Goal: Contribute content: Add original content to the website for others to see

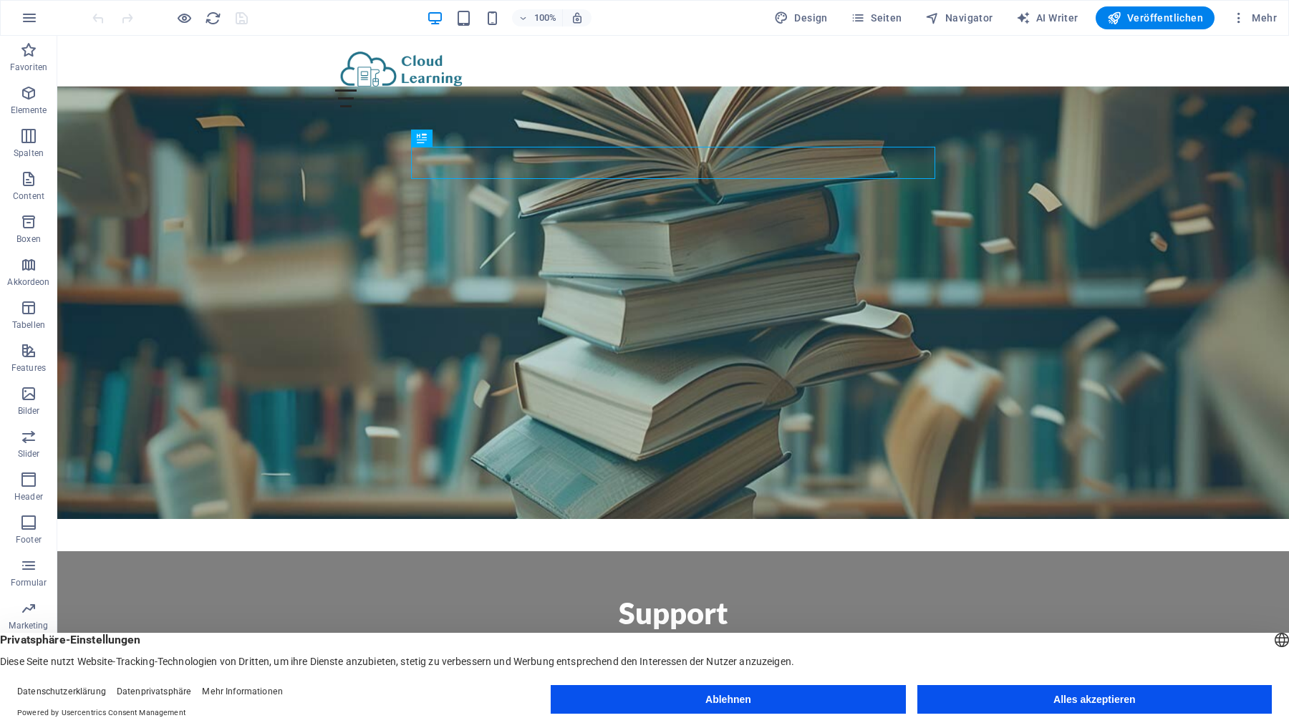
drag, startPoint x: 1011, startPoint y: 698, endPoint x: 936, endPoint y: 647, distance: 91.2
click at [1011, 698] on button "Alles akzeptieren" at bounding box center [1094, 699] width 354 height 29
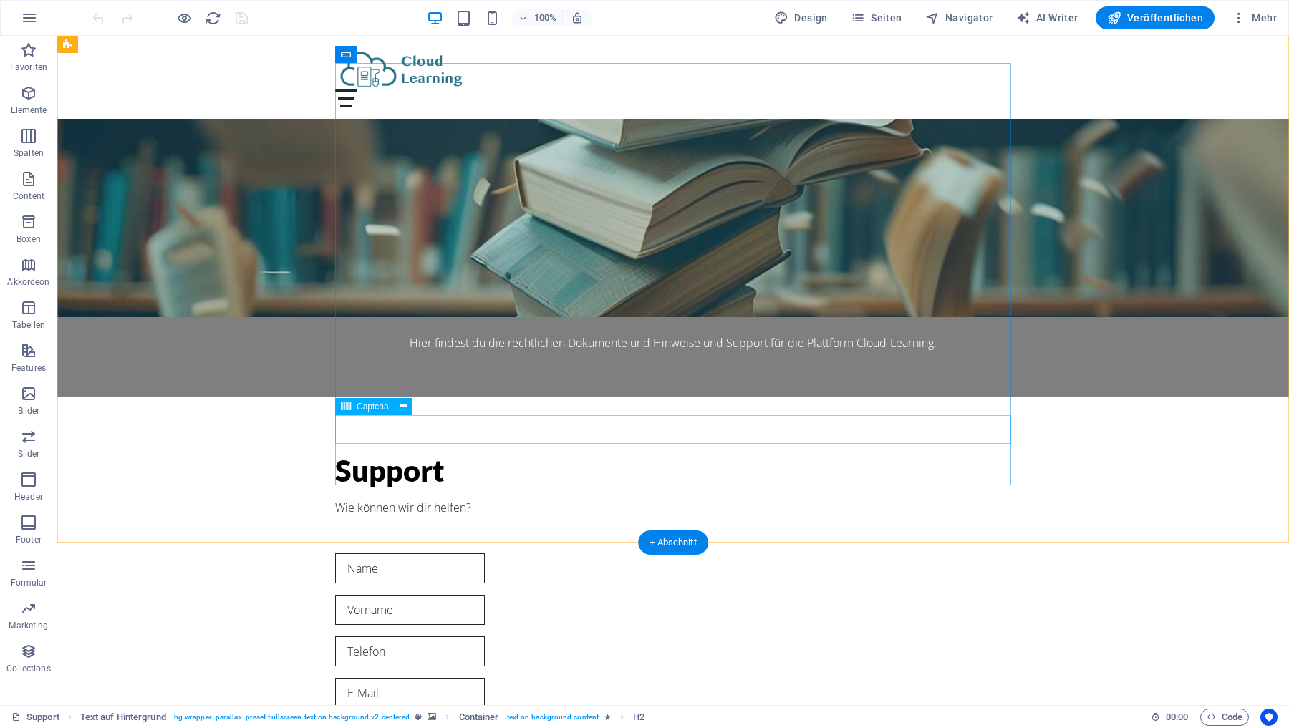
scroll to position [325, 0]
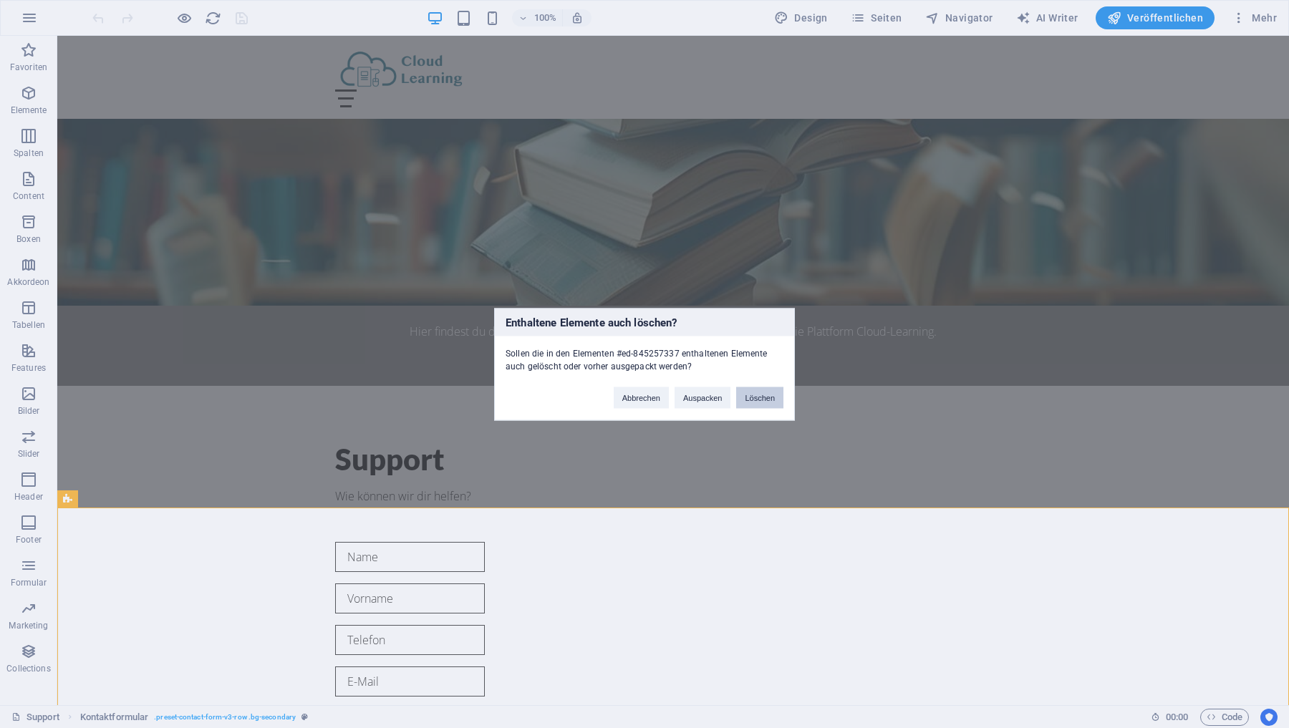
click at [766, 400] on button "Löschen" at bounding box center [759, 397] width 47 height 21
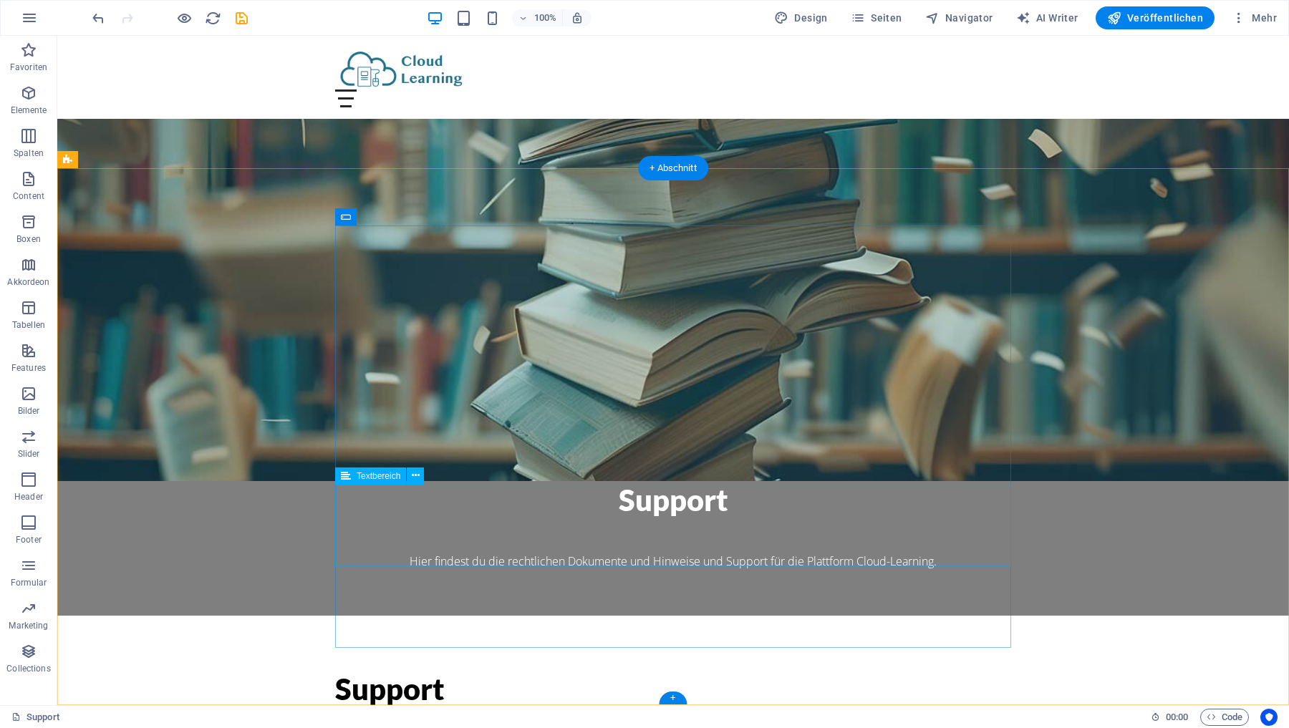
scroll to position [0, 0]
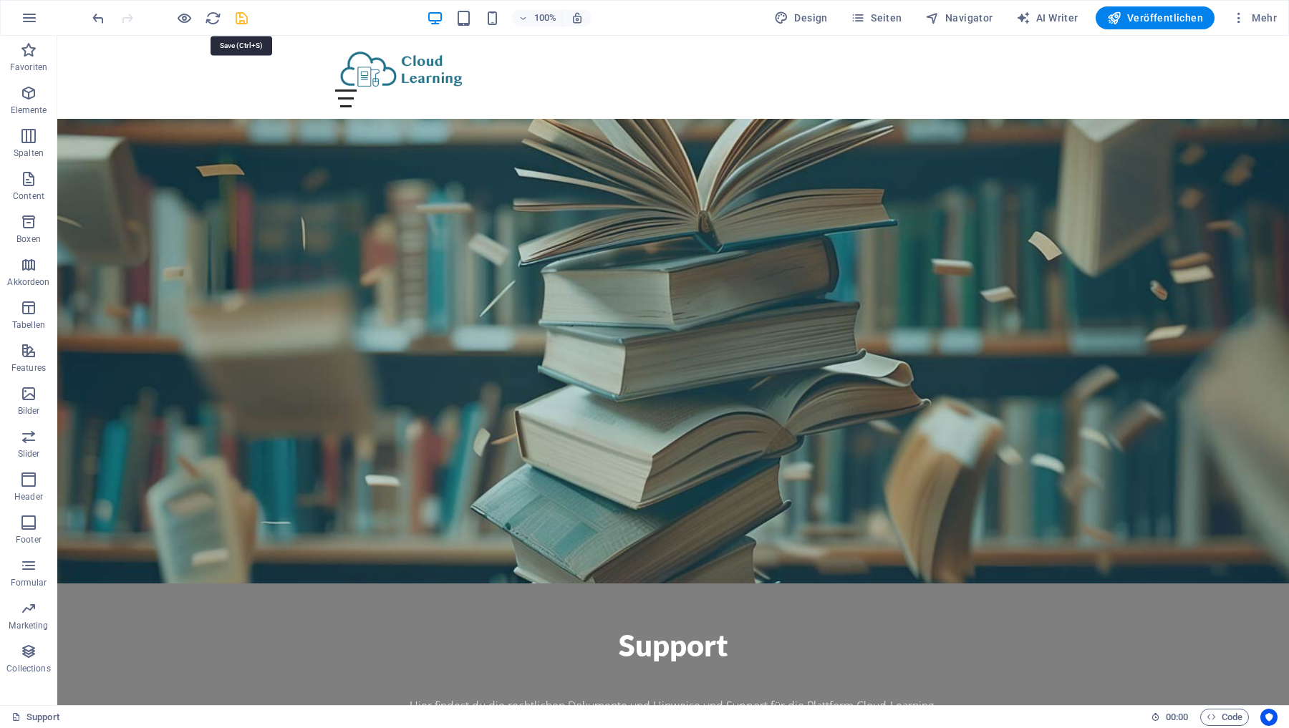
click at [241, 16] on icon "save" at bounding box center [241, 18] width 16 height 16
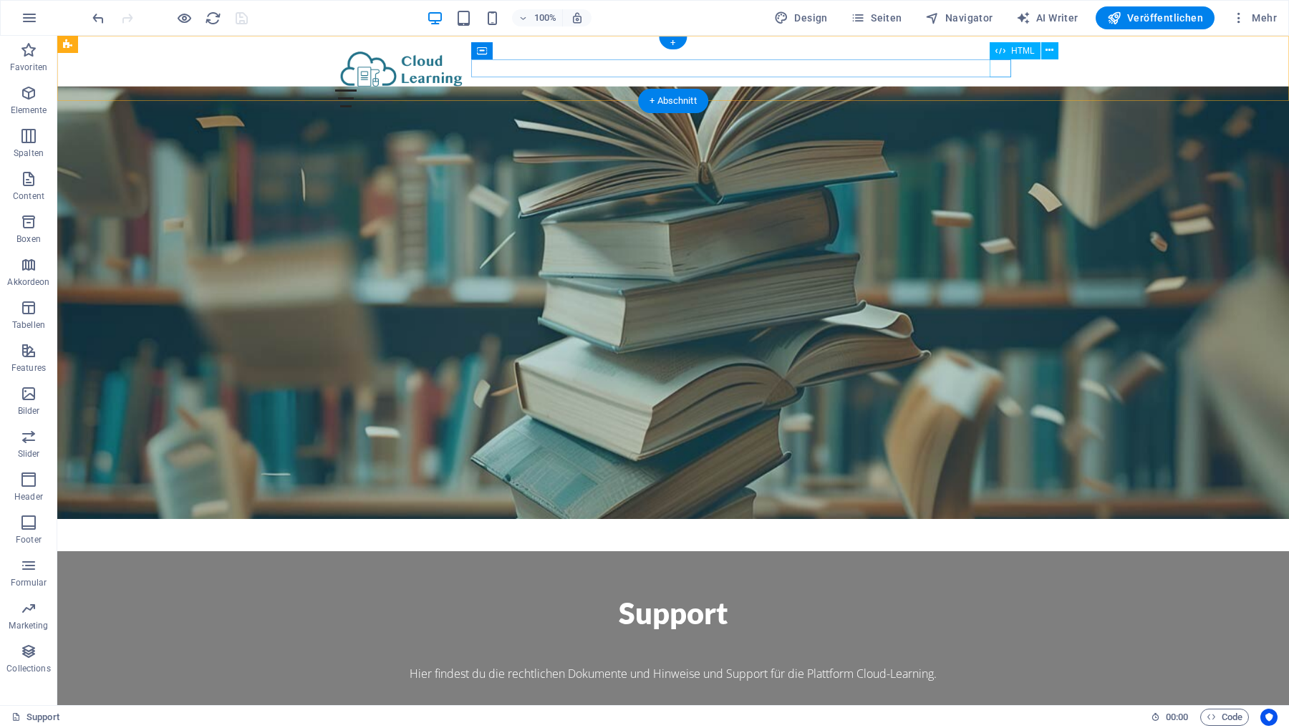
click at [1000, 90] on div "Menu" at bounding box center [673, 99] width 676 height 18
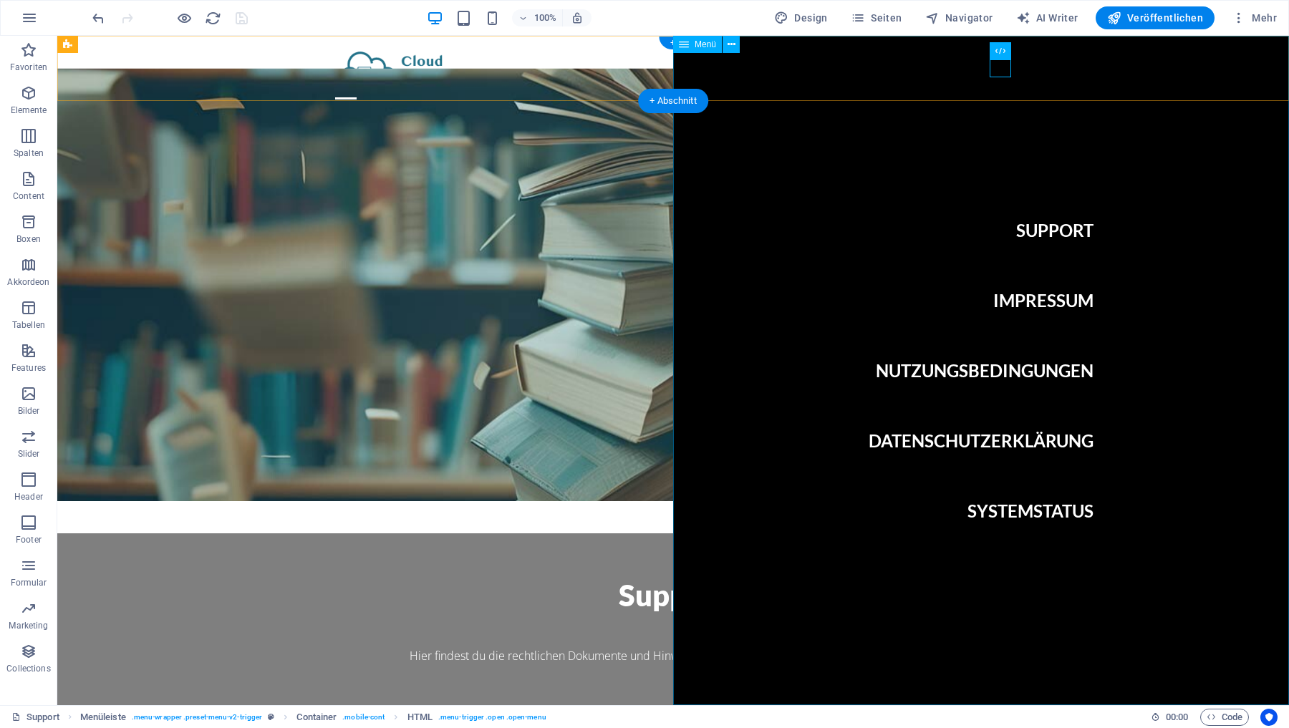
click at [1014, 368] on nav "Support Impressum Nutzungsbedingungen Datenschutzerklärung Systemstatus" at bounding box center [981, 371] width 616 height 670
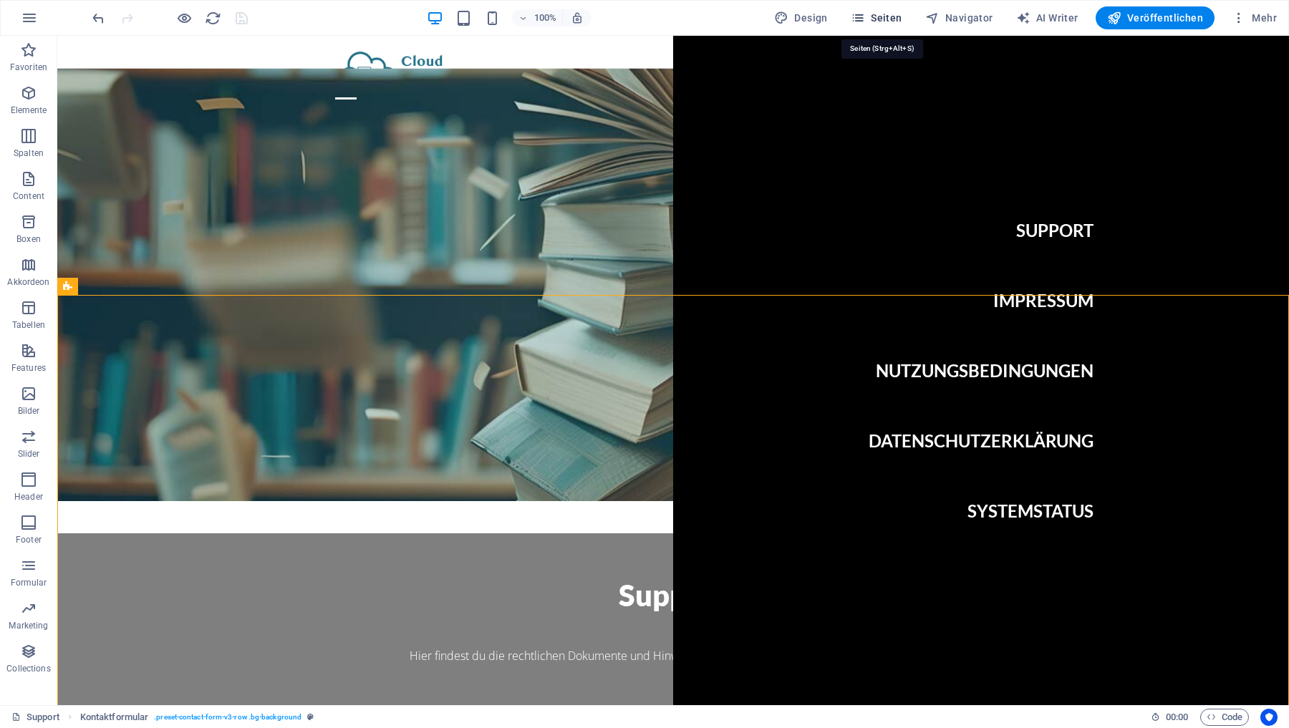
click at [889, 18] on span "Seiten" at bounding box center [877, 18] width 52 height 14
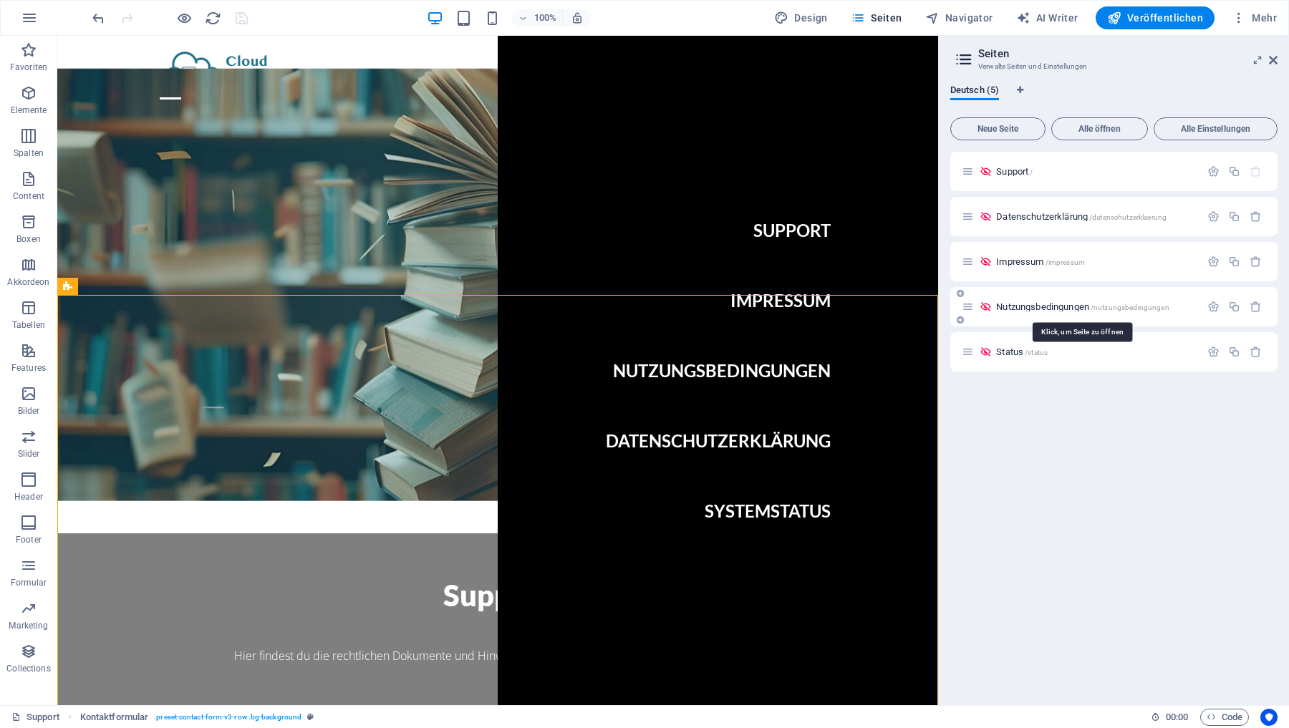
click at [1018, 304] on span "Nutzungsbedingungen /nutzungsbedingungen" at bounding box center [1082, 306] width 173 height 11
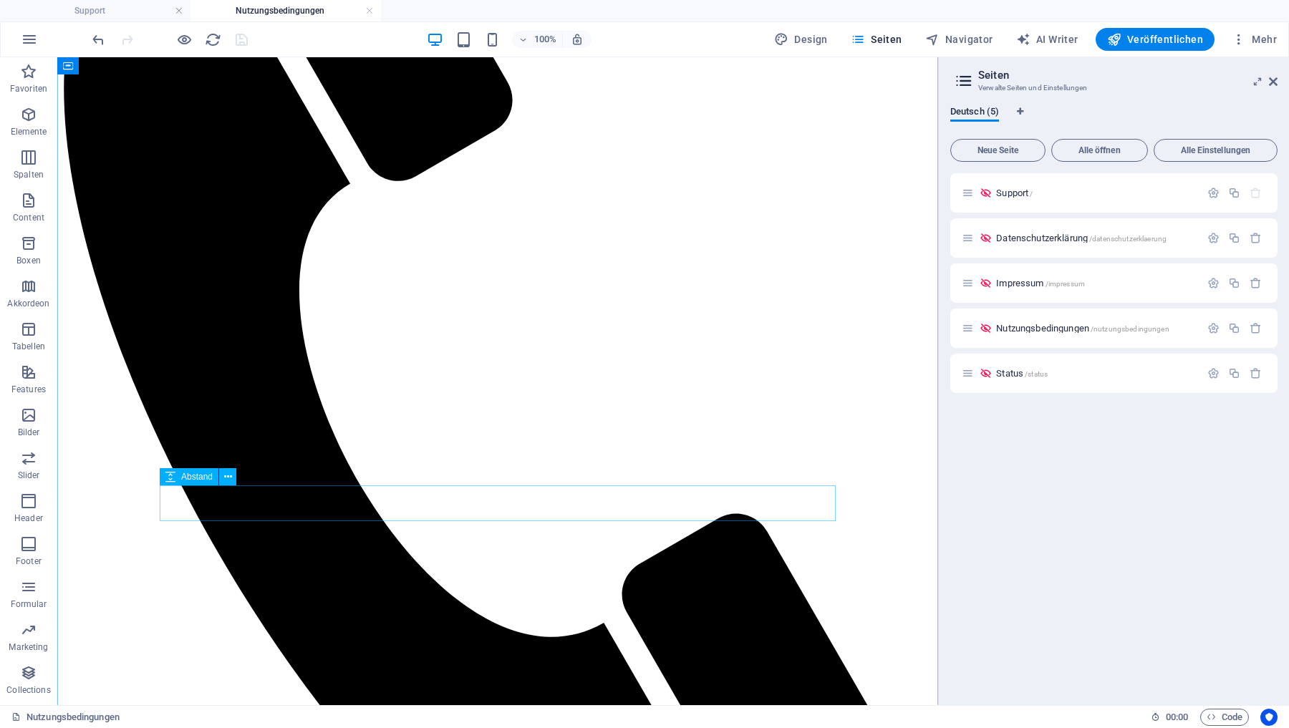
scroll to position [320, 0]
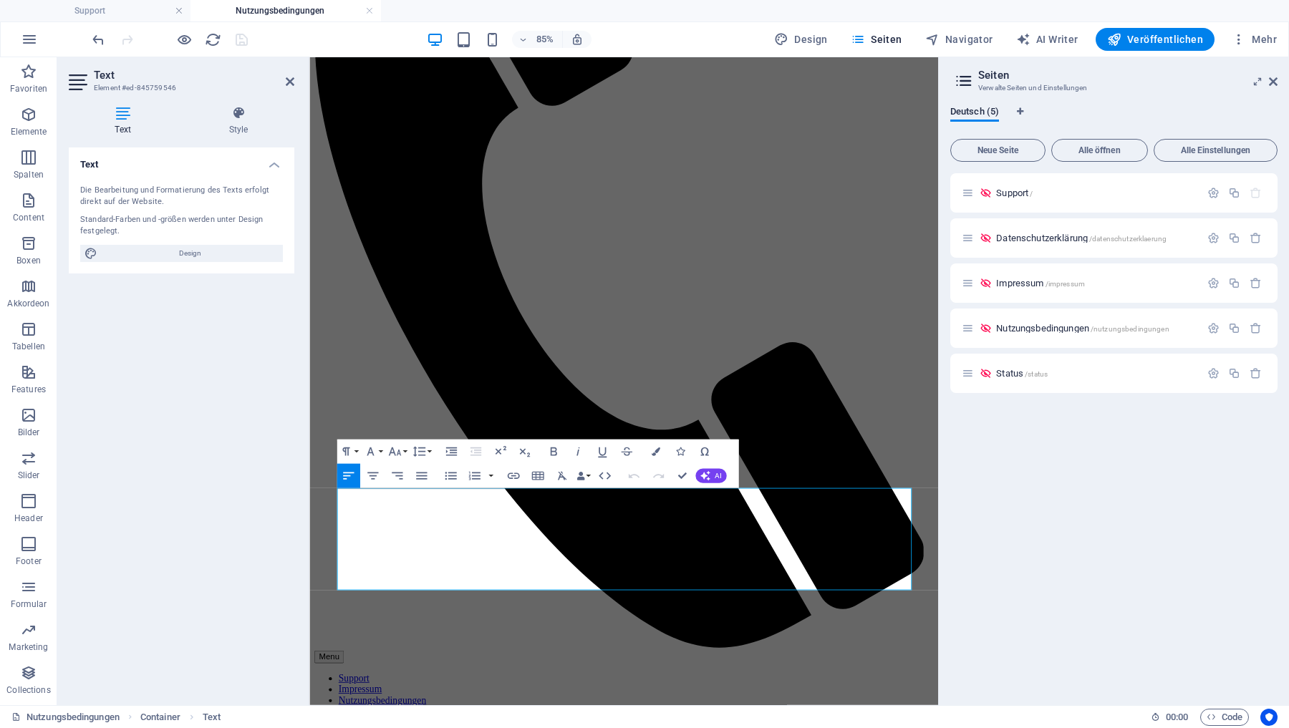
scroll to position [119, 0]
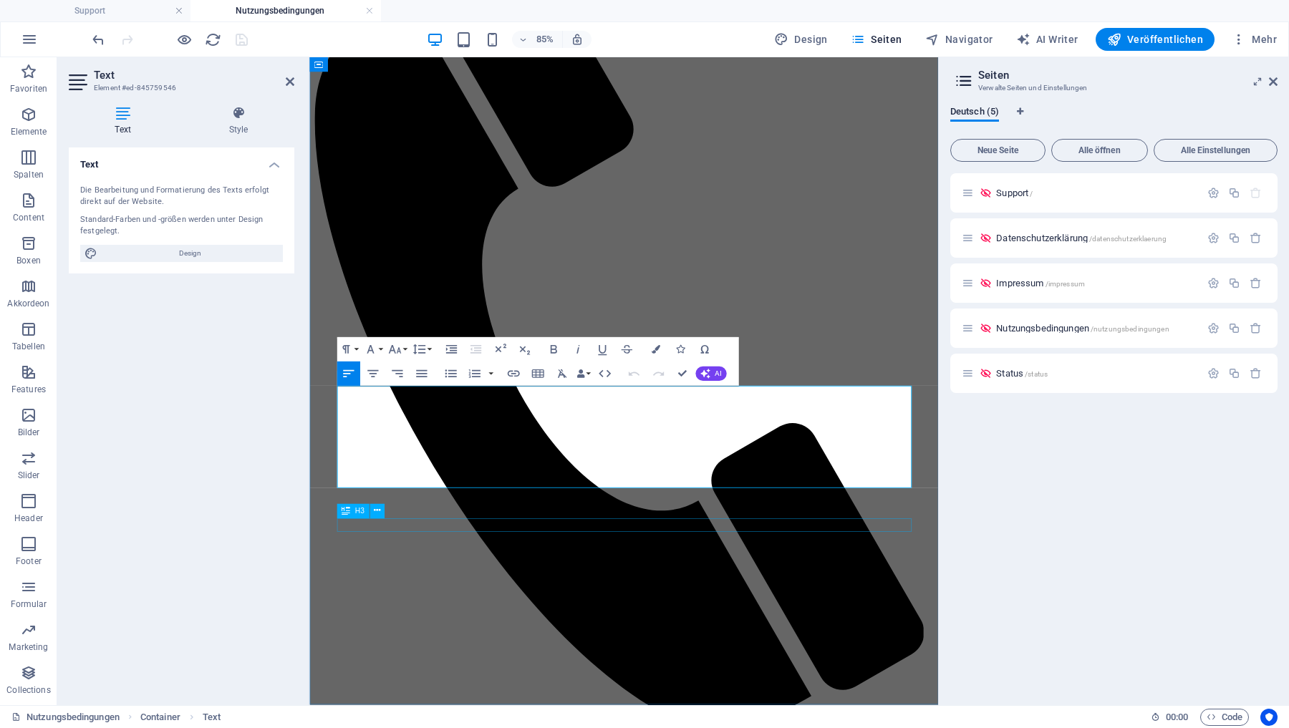
scroll to position [239, 0]
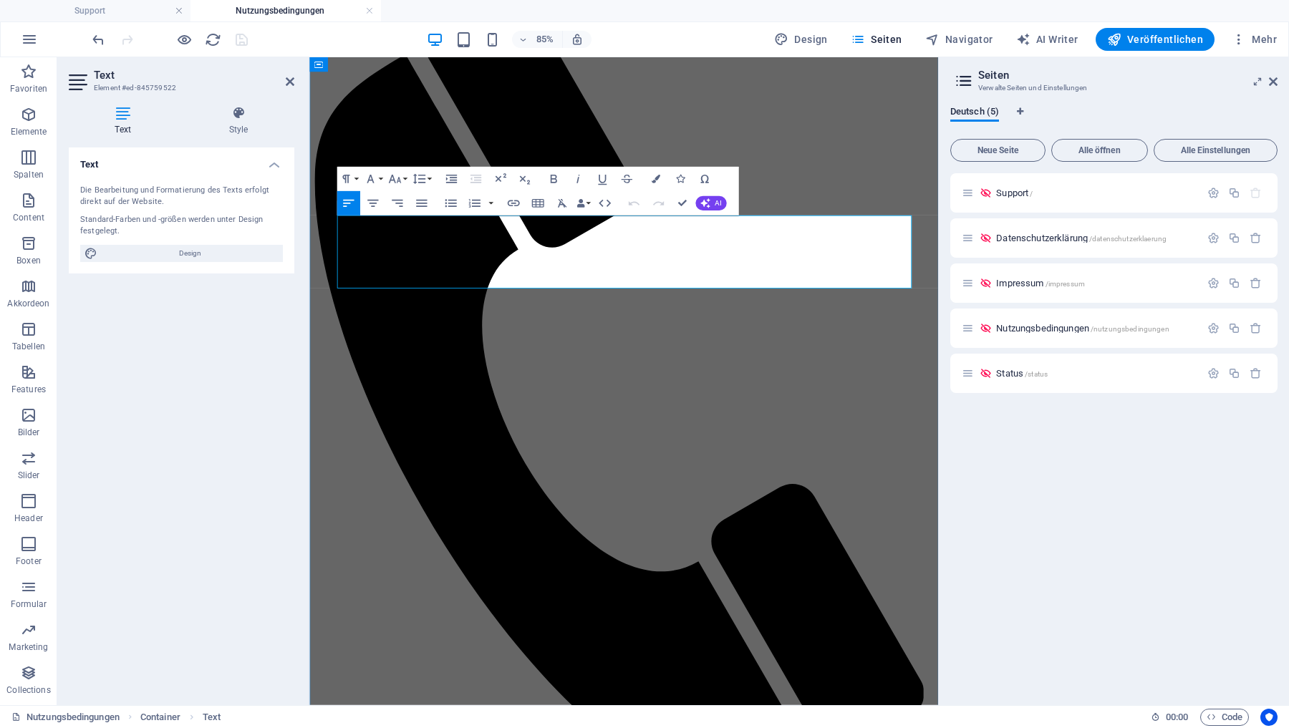
drag, startPoint x: 619, startPoint y: 253, endPoint x: 565, endPoint y: 251, distance: 53.7
drag, startPoint x: 638, startPoint y: 252, endPoint x: 654, endPoint y: 253, distance: 15.8
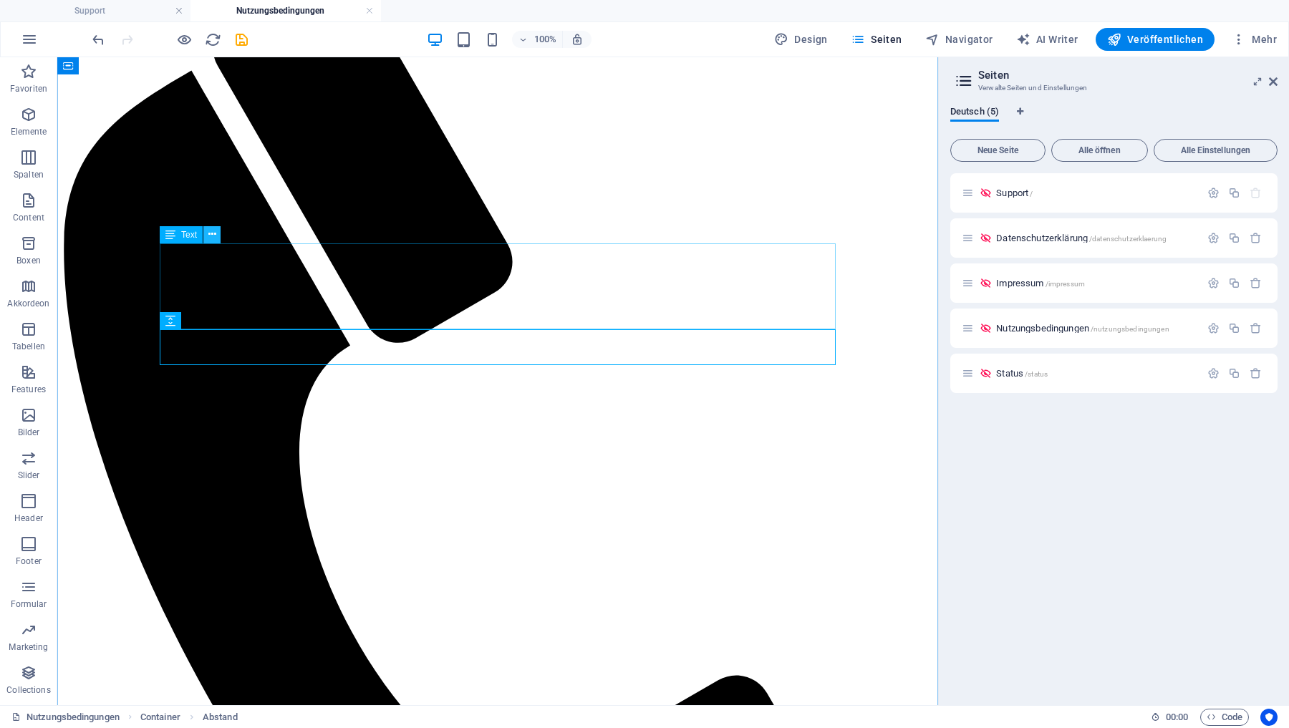
click at [211, 236] on icon at bounding box center [212, 234] width 8 height 15
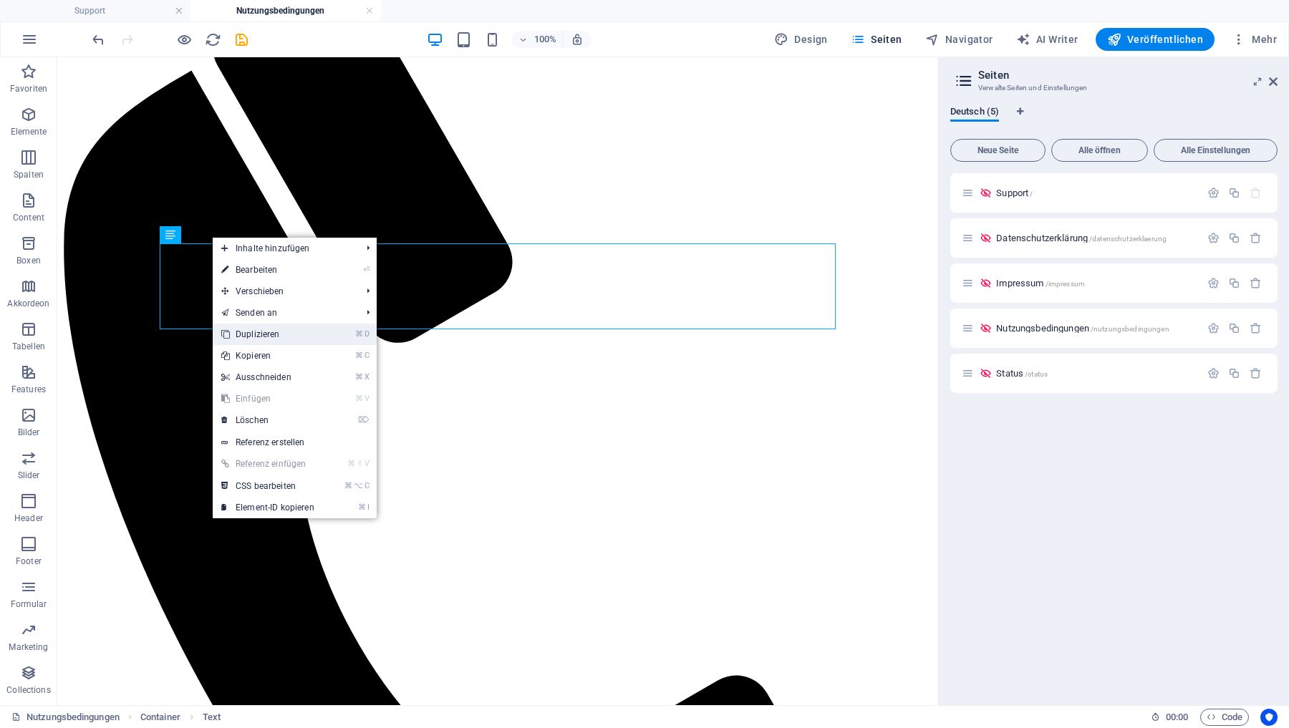
click at [256, 333] on link "⌘ D Duplizieren" at bounding box center [268, 334] width 110 height 21
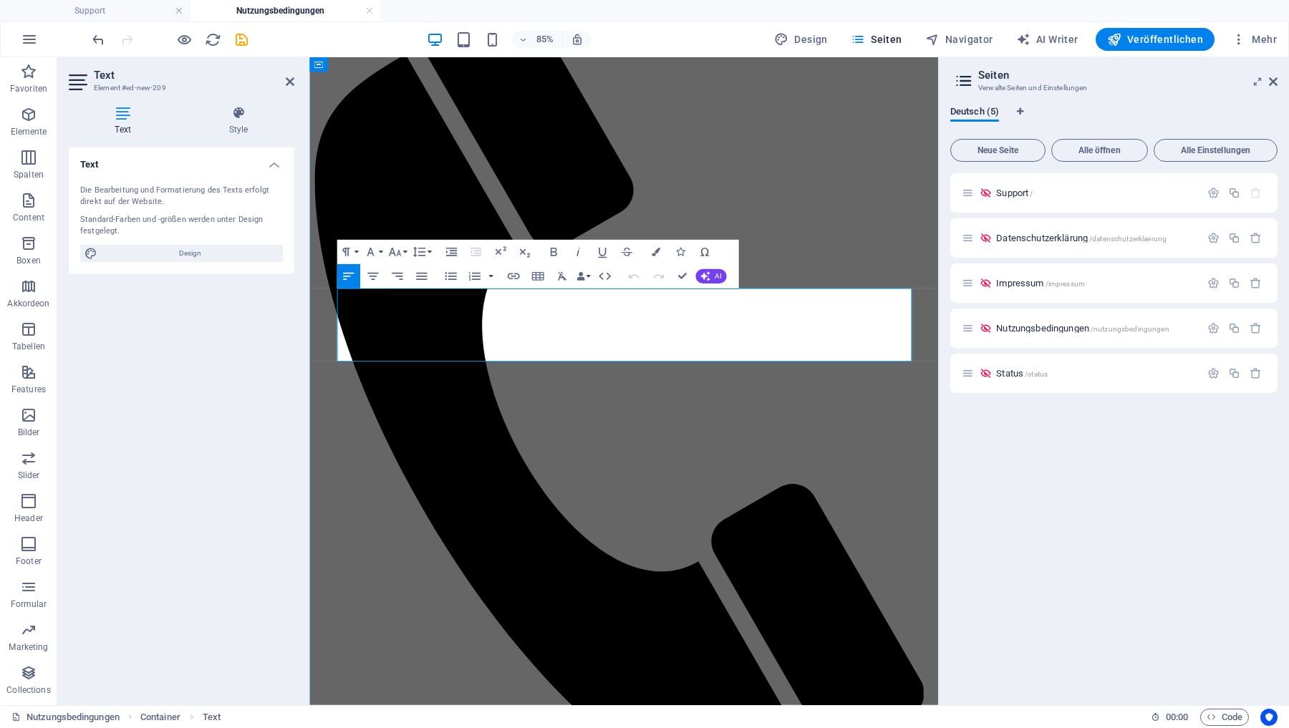
drag, startPoint x: 344, startPoint y: 391, endPoint x: 343, endPoint y: 335, distance: 55.9
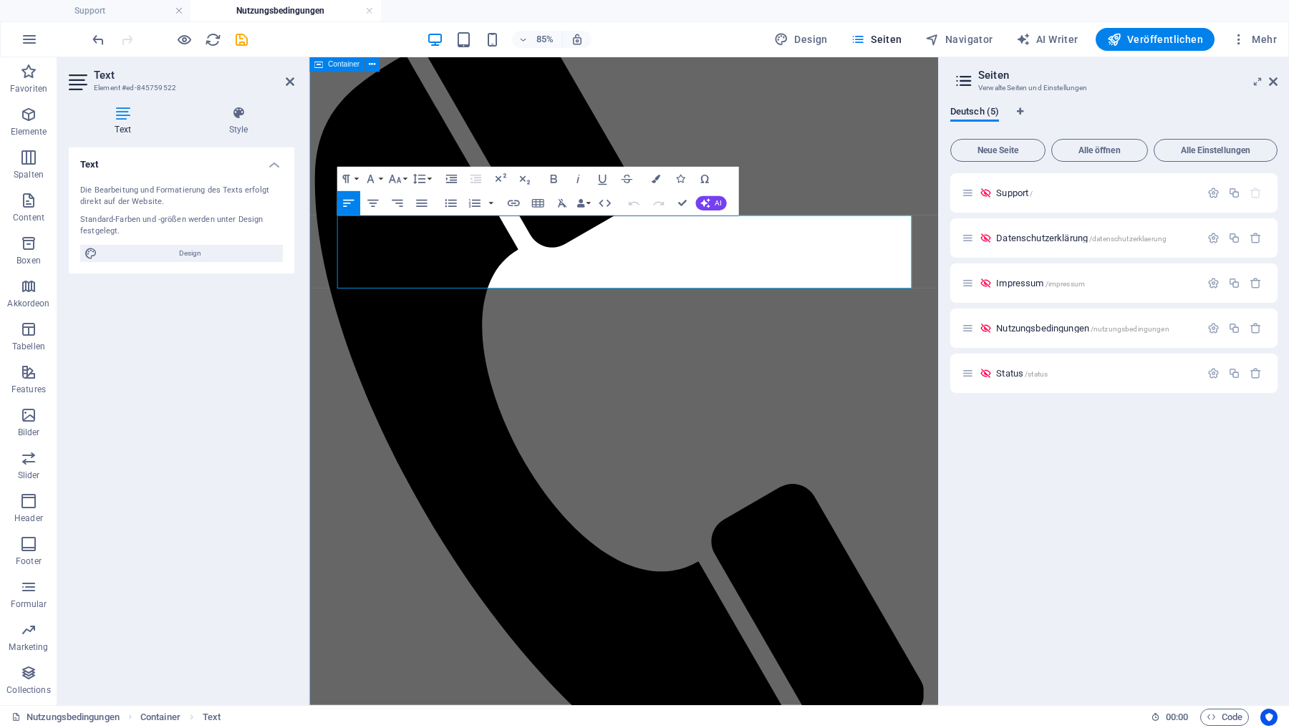
drag, startPoint x: 498, startPoint y: 321, endPoint x: 327, endPoint y: 296, distance: 173.0
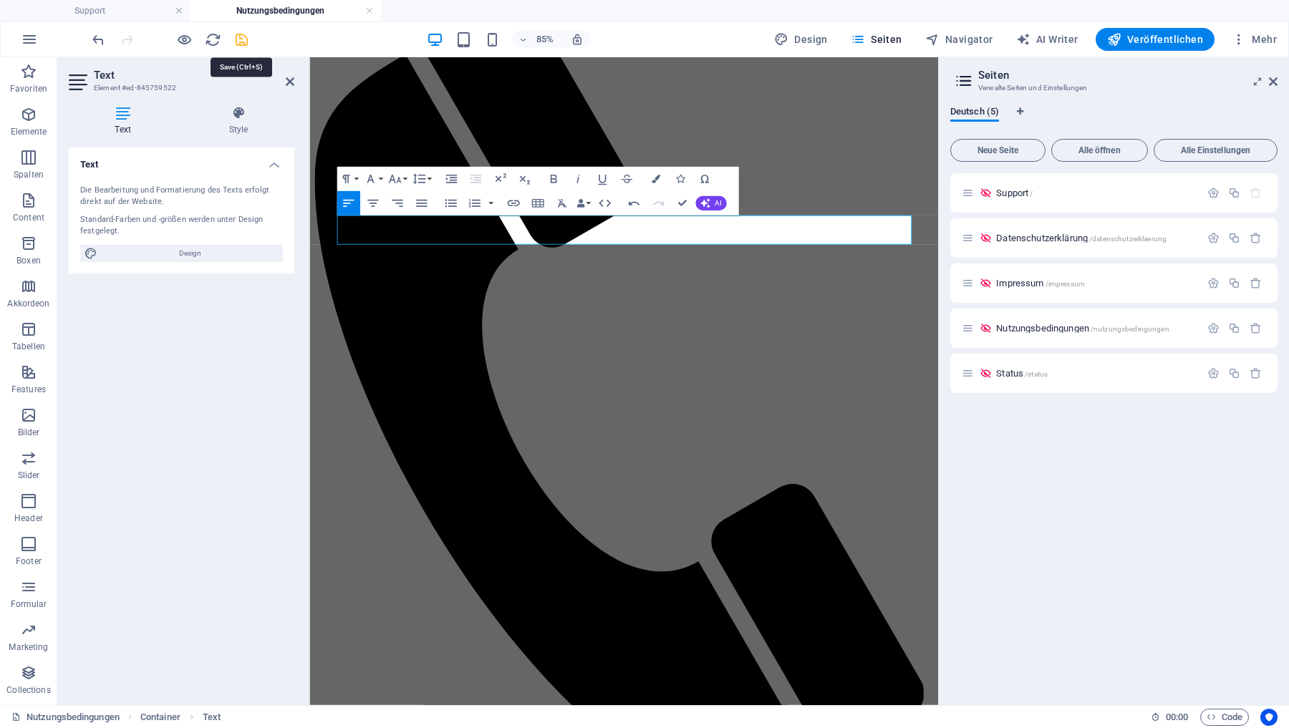
click at [243, 42] on icon "save" at bounding box center [241, 40] width 16 height 16
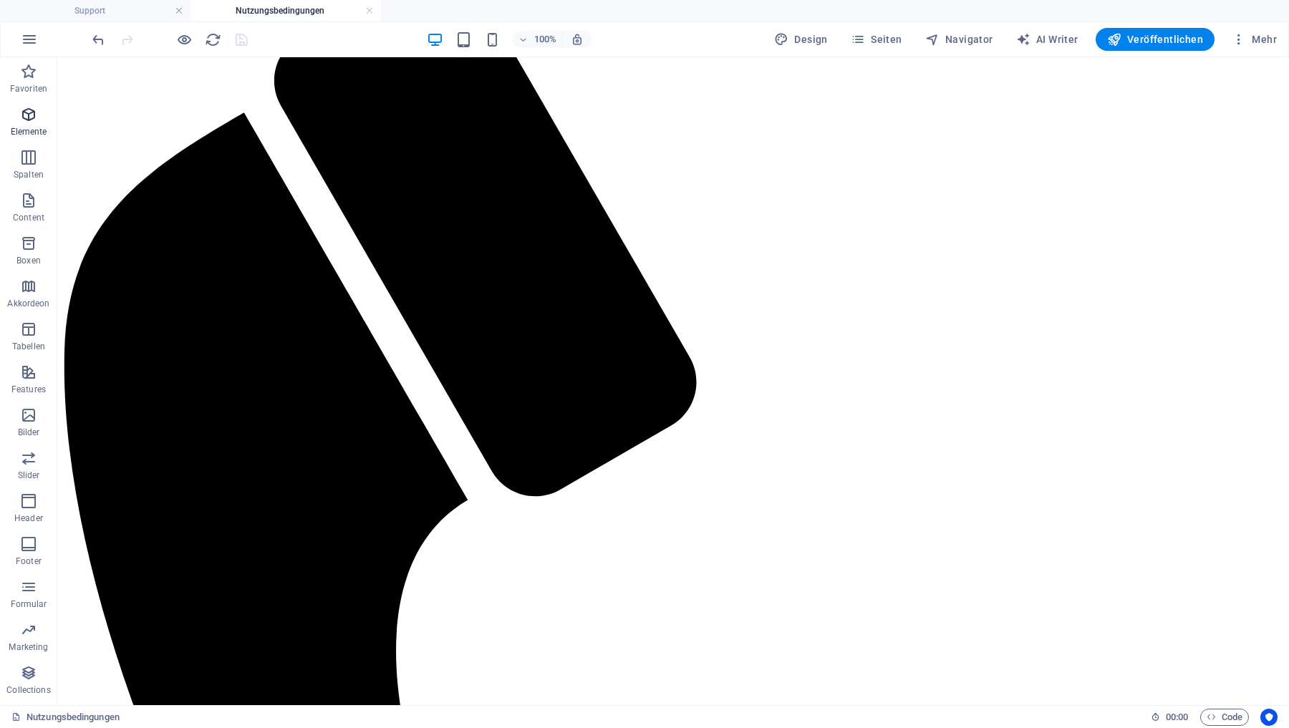
click at [28, 112] on icon "button" at bounding box center [28, 114] width 17 height 17
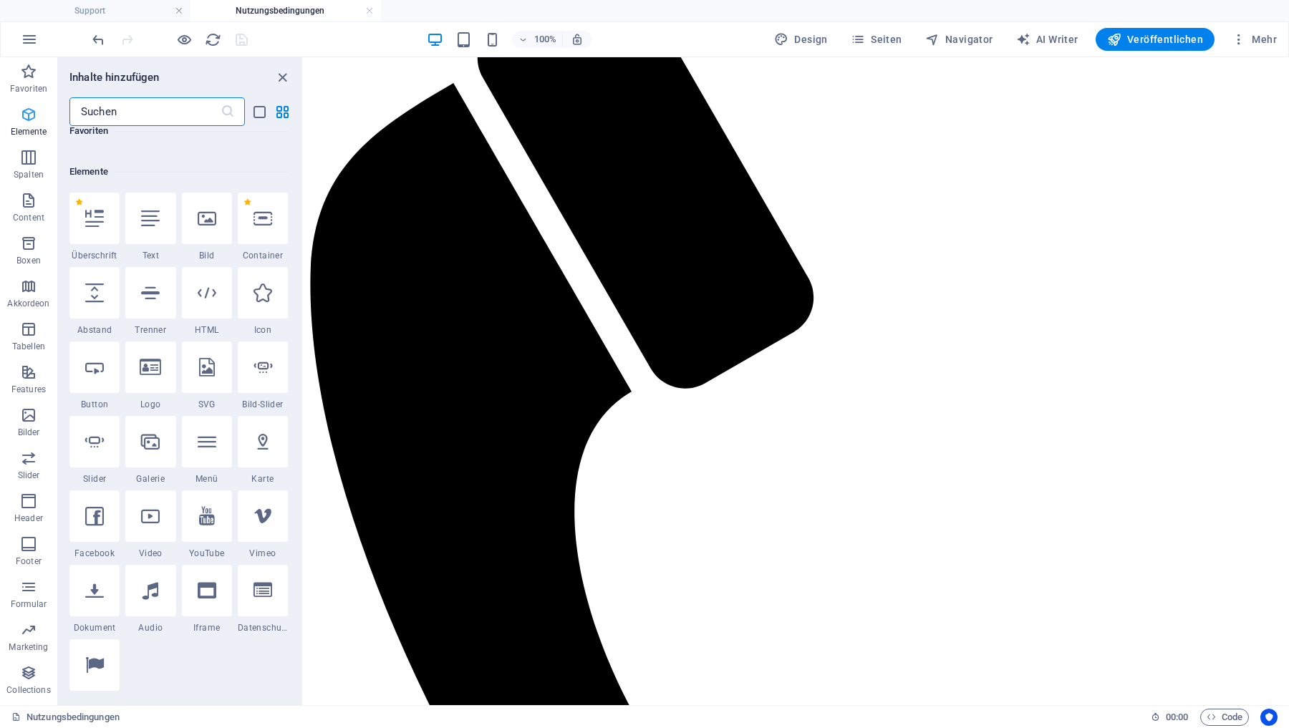
scroll to position [153, 0]
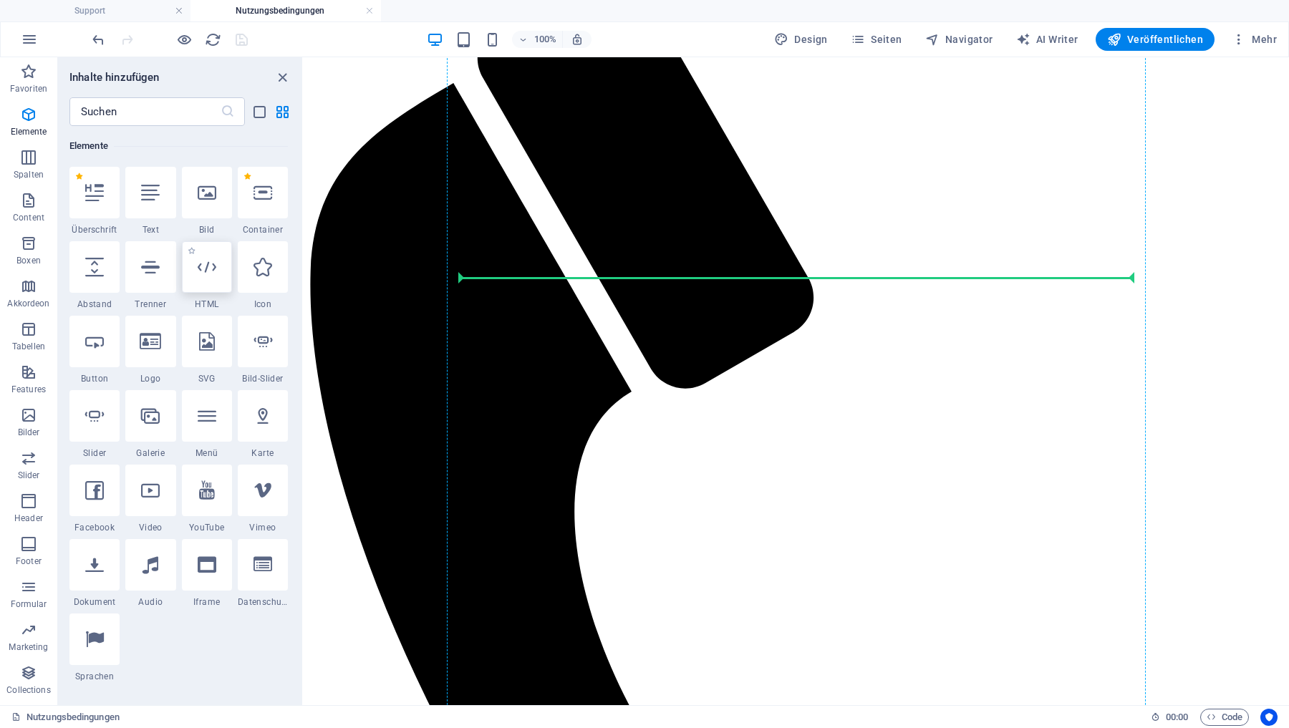
select select "px"
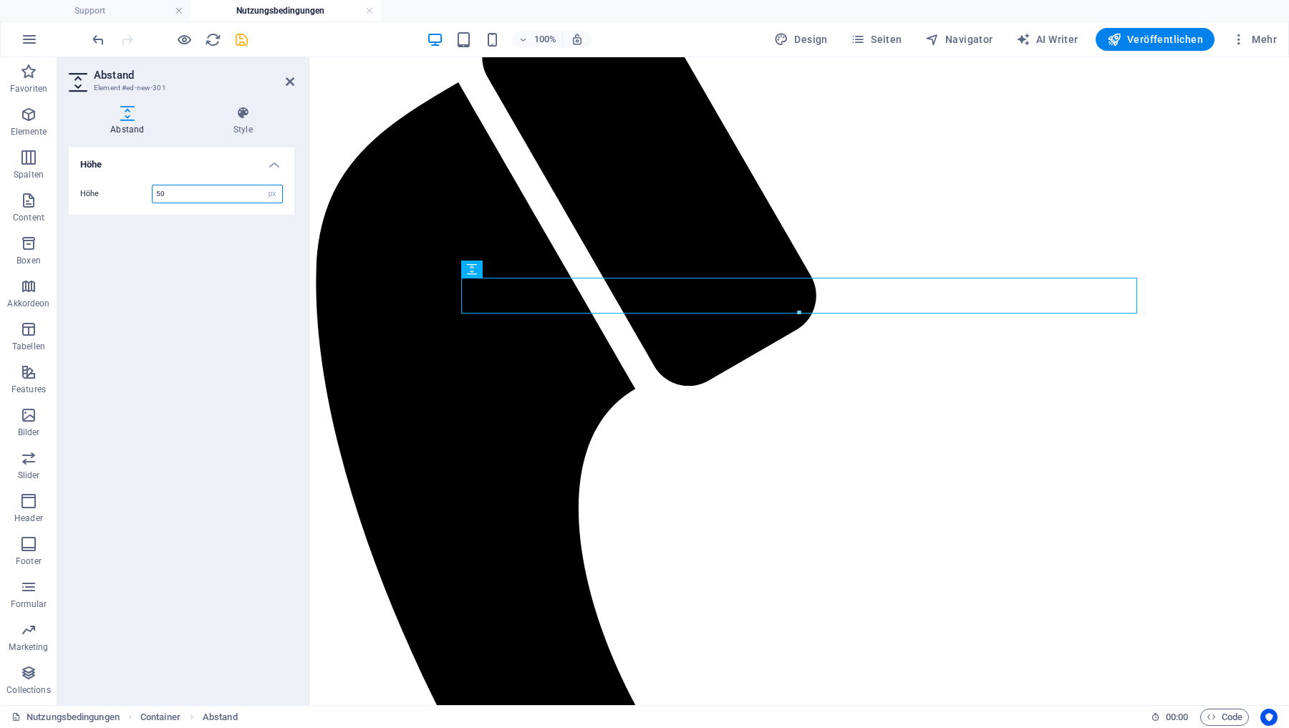
click at [194, 198] on input "50" at bounding box center [218, 193] width 130 height 17
type input "20"
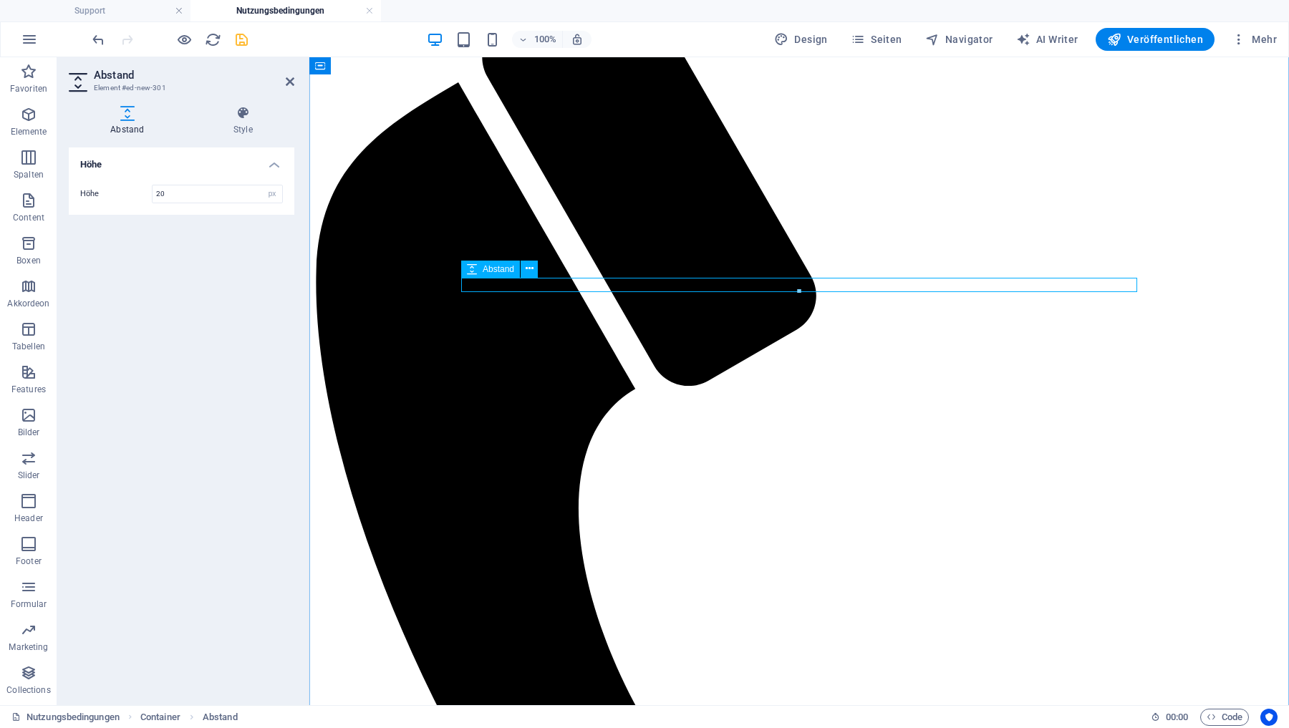
click at [530, 271] on icon at bounding box center [530, 268] width 8 height 15
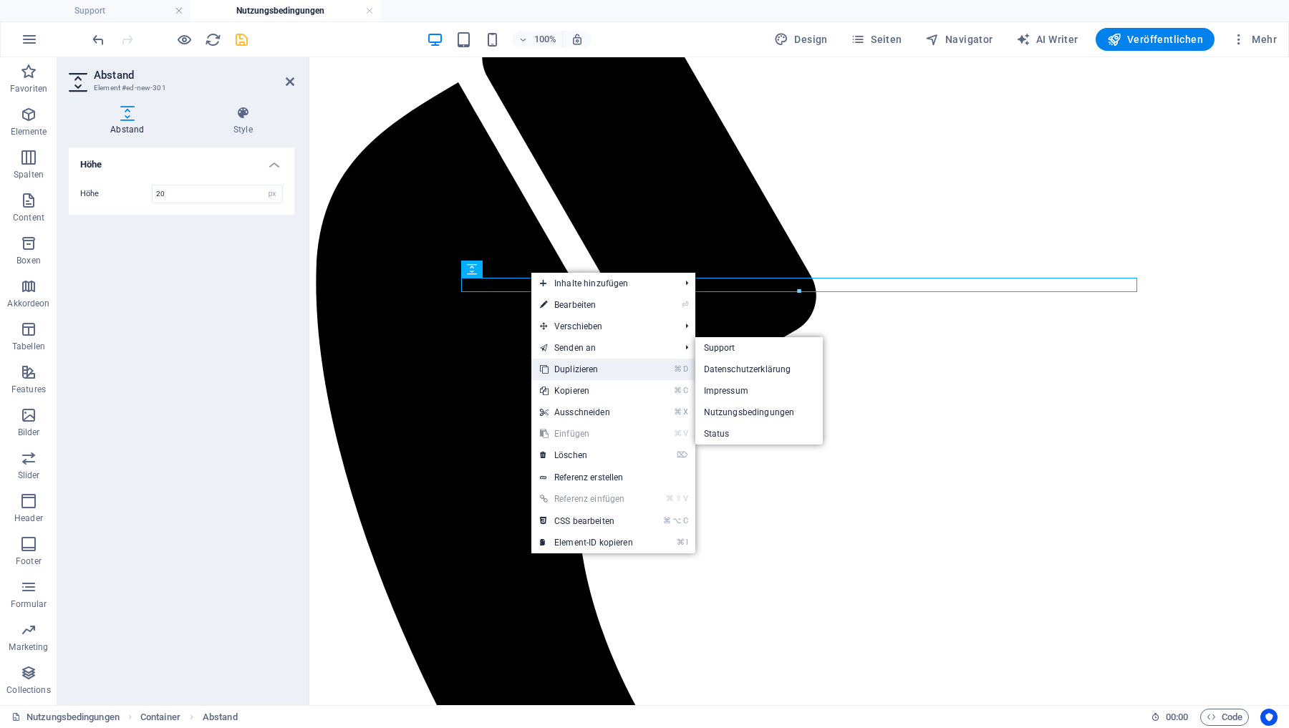
click at [566, 369] on link "⌘ D Duplizieren" at bounding box center [586, 369] width 110 height 21
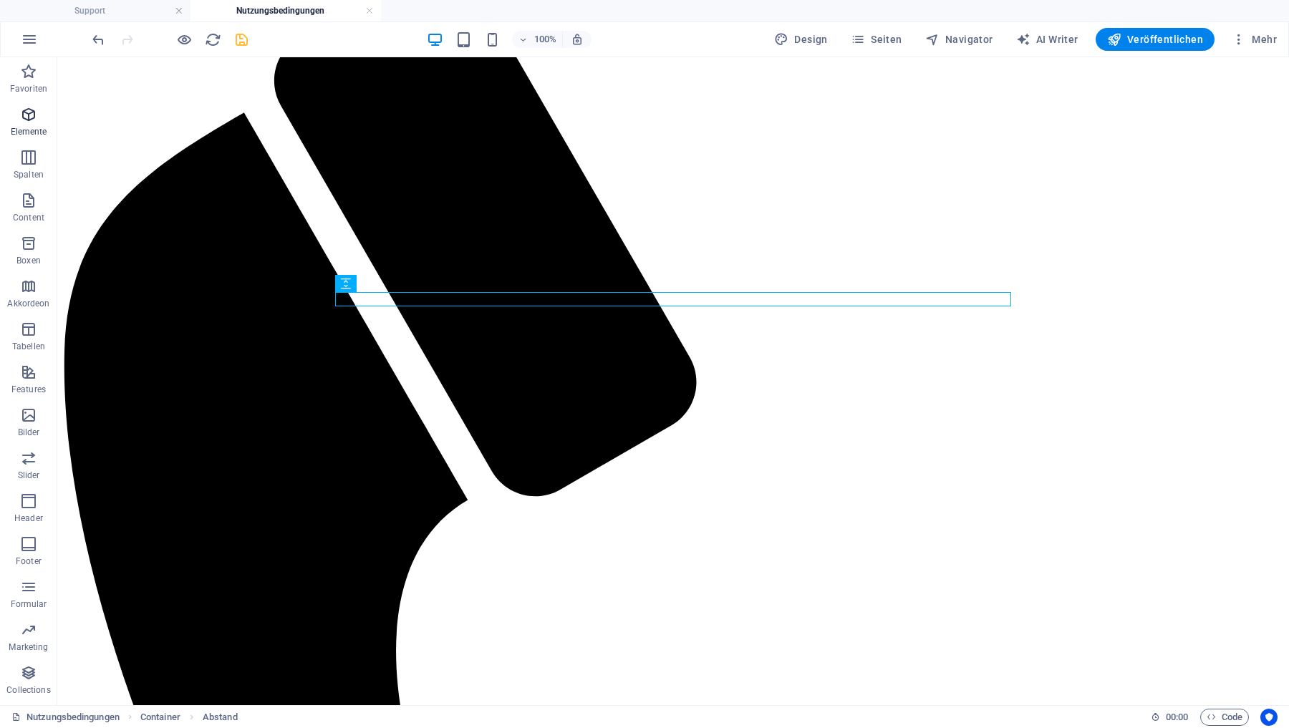
click at [27, 117] on icon "button" at bounding box center [28, 114] width 17 height 17
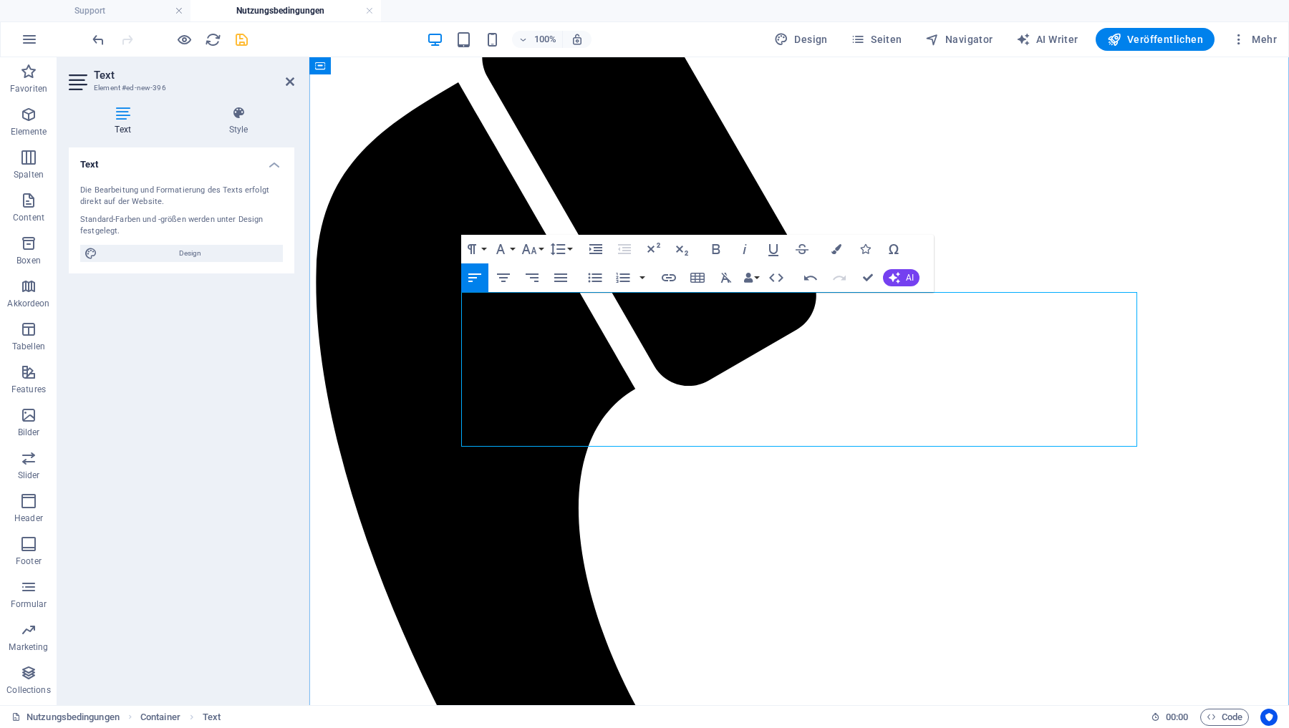
drag, startPoint x: 514, startPoint y: 429, endPoint x: 460, endPoint y: 314, distance: 126.8
click at [594, 246] on icon "button" at bounding box center [595, 249] width 13 height 10
click at [593, 243] on icon "button" at bounding box center [595, 249] width 17 height 17
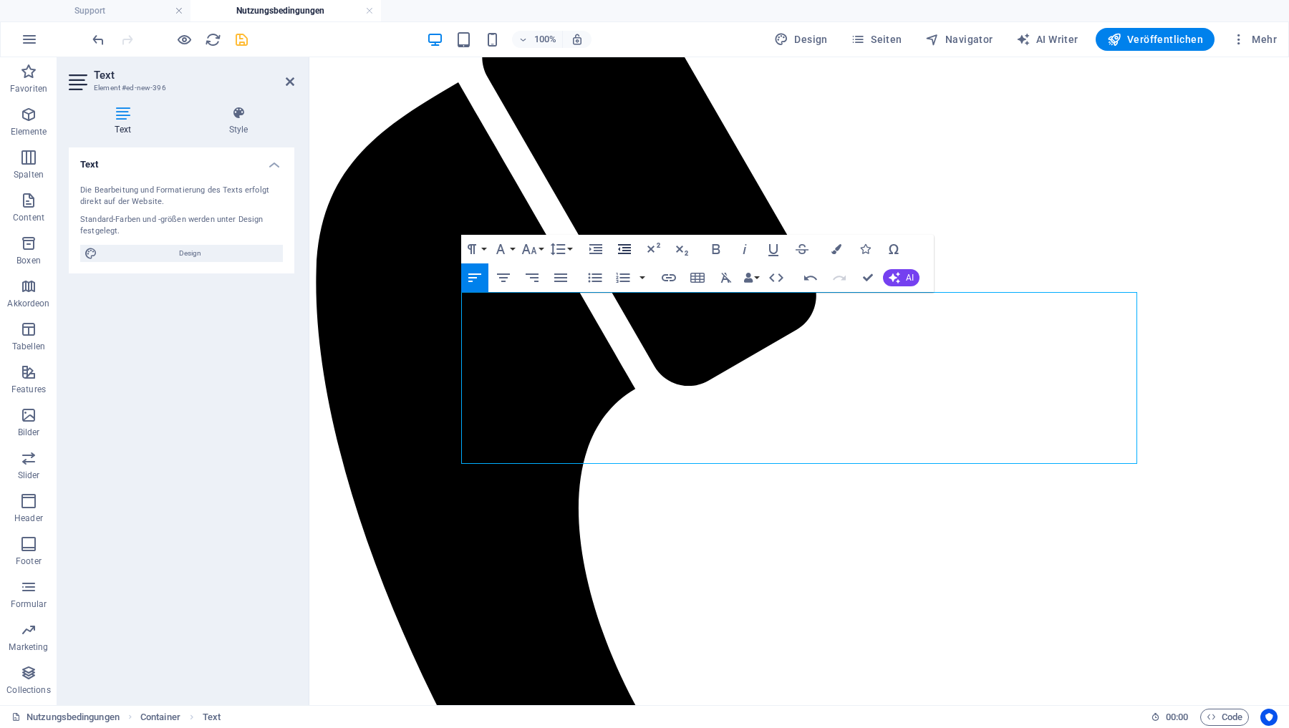
click at [624, 251] on icon "button" at bounding box center [624, 249] width 13 height 10
click at [596, 278] on icon "button" at bounding box center [596, 277] width 14 height 9
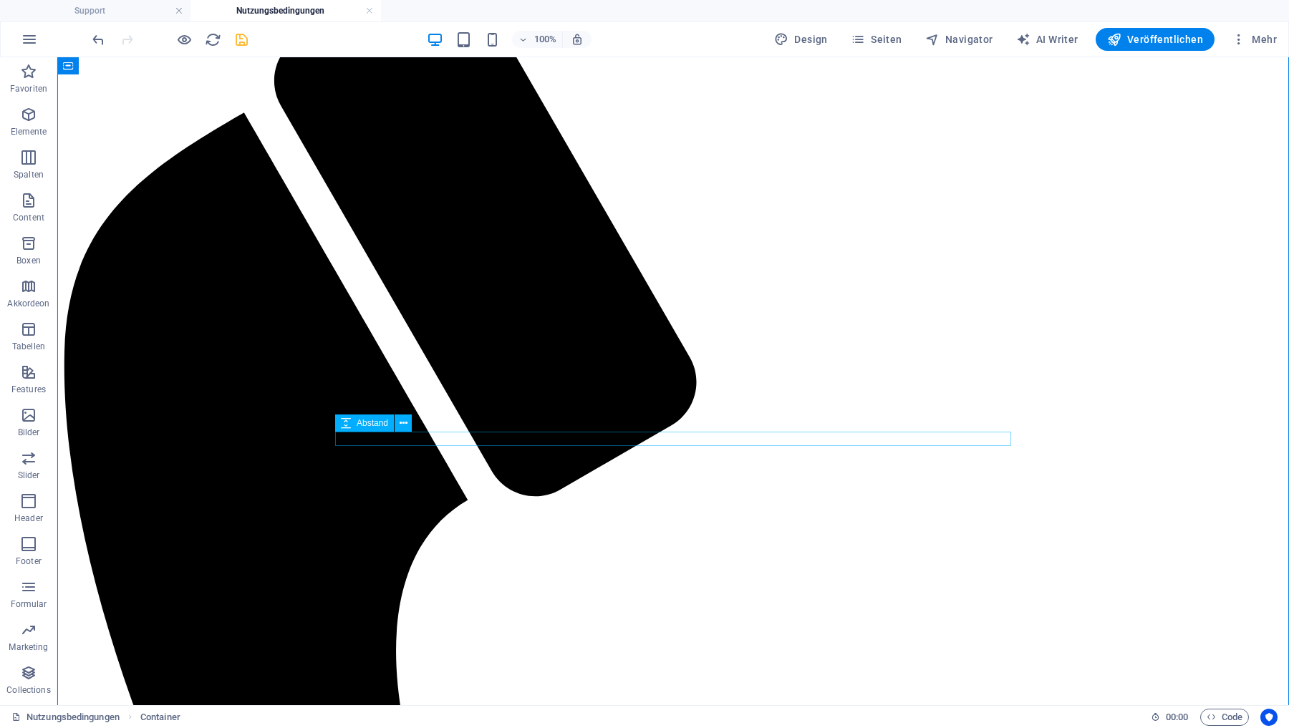
click at [403, 426] on icon at bounding box center [404, 423] width 8 height 15
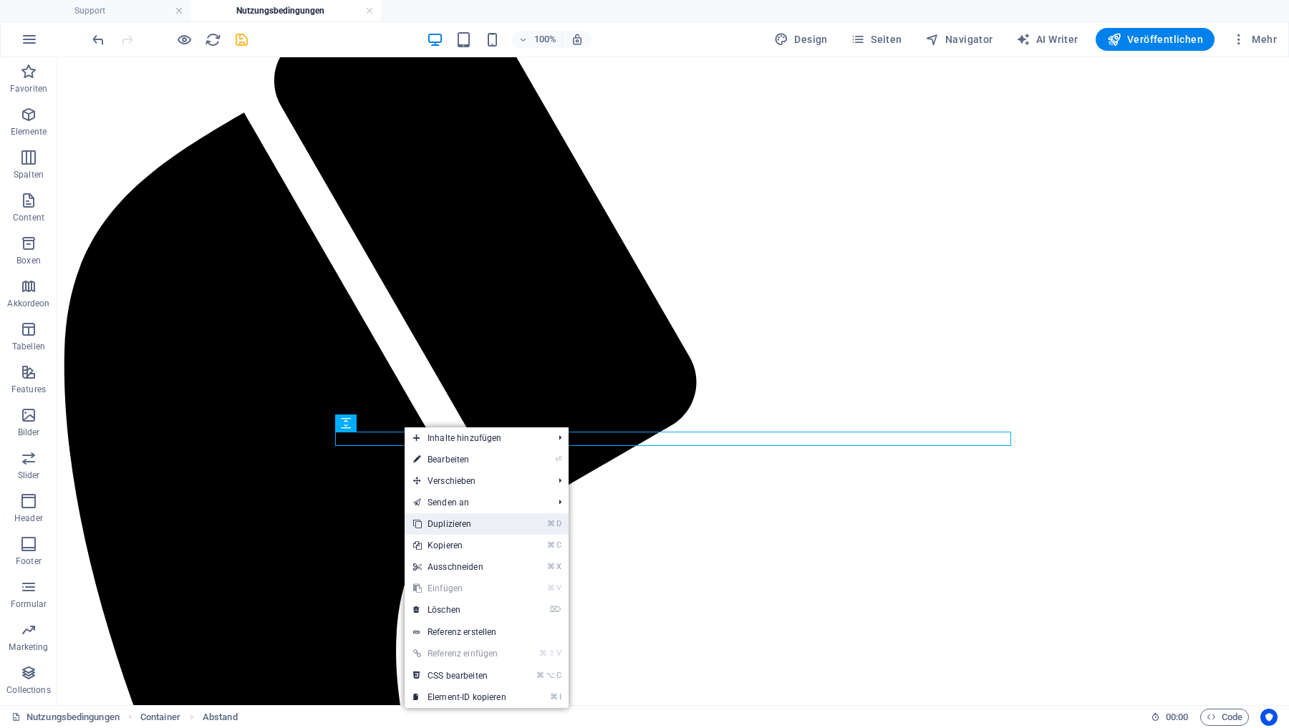
click at [440, 523] on link "⌘ D Duplizieren" at bounding box center [460, 523] width 110 height 21
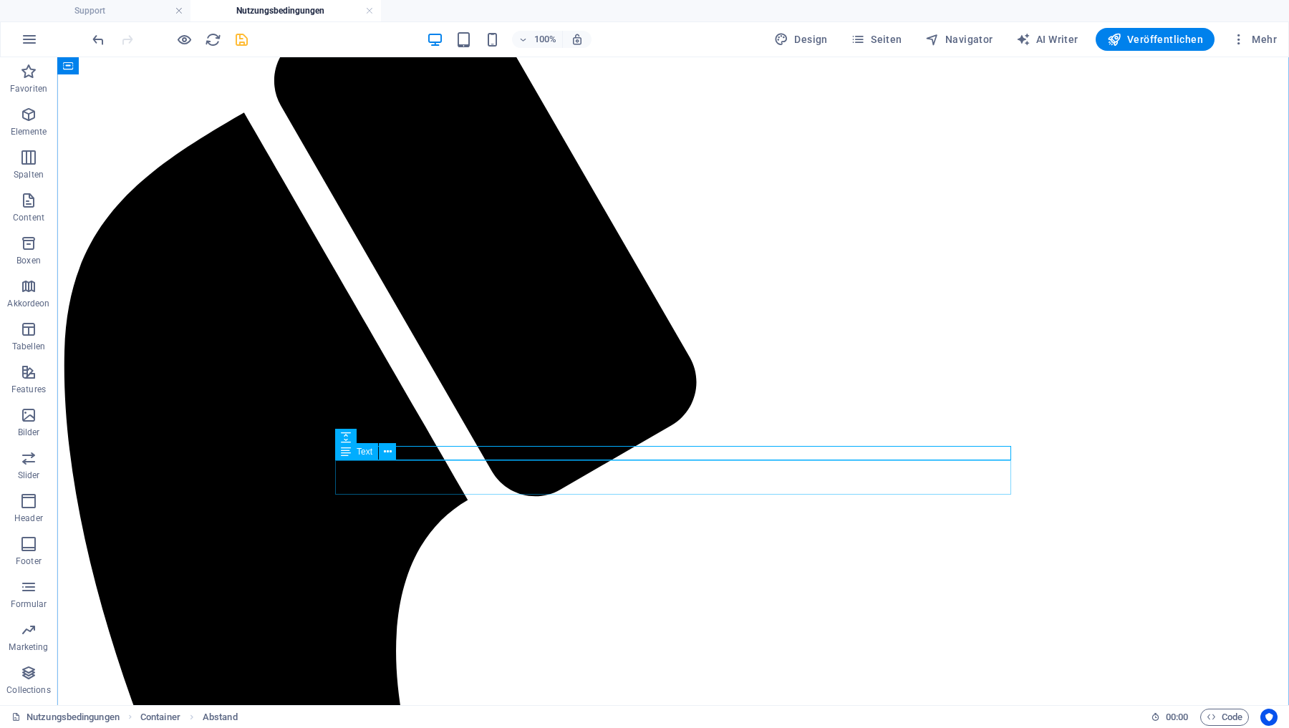
click at [389, 452] on icon at bounding box center [388, 452] width 8 height 15
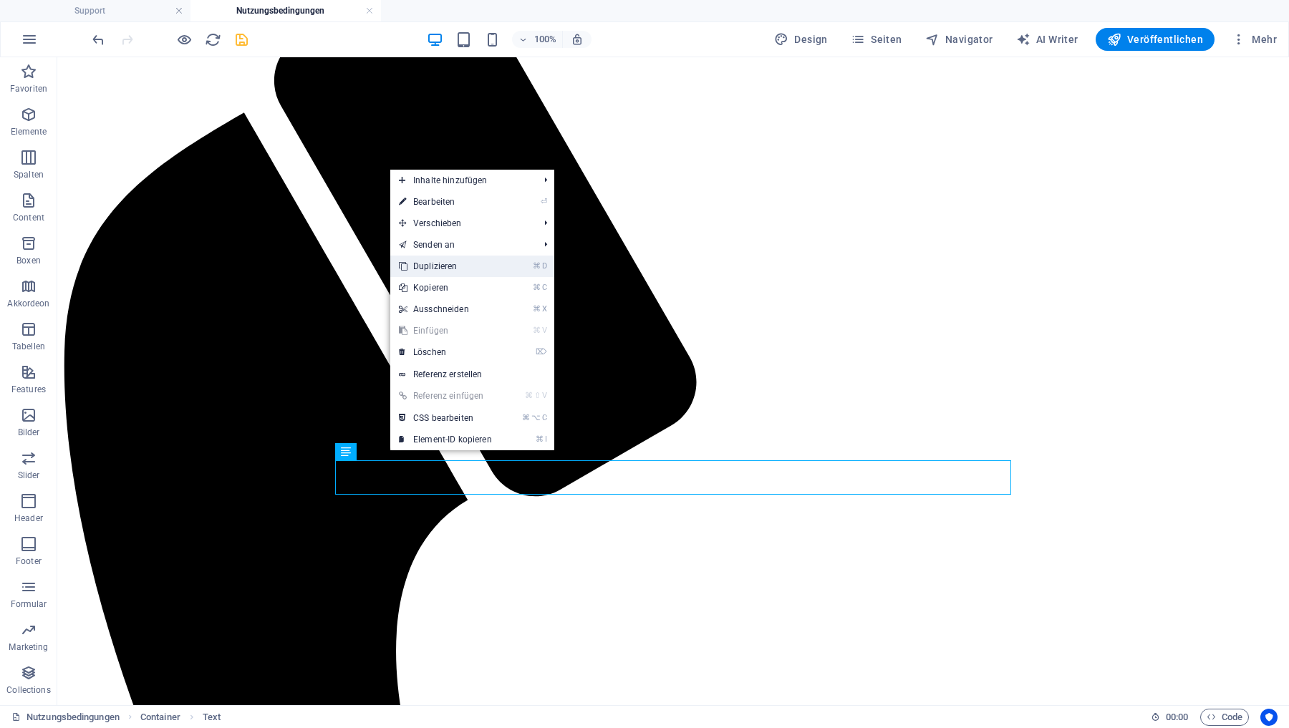
click at [435, 266] on link "⌘ D Duplizieren" at bounding box center [445, 266] width 110 height 21
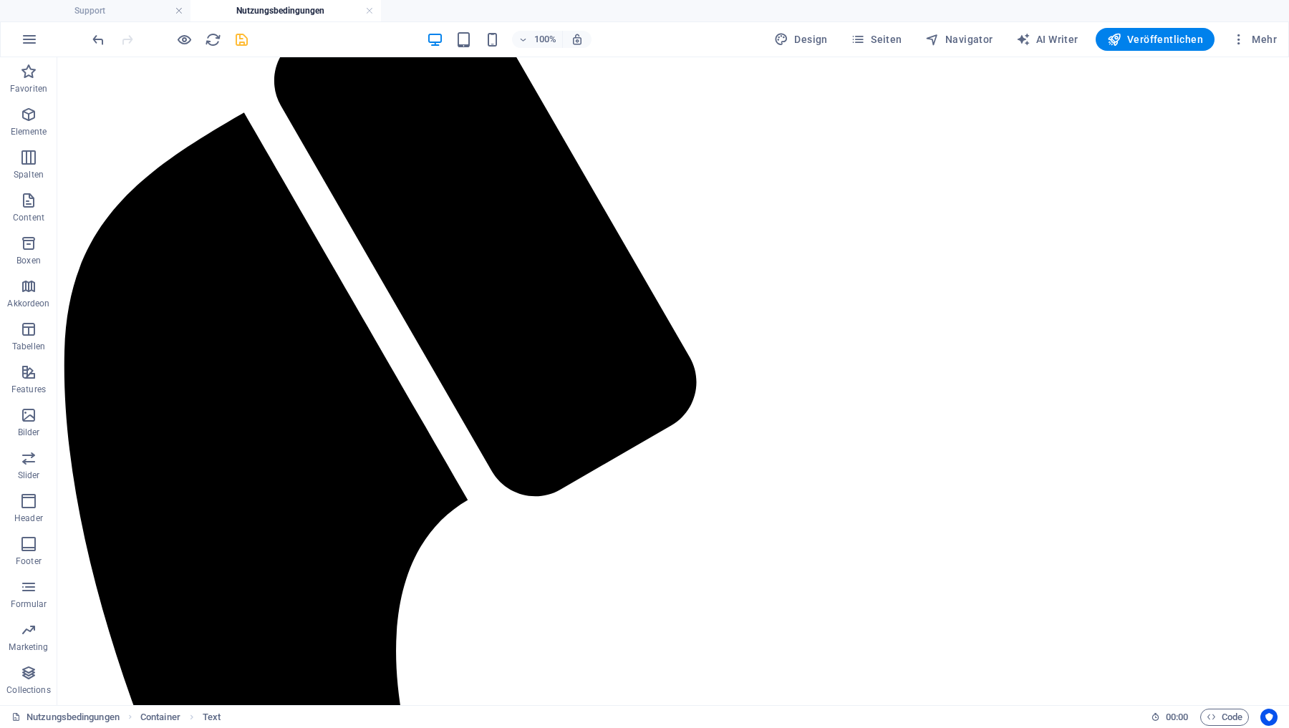
drag, startPoint x: 421, startPoint y: 511, endPoint x: 424, endPoint y: 480, distance: 31.6
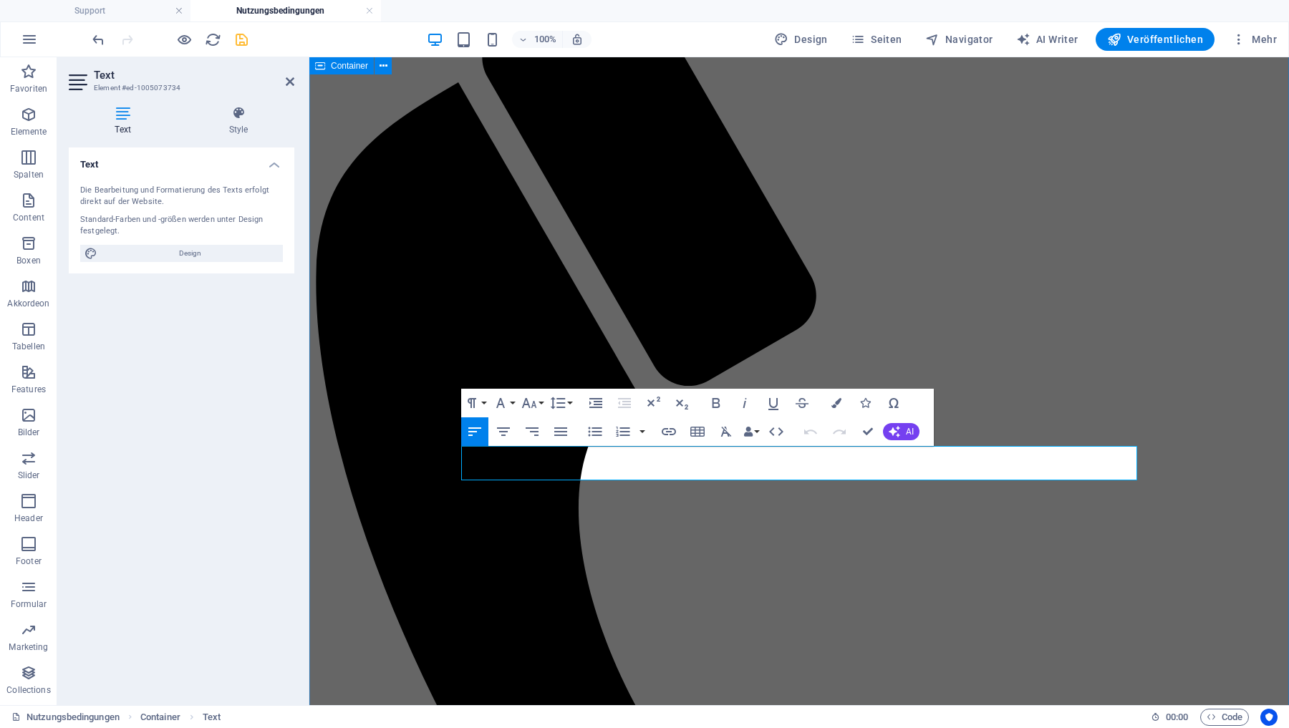
drag, startPoint x: 612, startPoint y: 472, endPoint x: 460, endPoint y: 449, distance: 152.8
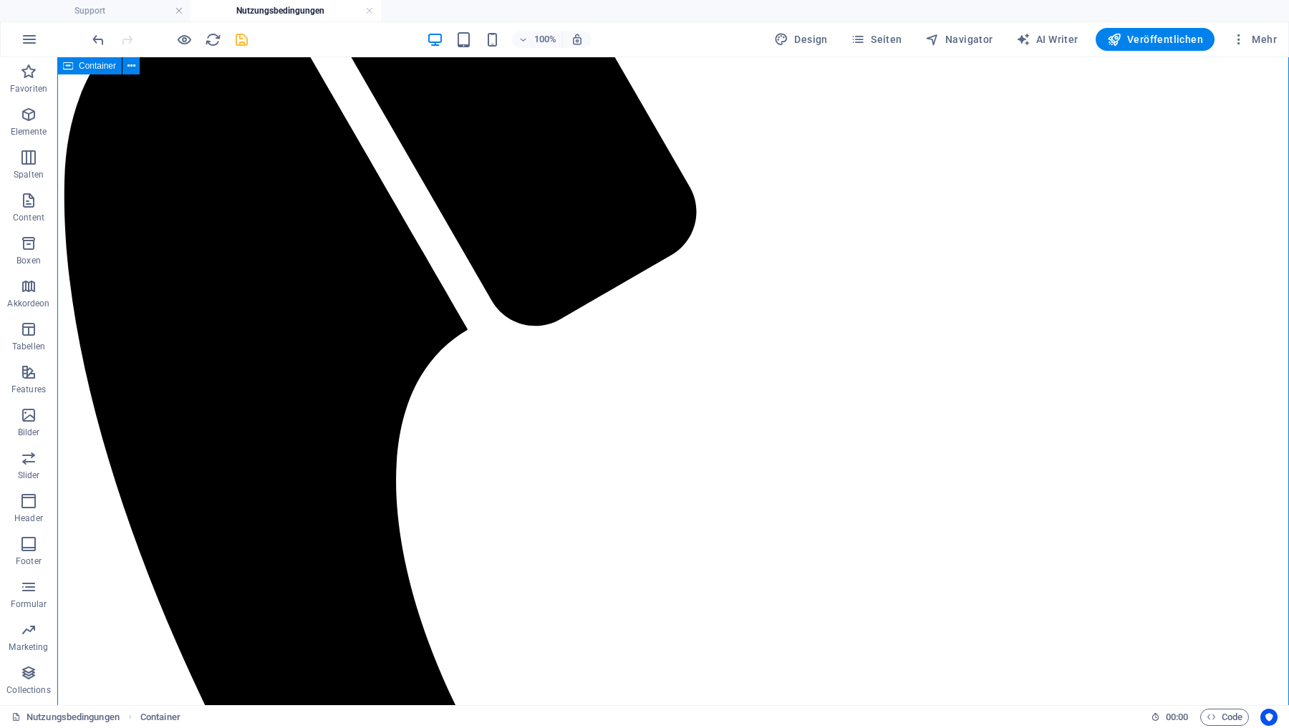
scroll to position [325, 0]
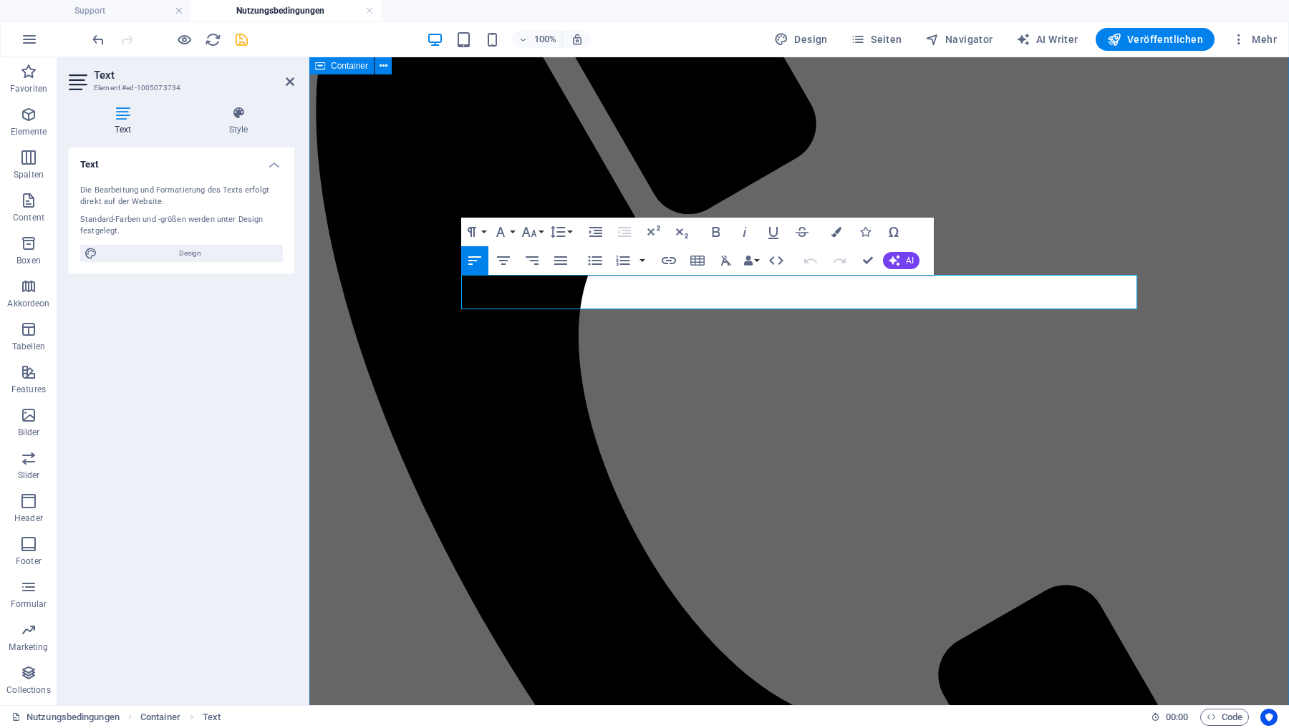
drag, startPoint x: 651, startPoint y: 285, endPoint x: 448, endPoint y: 284, distance: 202.6
drag, startPoint x: 641, startPoint y: 283, endPoint x: 933, endPoint y: 290, distance: 292.2
drag, startPoint x: 881, startPoint y: 284, endPoint x: 916, endPoint y: 301, distance: 38.1
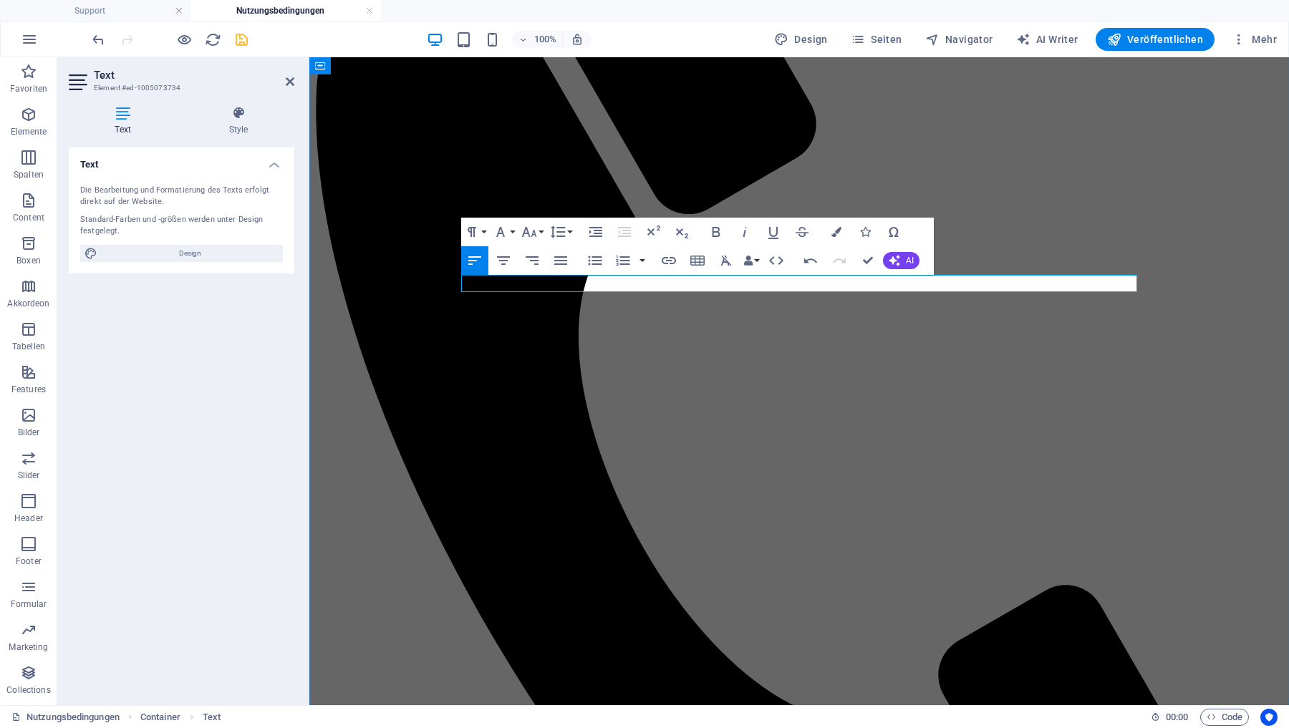
drag, startPoint x: 722, startPoint y: 283, endPoint x: 707, endPoint y: 283, distance: 15.8
drag, startPoint x: 755, startPoint y: 284, endPoint x: 916, endPoint y: 284, distance: 160.4
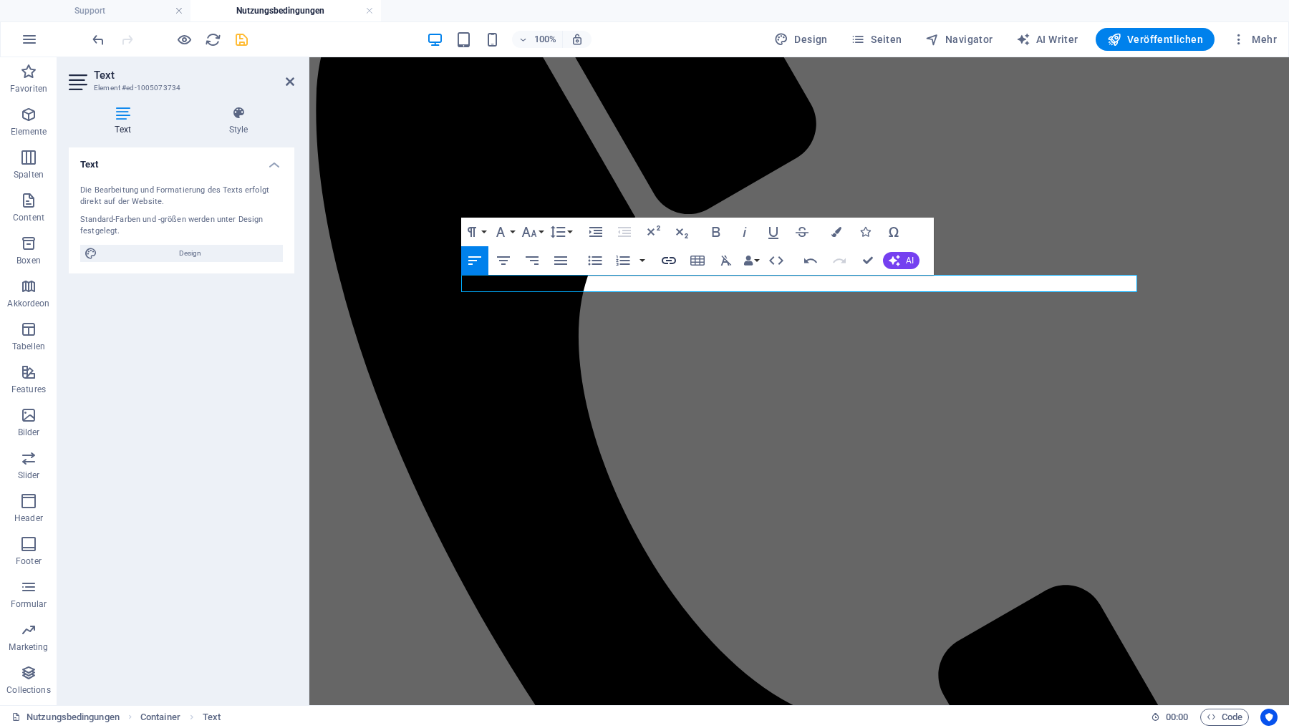
click at [670, 258] on icon "button" at bounding box center [668, 260] width 17 height 17
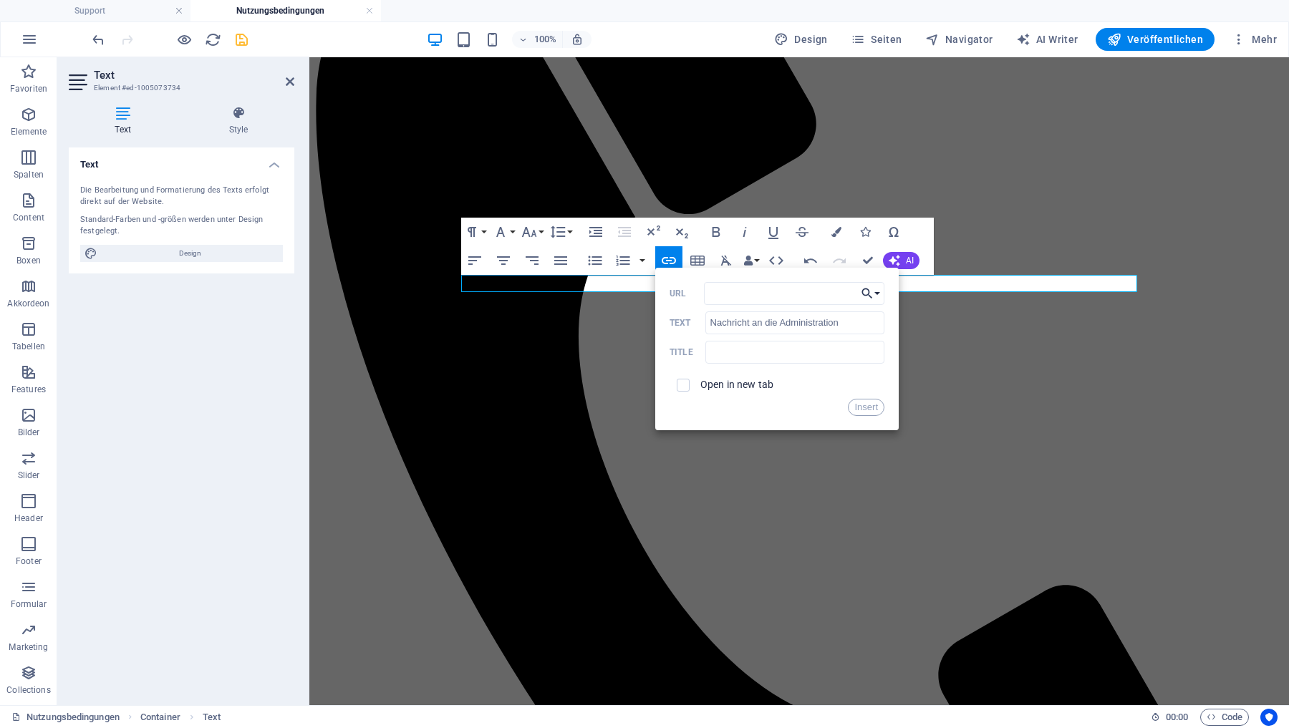
click at [871, 294] on icon "button" at bounding box center [867, 293] width 14 height 17
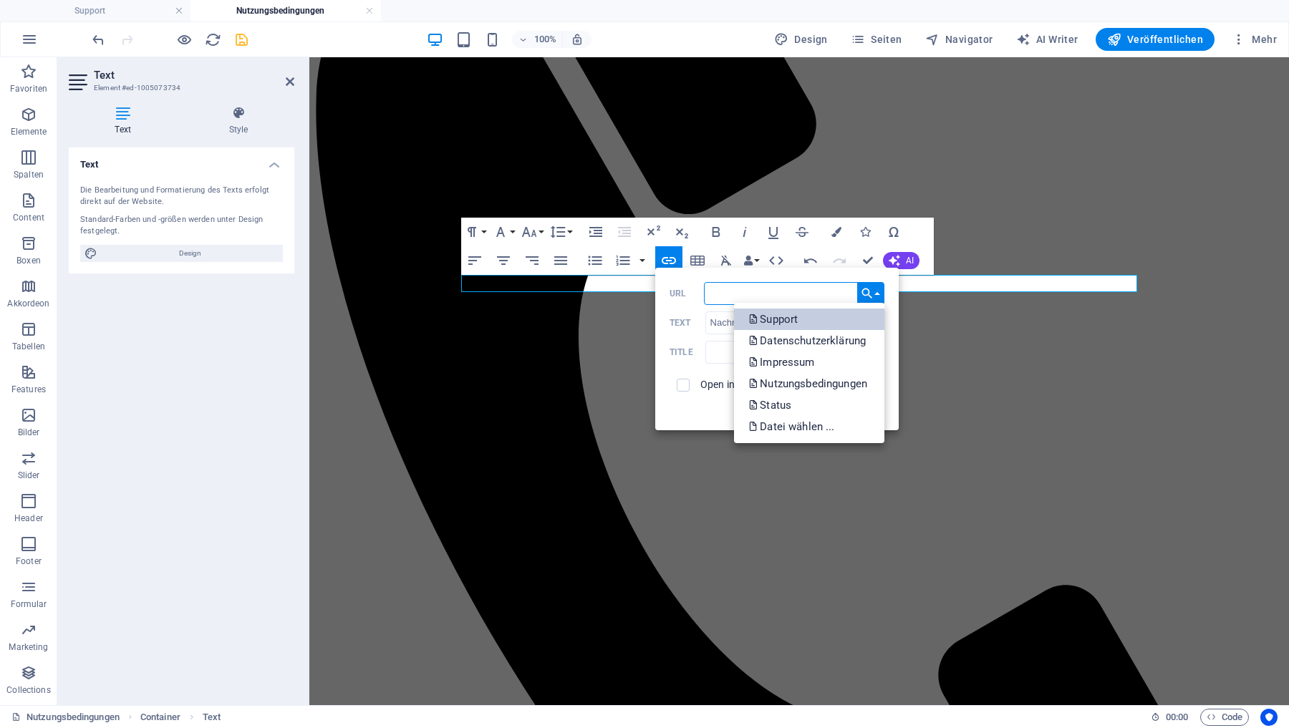
click at [783, 322] on p "Support" at bounding box center [774, 319] width 52 height 21
type input "/"
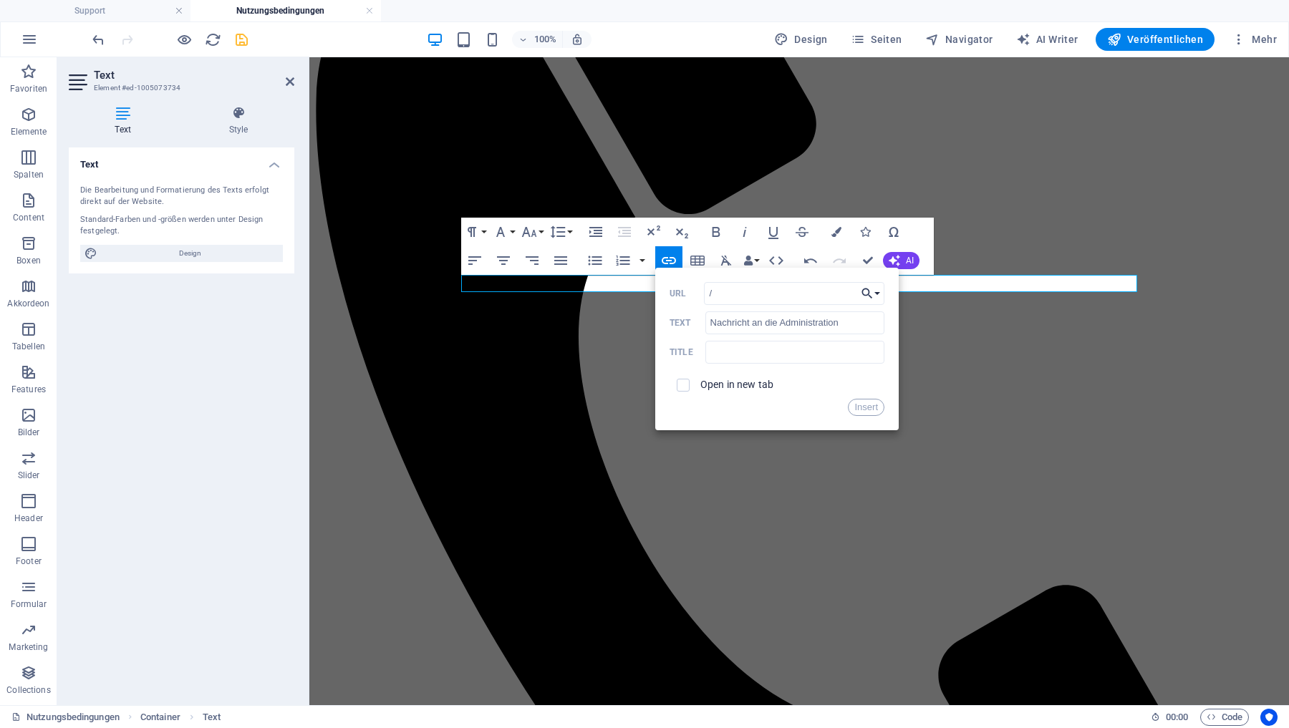
click at [870, 291] on icon "button" at bounding box center [867, 293] width 14 height 17
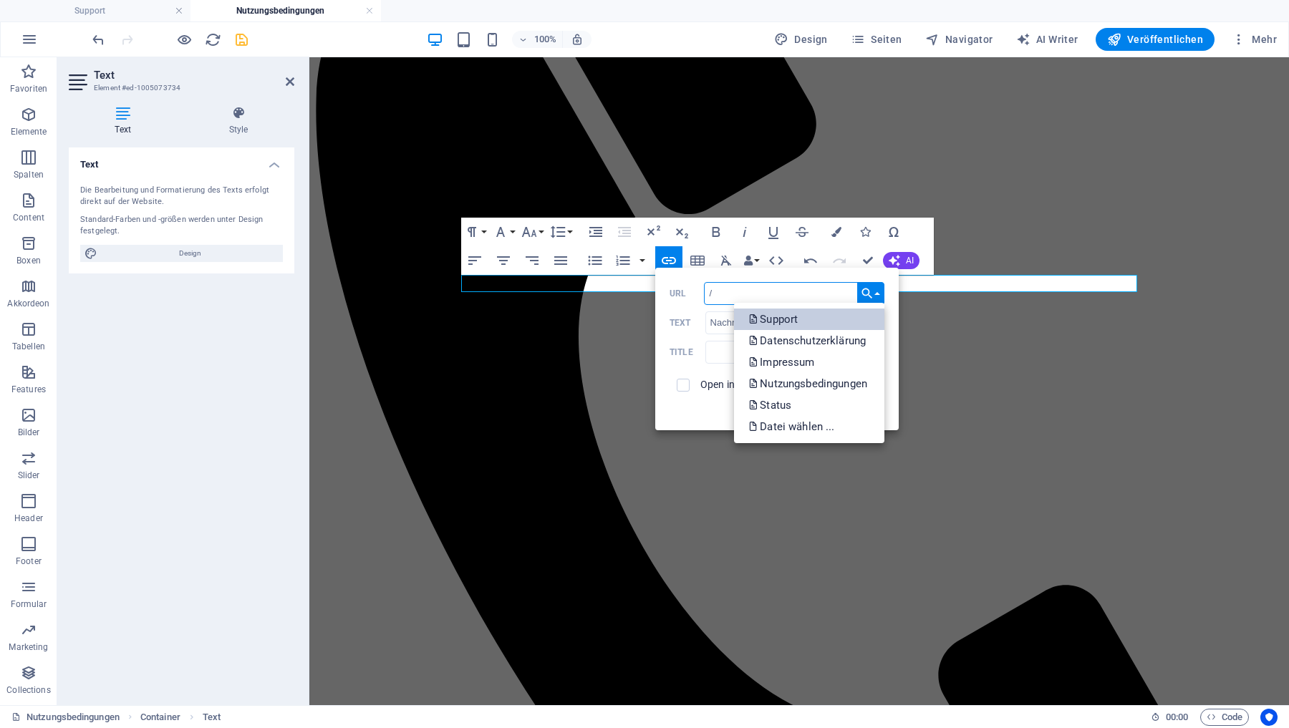
click at [777, 317] on p "Support" at bounding box center [774, 319] width 52 height 21
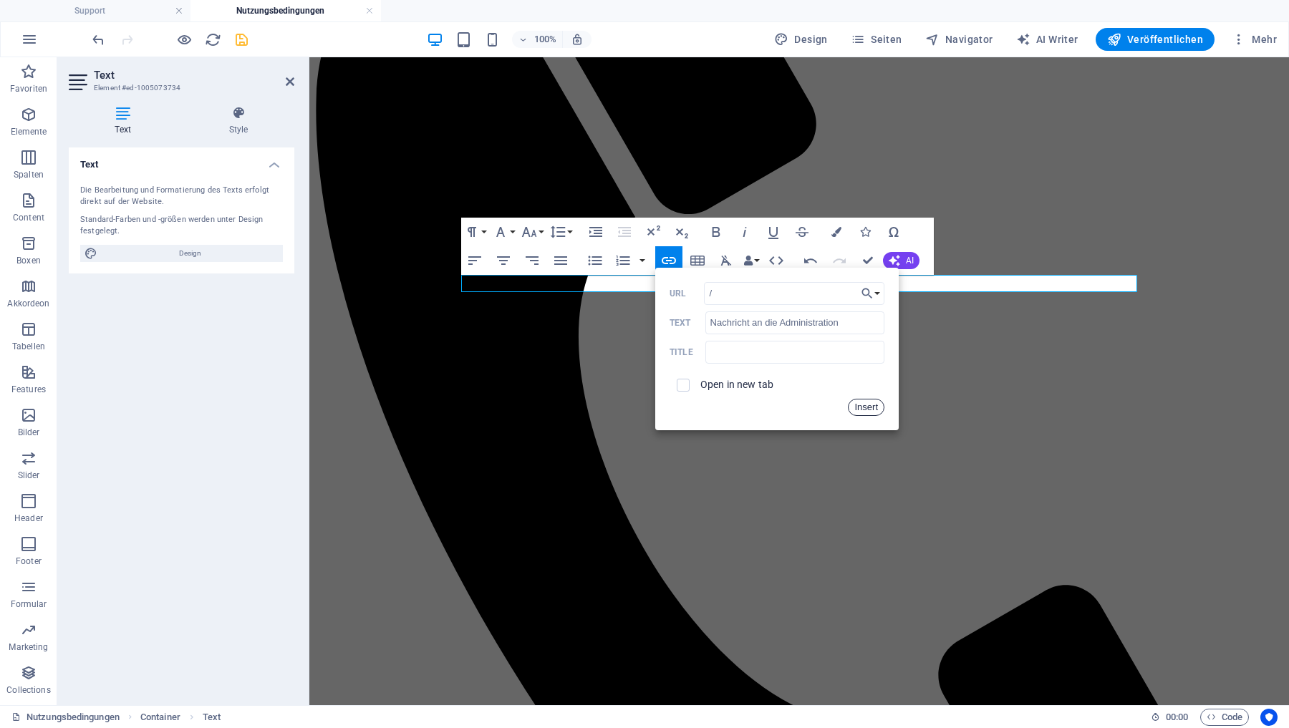
click at [864, 405] on button "Insert" at bounding box center [866, 407] width 37 height 17
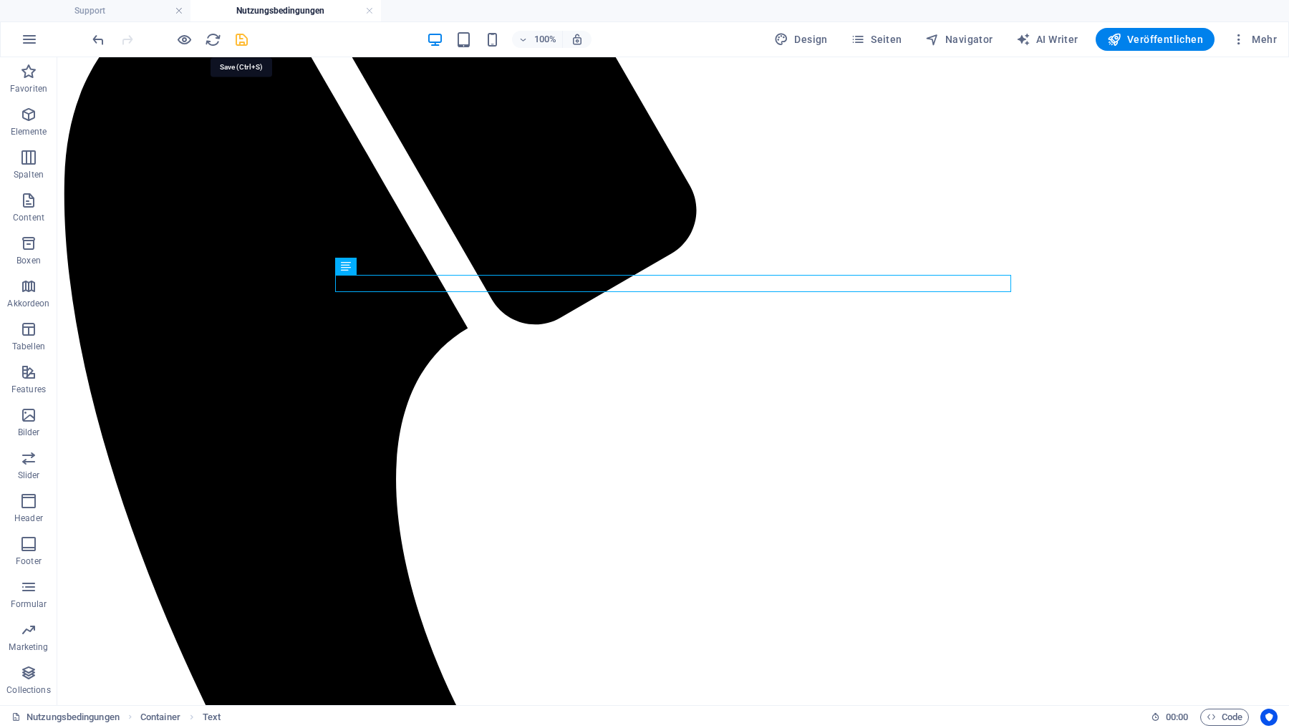
click at [241, 39] on icon "save" at bounding box center [241, 40] width 16 height 16
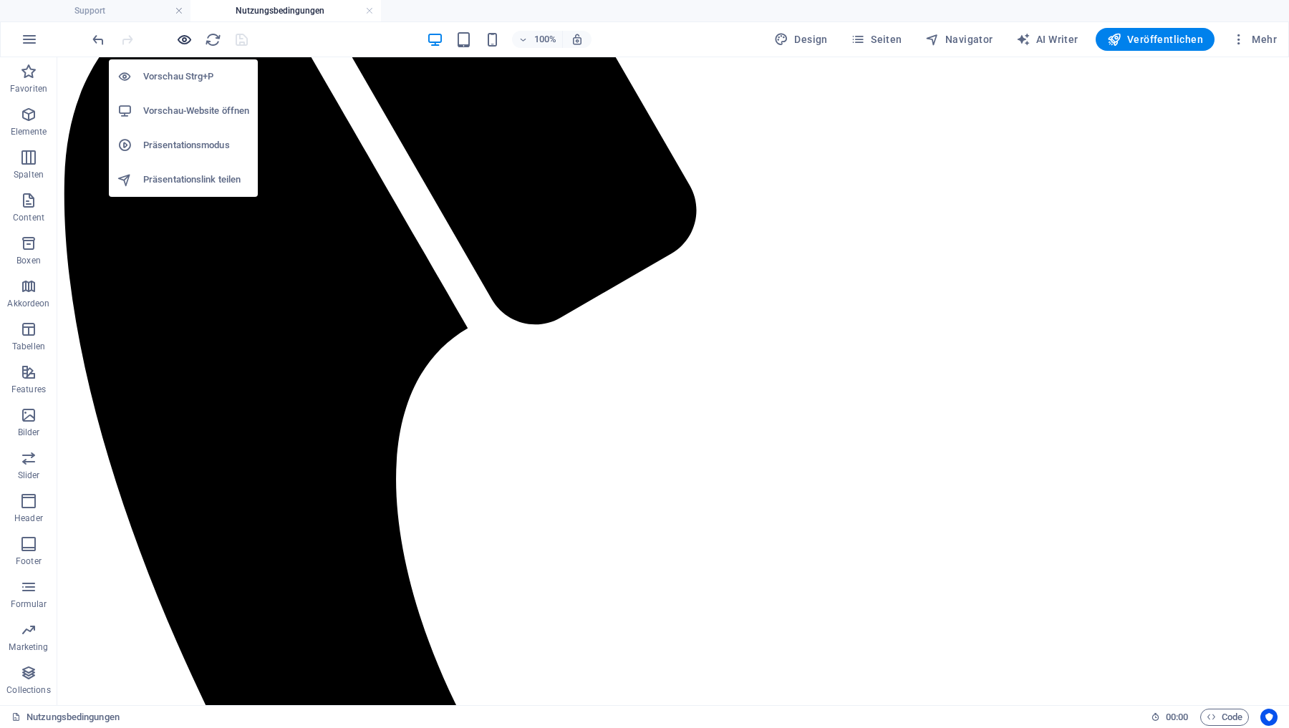
click at [180, 37] on icon "button" at bounding box center [184, 40] width 16 height 16
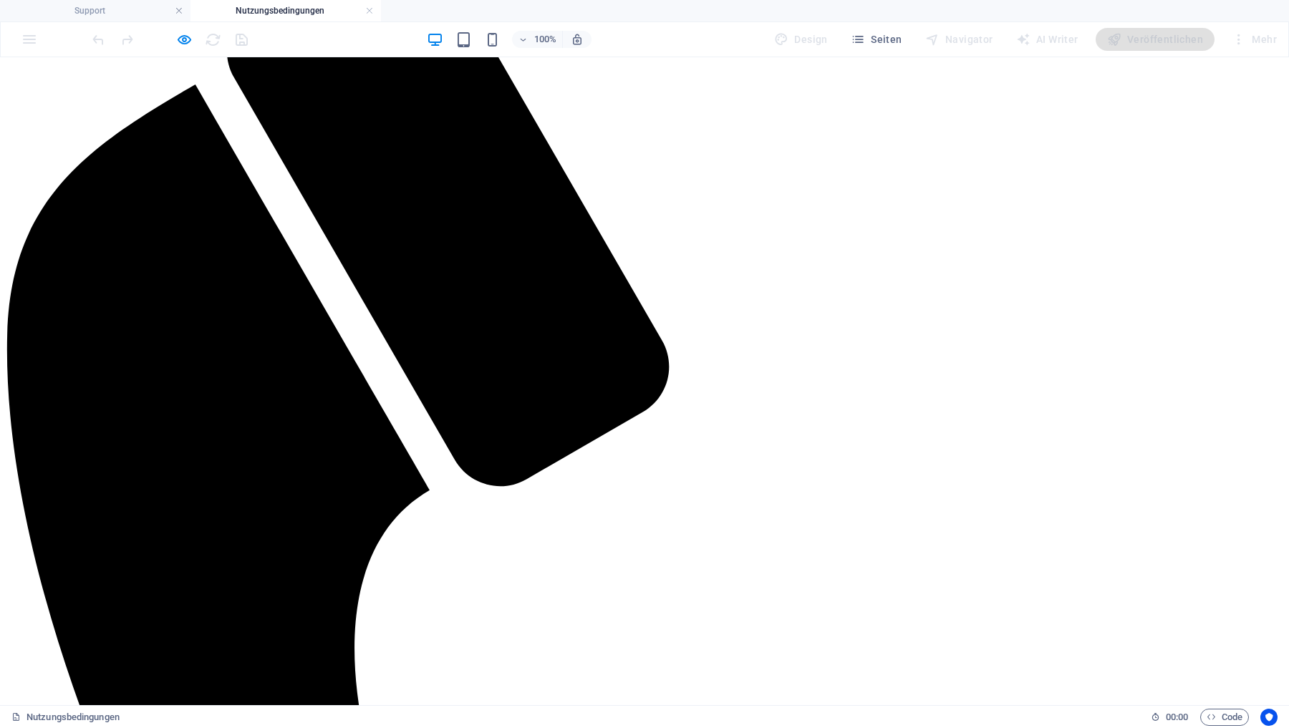
scroll to position [186, 0]
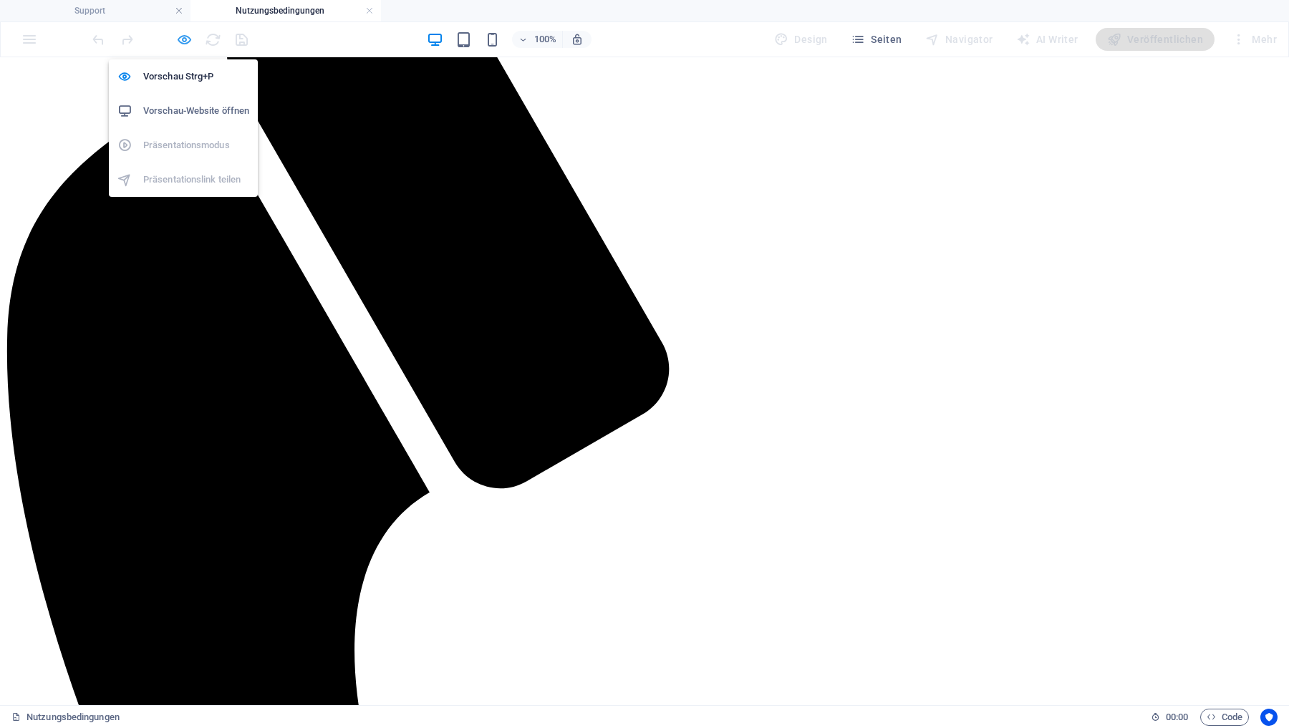
click at [184, 34] on icon "button" at bounding box center [184, 40] width 16 height 16
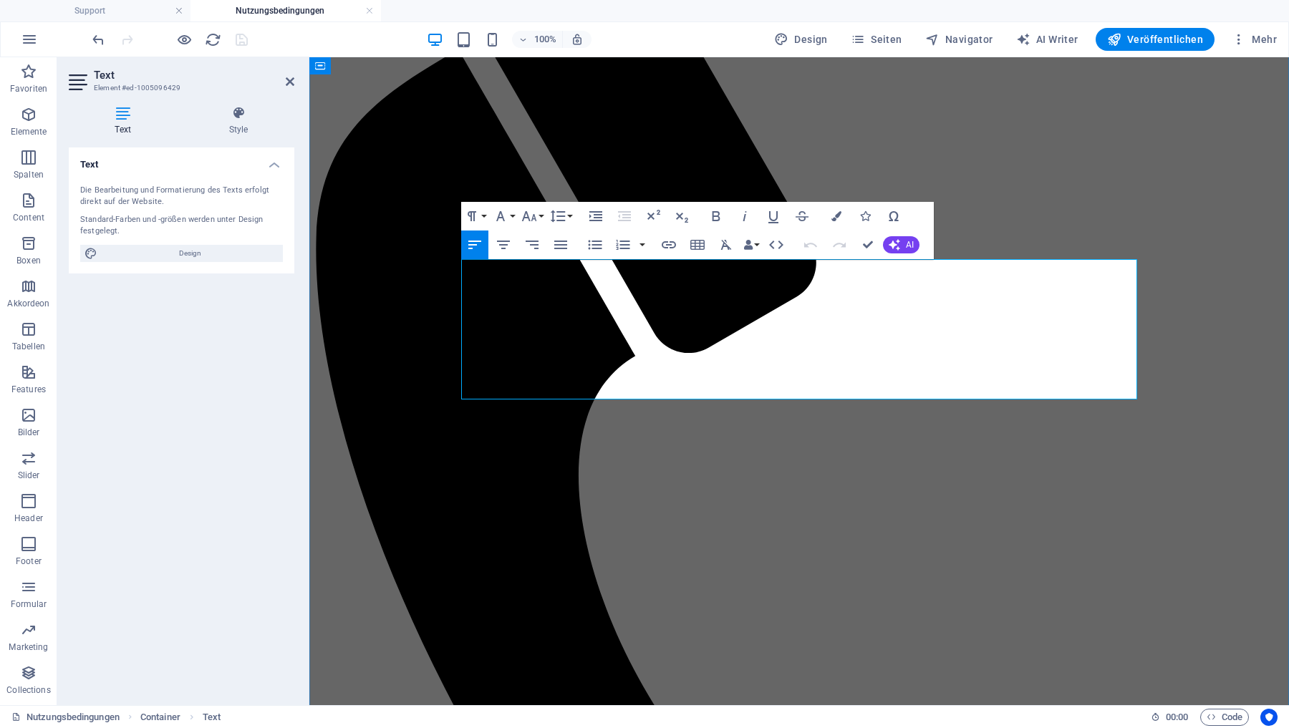
drag, startPoint x: 544, startPoint y: 392, endPoint x: 473, endPoint y: 284, distance: 129.3
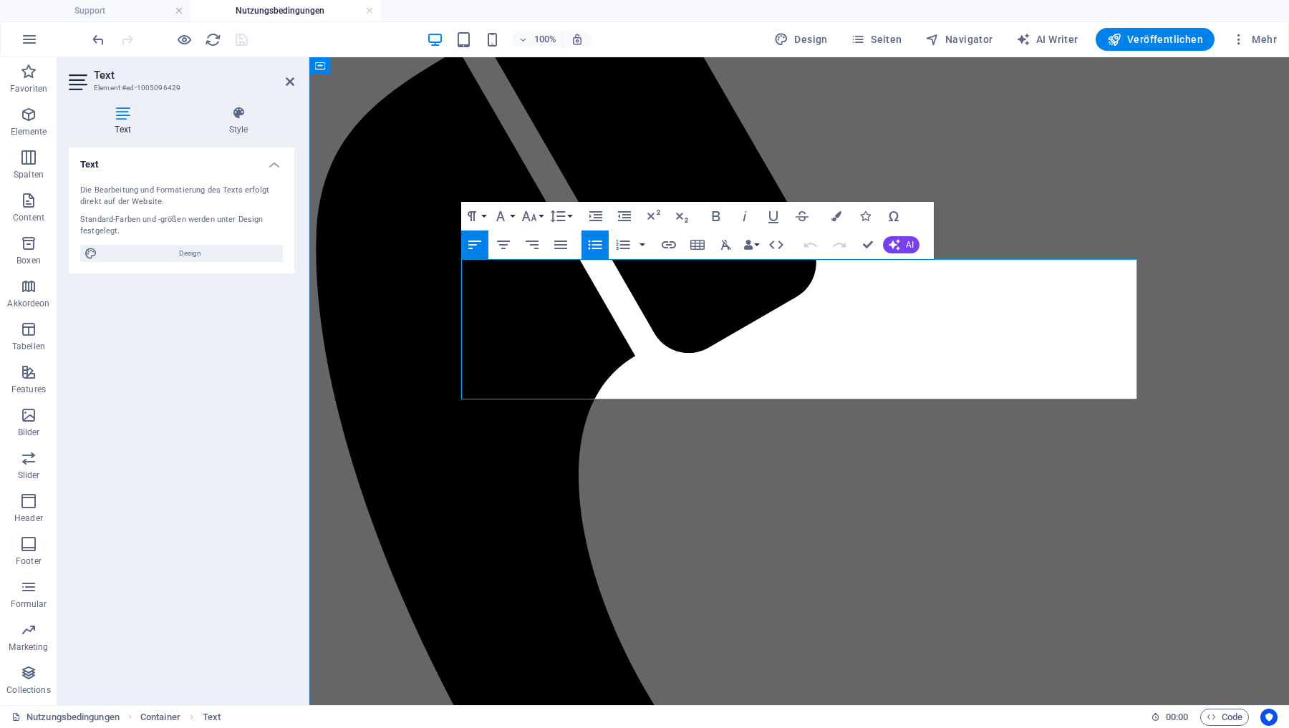
click at [537, 290] on icon "button" at bounding box center [538, 290] width 14 height 13
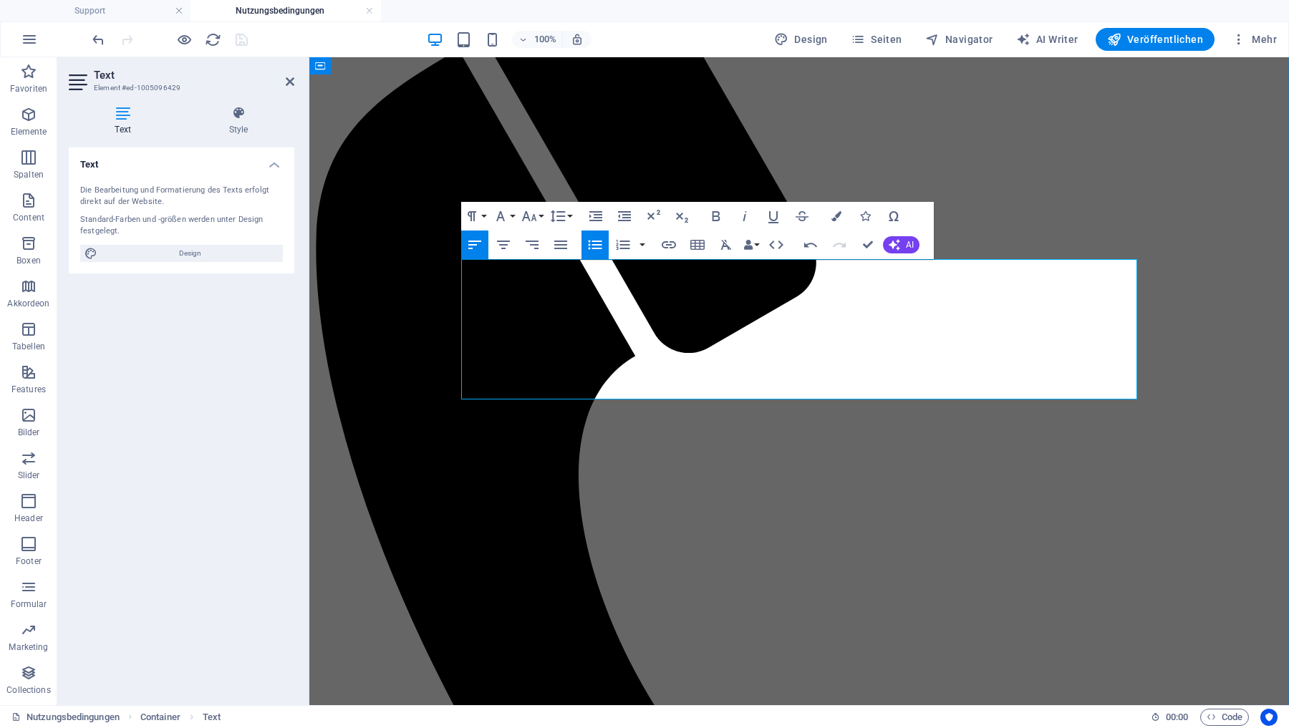
click at [546, 305] on icon "button" at bounding box center [544, 307] width 14 height 13
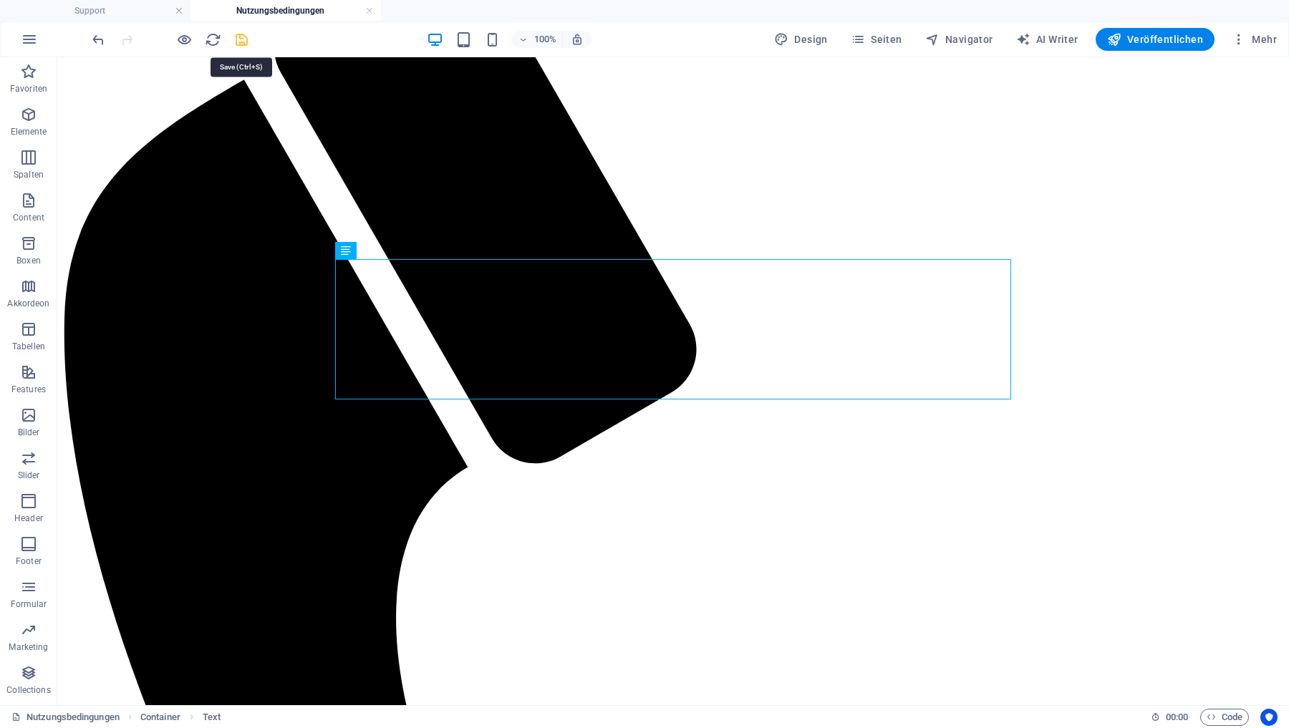
click at [243, 39] on icon "save" at bounding box center [241, 40] width 16 height 16
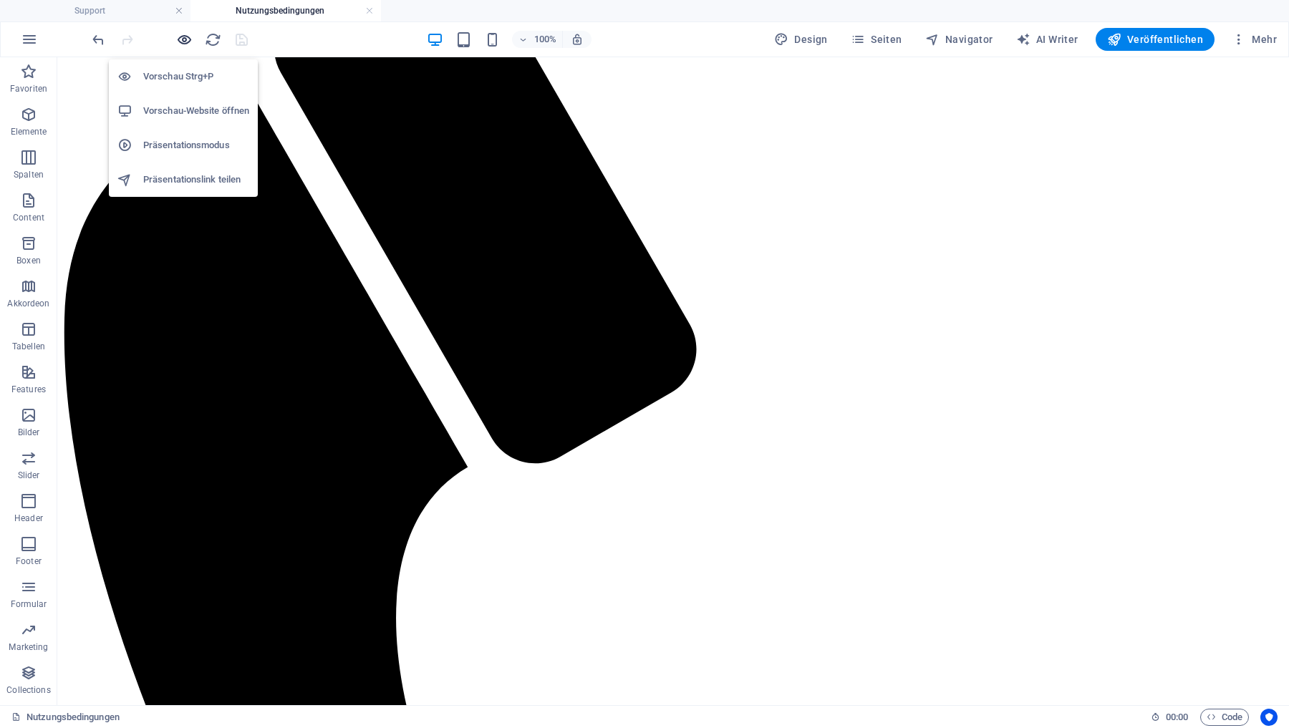
click at [185, 39] on icon "button" at bounding box center [184, 40] width 16 height 16
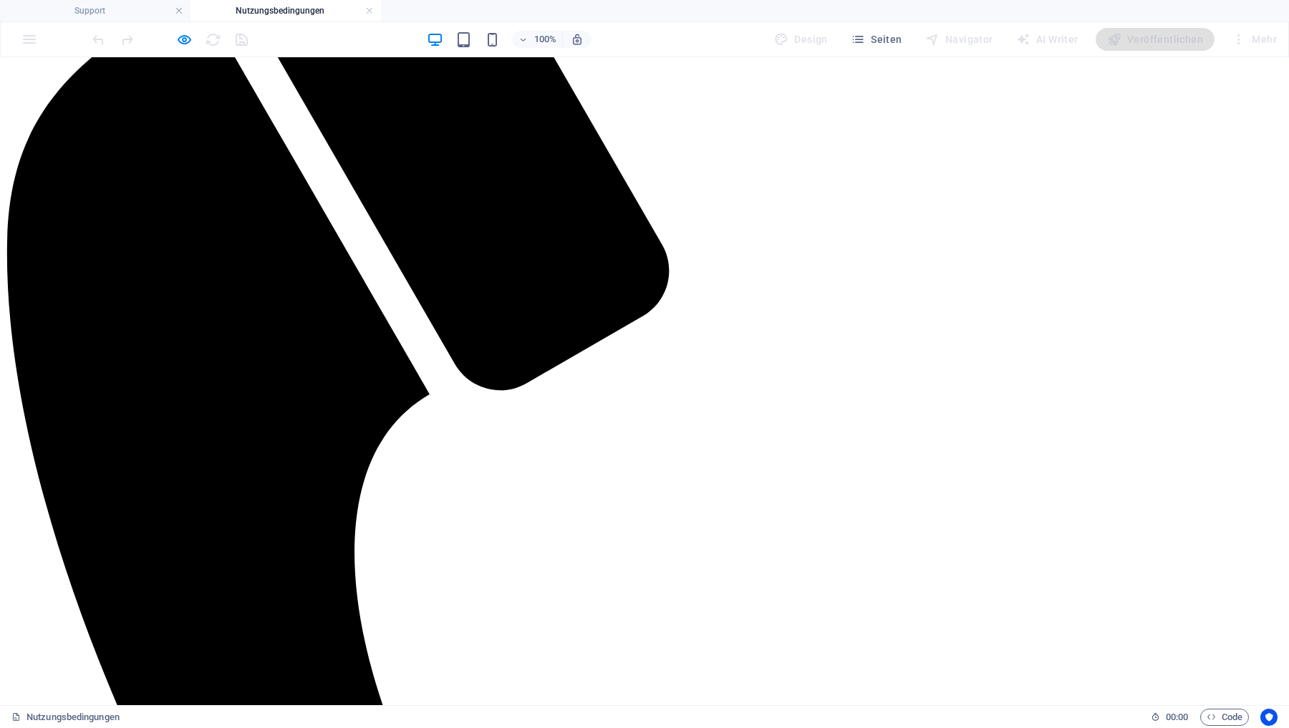
scroll to position [0, 0]
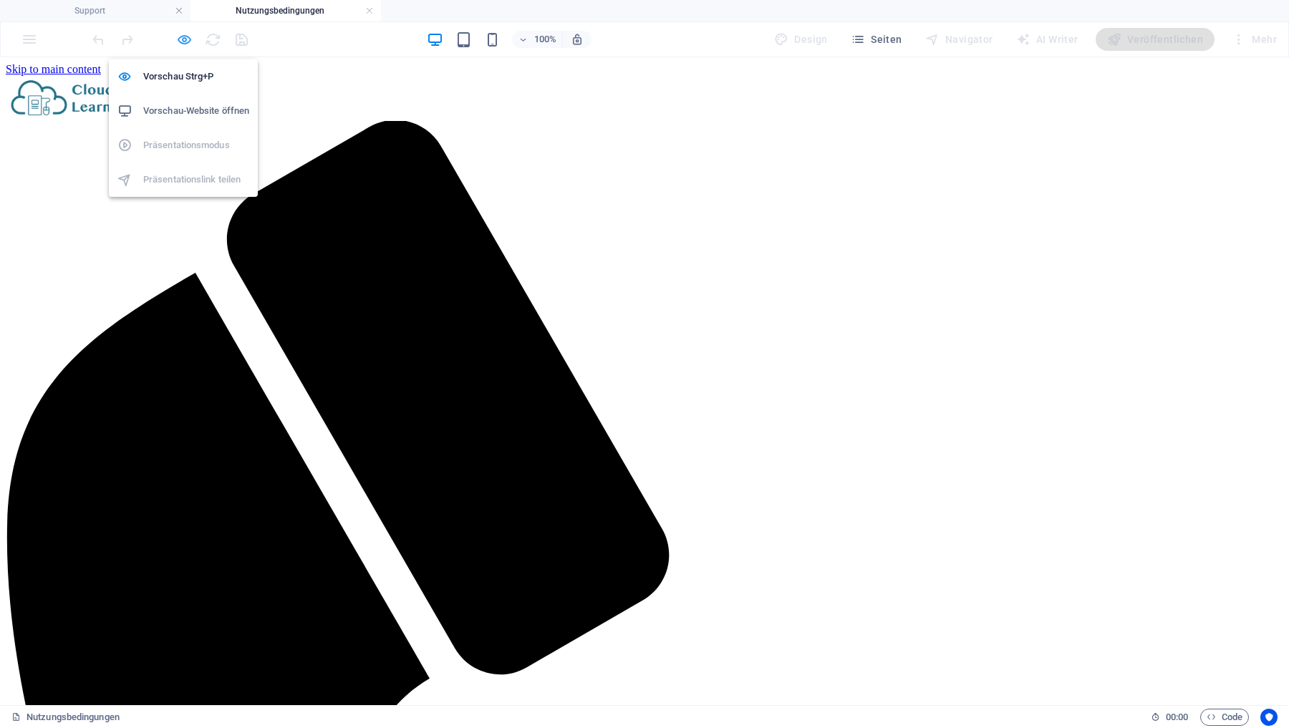
click at [183, 34] on icon "button" at bounding box center [184, 40] width 16 height 16
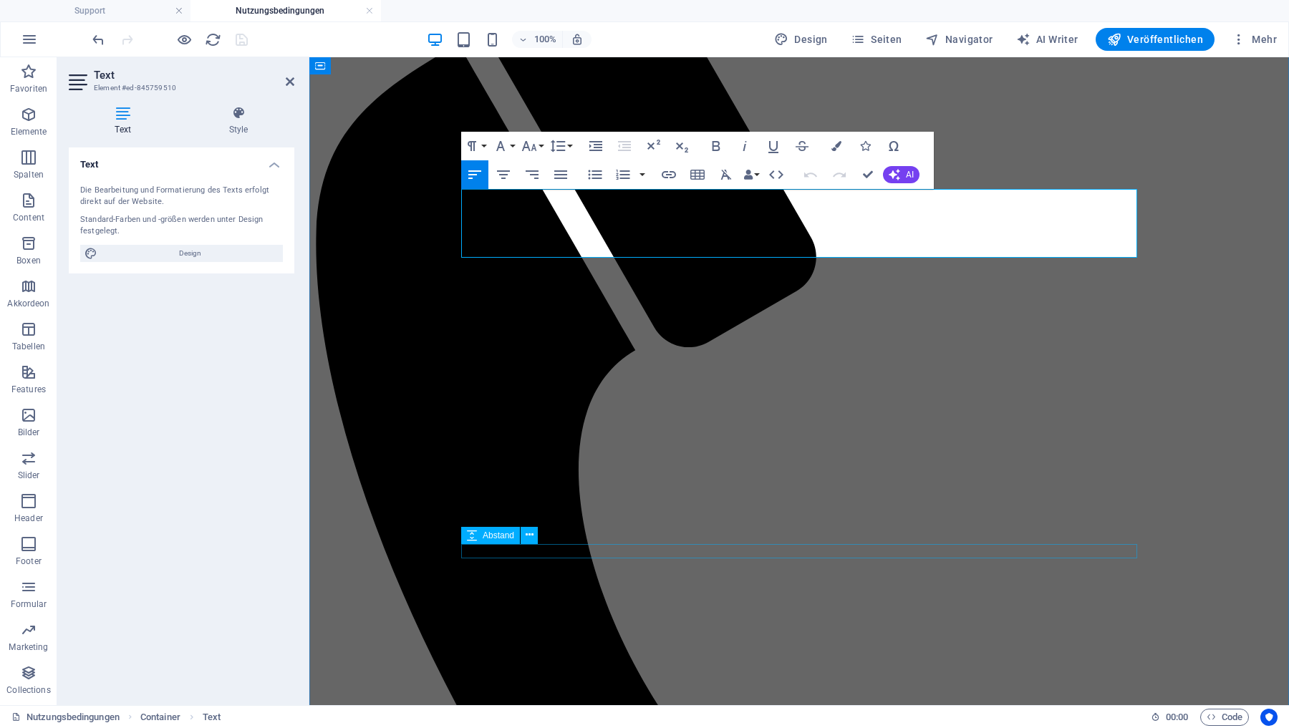
scroll to position [221, 0]
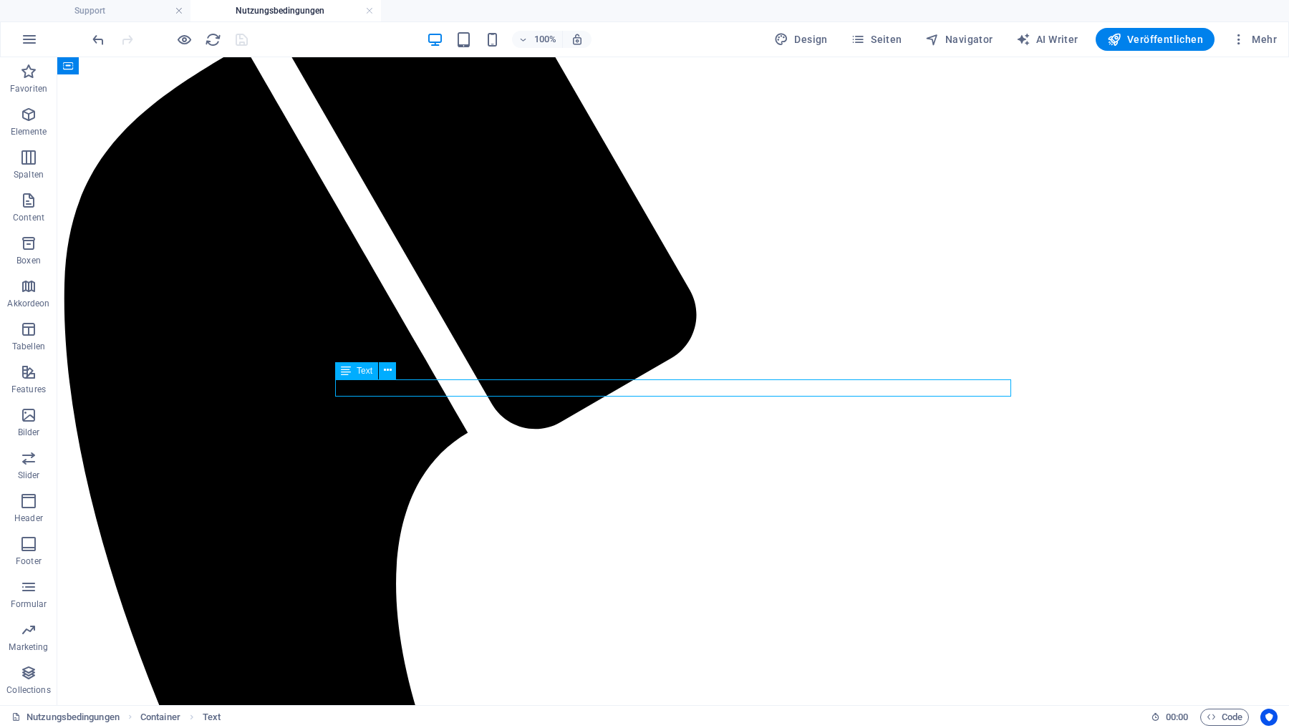
drag, startPoint x: 629, startPoint y: 389, endPoint x: 669, endPoint y: 390, distance: 40.1
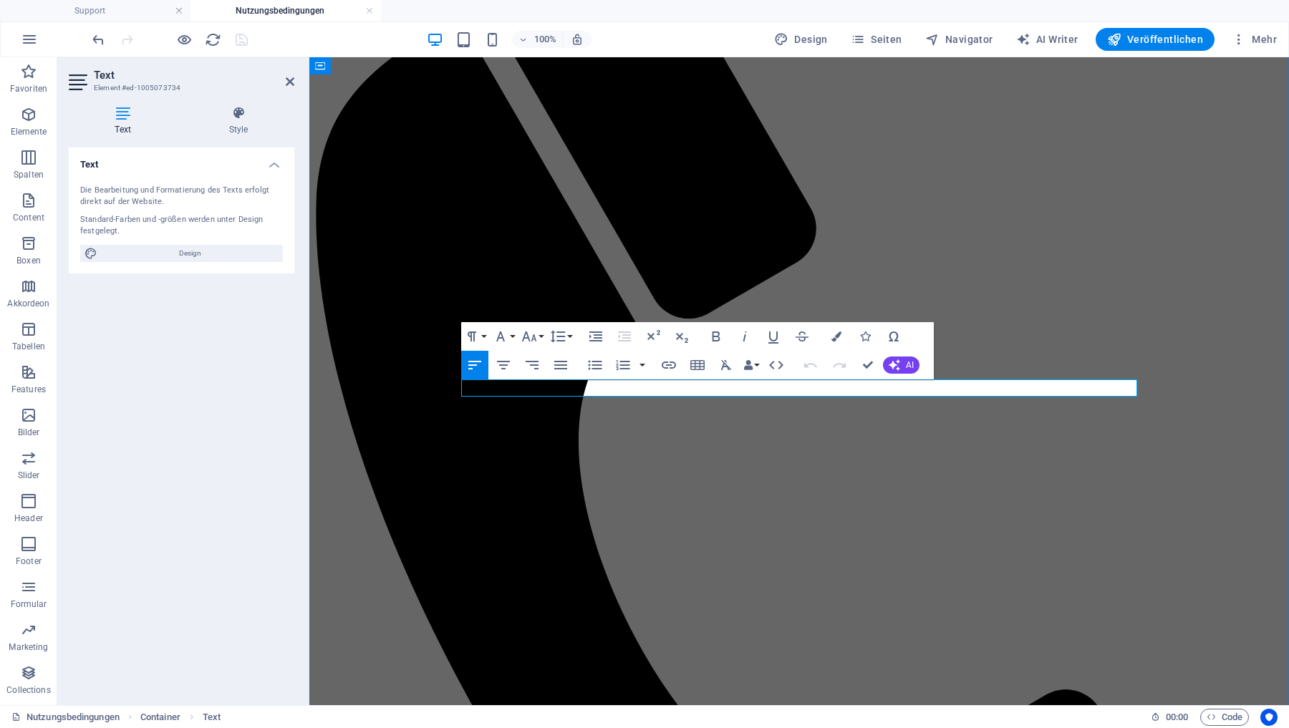
drag, startPoint x: 755, startPoint y: 390, endPoint x: 916, endPoint y: 390, distance: 161.1
click at [720, 332] on icon "button" at bounding box center [715, 336] width 17 height 17
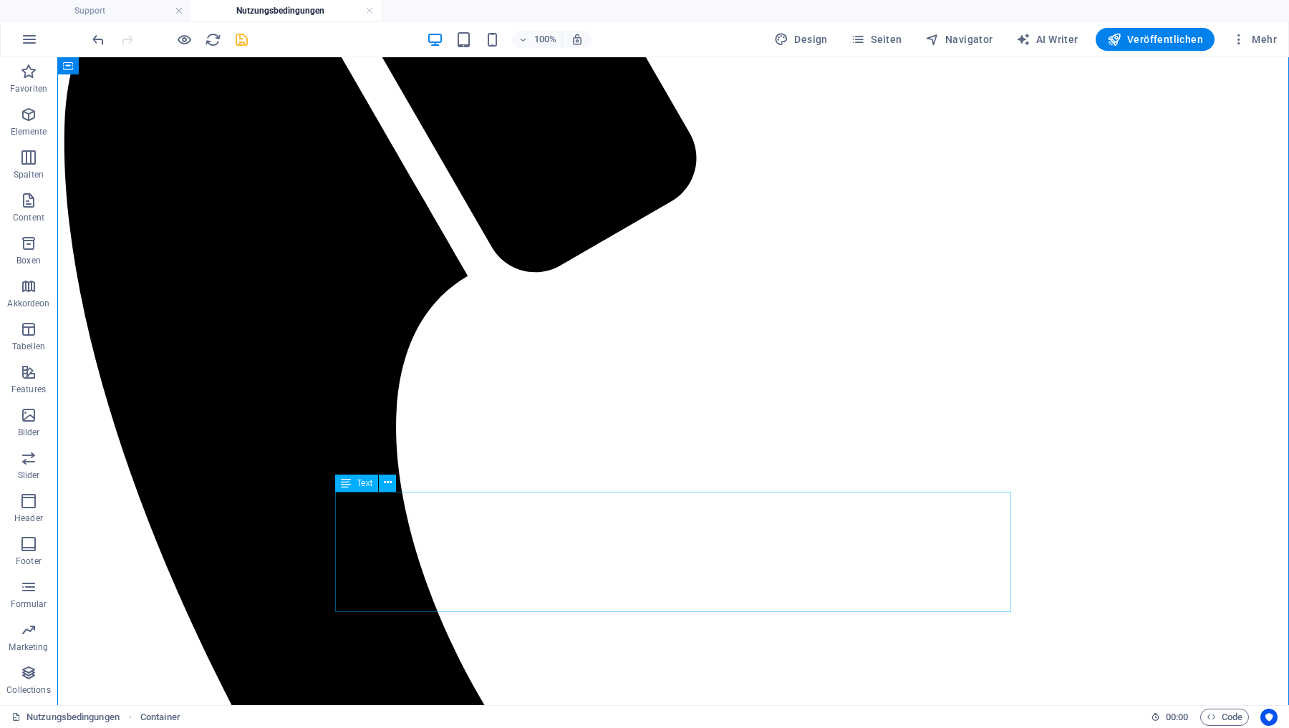
scroll to position [378, 0]
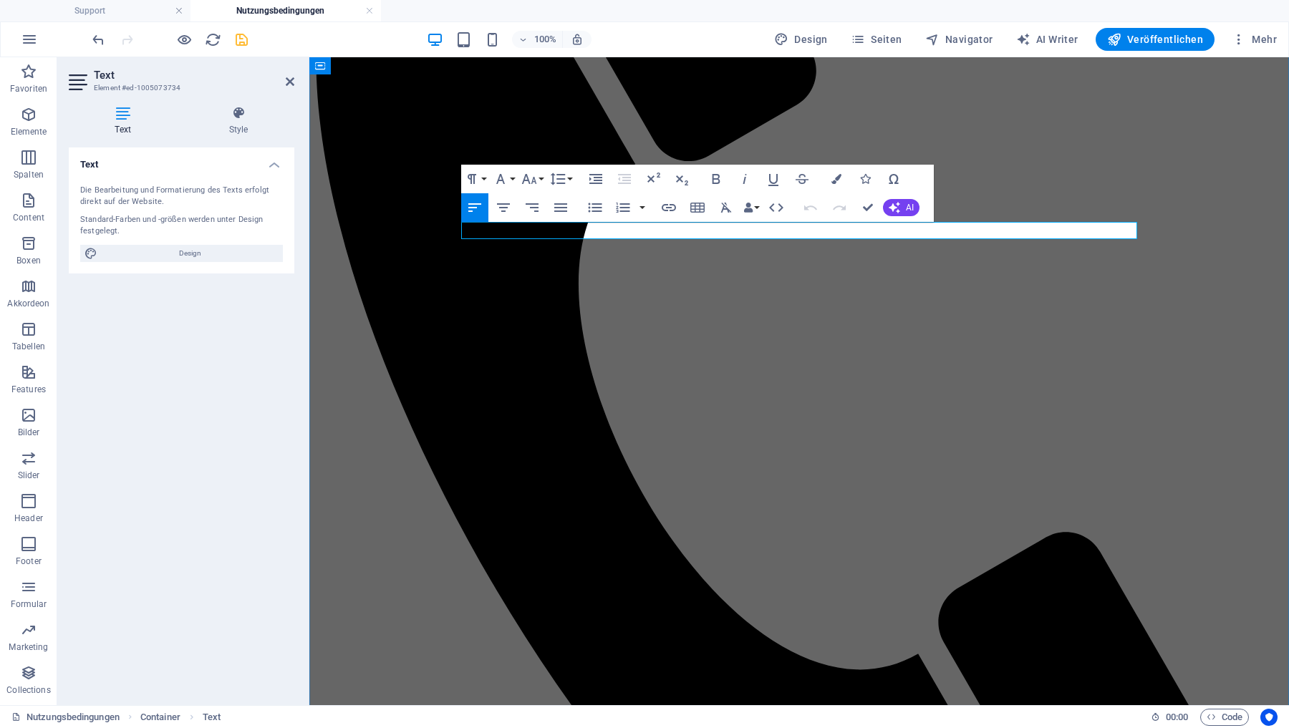
drag, startPoint x: 755, startPoint y: 232, endPoint x: 917, endPoint y: 235, distance: 161.1
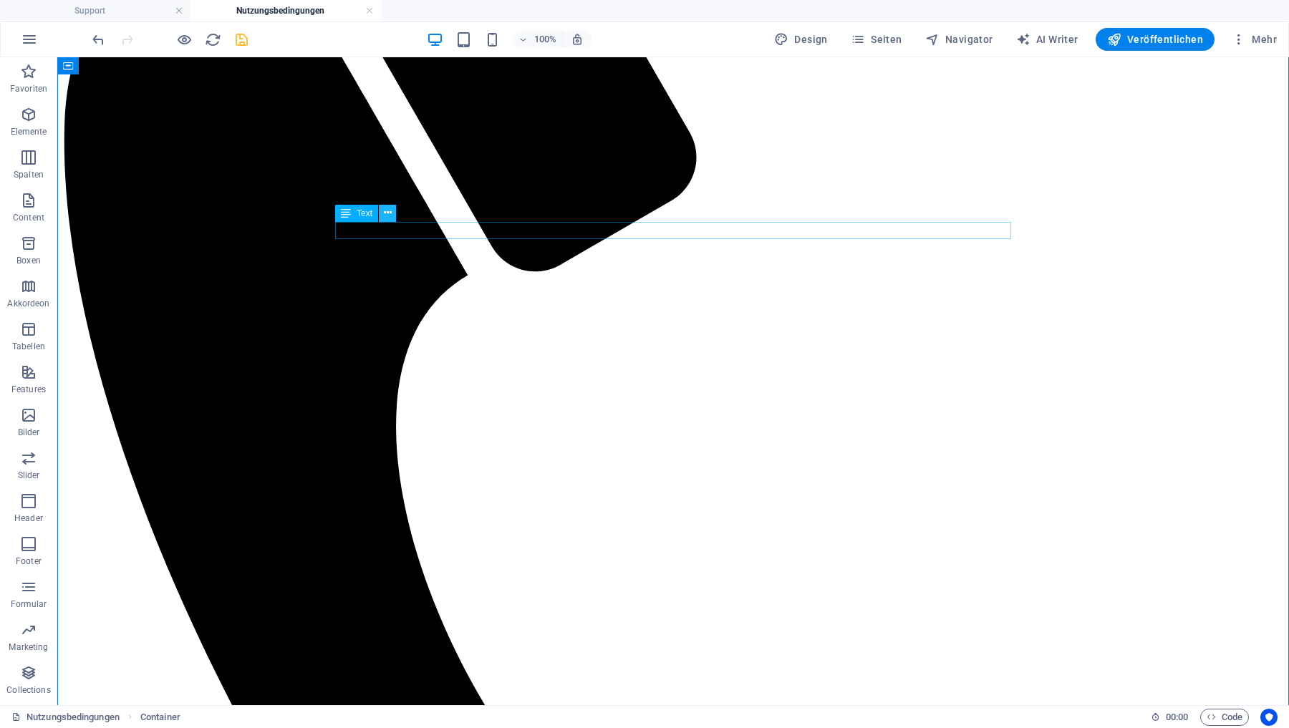
click at [386, 213] on icon at bounding box center [388, 213] width 8 height 15
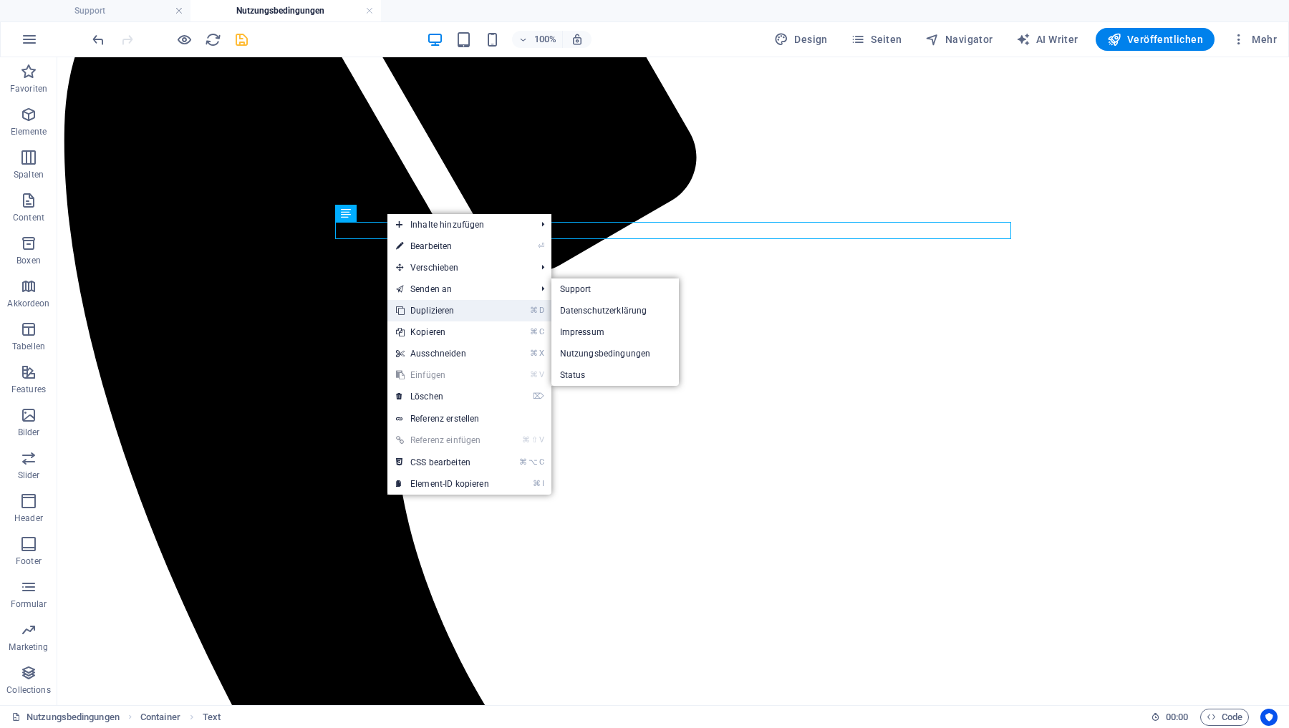
click at [439, 309] on link "⌘ D Duplizieren" at bounding box center [442, 310] width 110 height 21
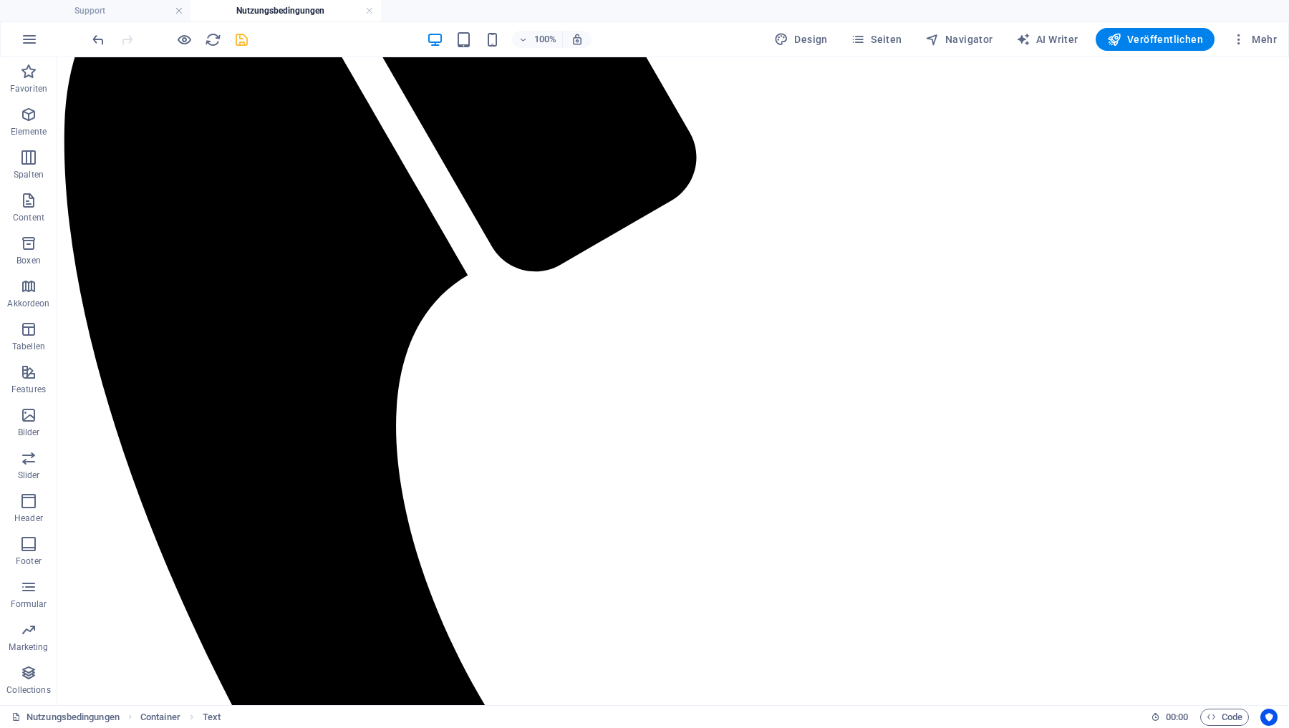
drag, startPoint x: 404, startPoint y: 290, endPoint x: 362, endPoint y: 299, distance: 43.1
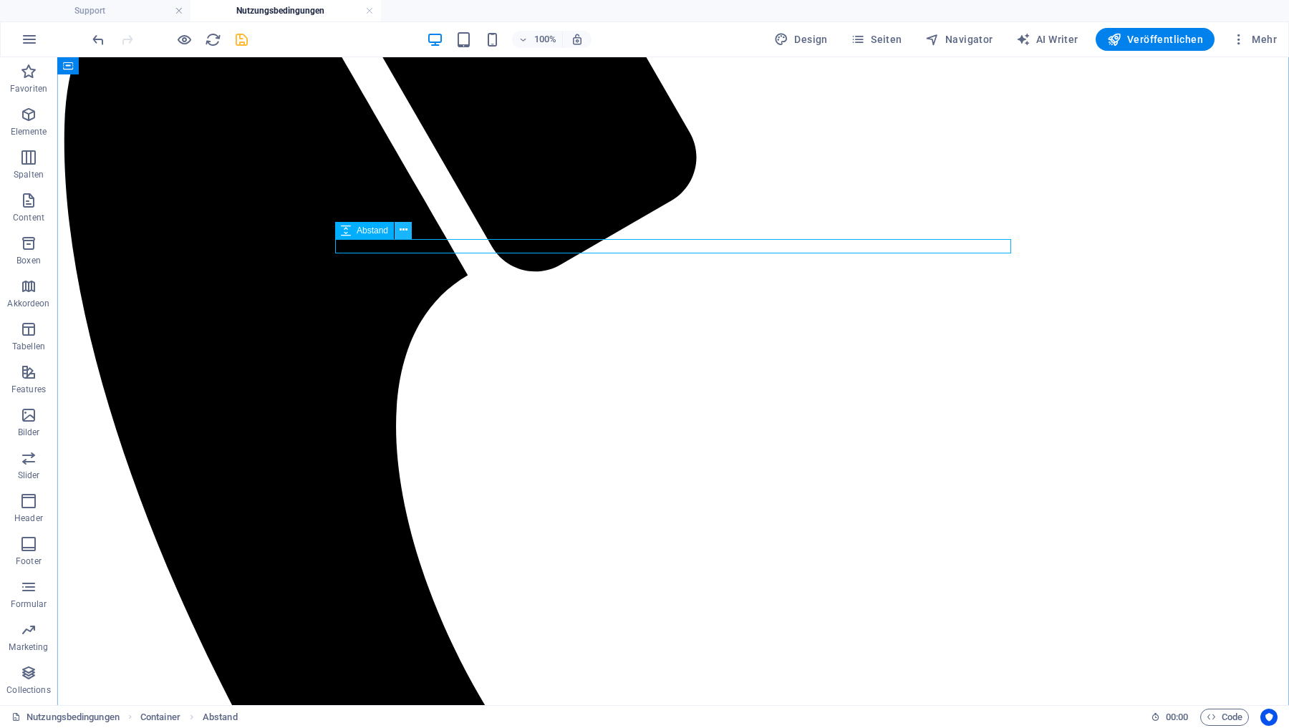
click at [404, 231] on icon at bounding box center [404, 230] width 8 height 15
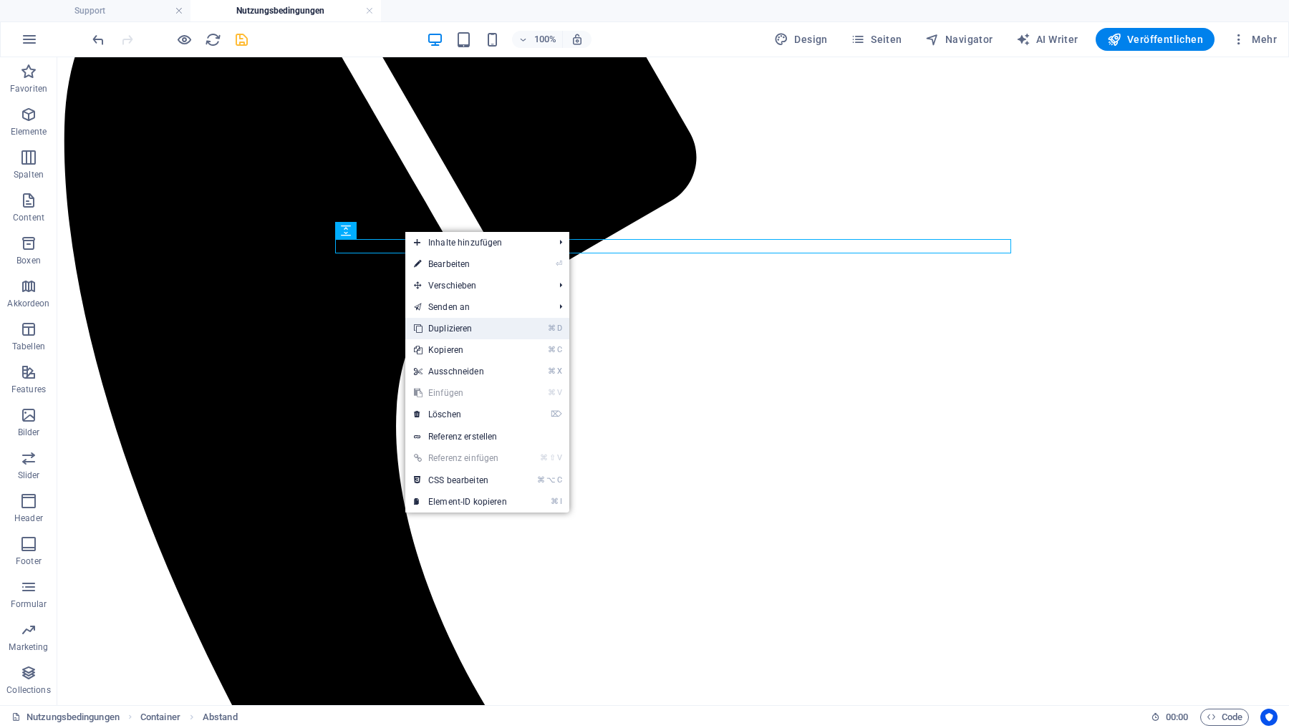
click at [443, 329] on link "⌘ D Duplizieren" at bounding box center [460, 328] width 110 height 21
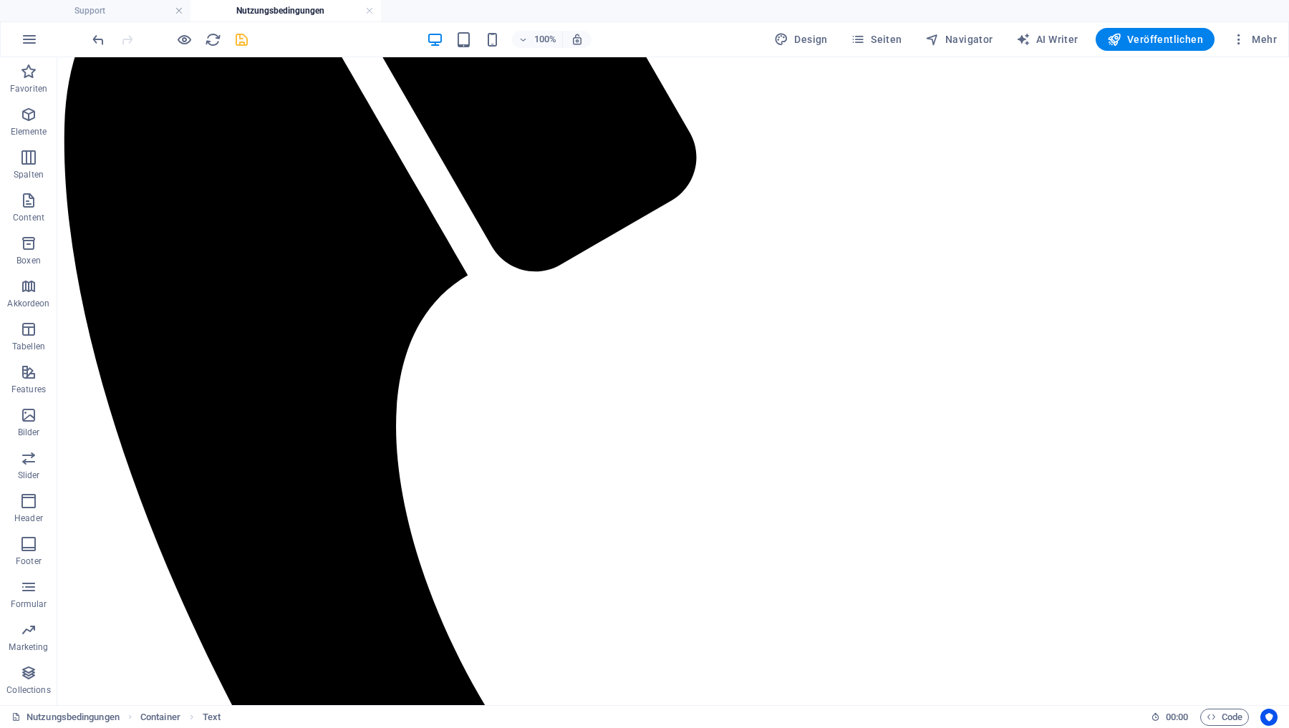
drag, startPoint x: 407, startPoint y: 319, endPoint x: 372, endPoint y: 298, distance: 41.1
drag, startPoint x: 422, startPoint y: 301, endPoint x: 374, endPoint y: 274, distance: 55.2
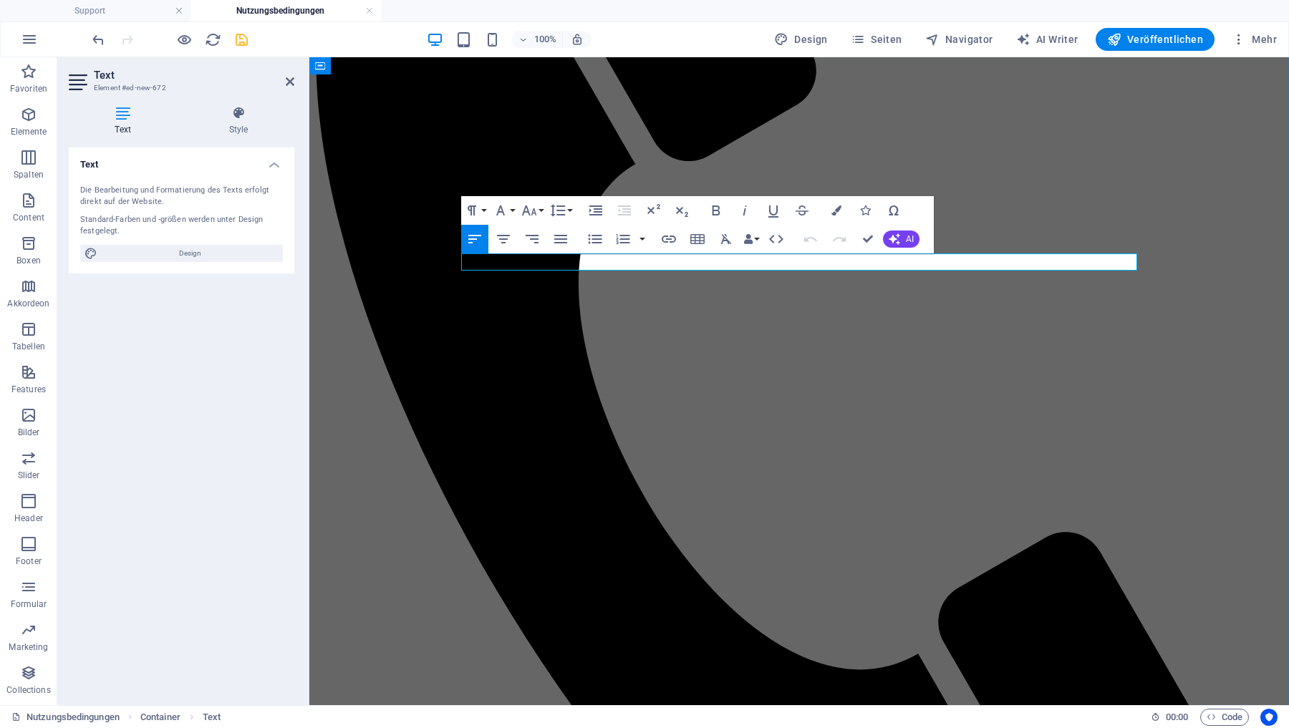
copy p "Bei fehlenden Unternehmen kann die Freigabe mit einer Nachricht an die Administ…"
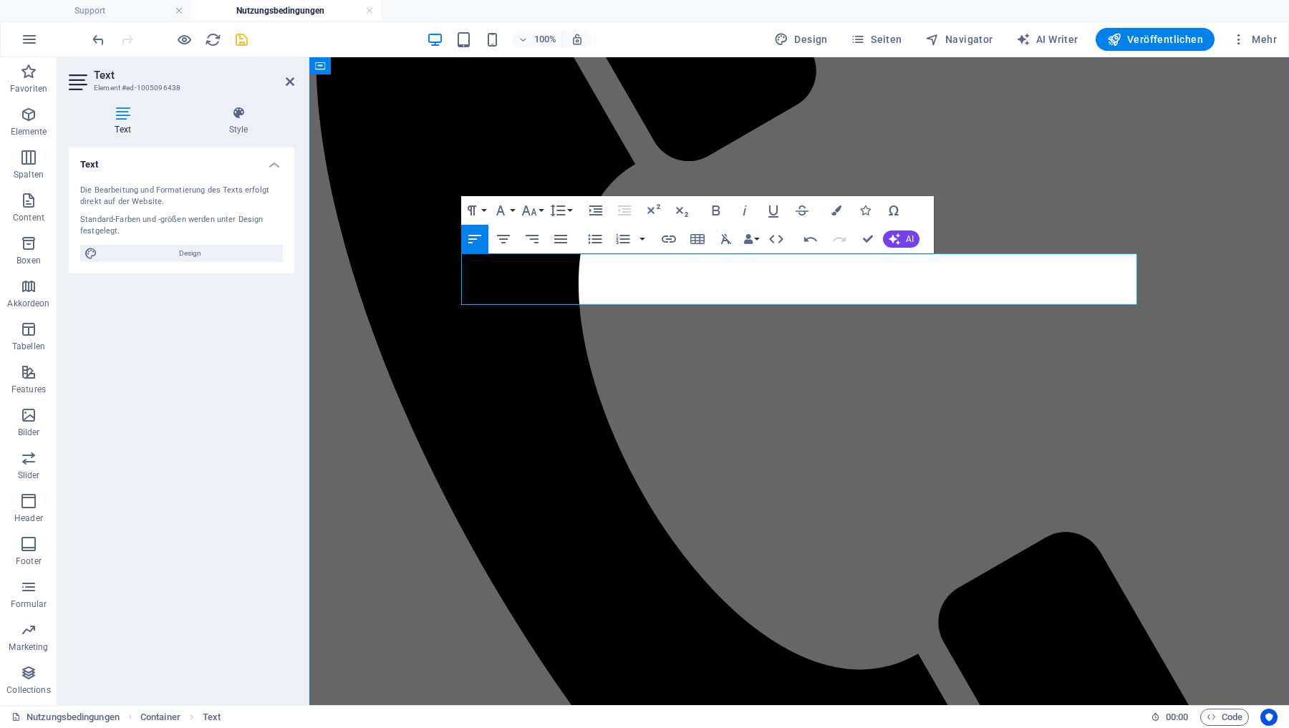
drag, startPoint x: 889, startPoint y: 279, endPoint x: 600, endPoint y: 280, distance: 288.6
drag, startPoint x: 927, startPoint y: 299, endPoint x: 1023, endPoint y: 302, distance: 95.3
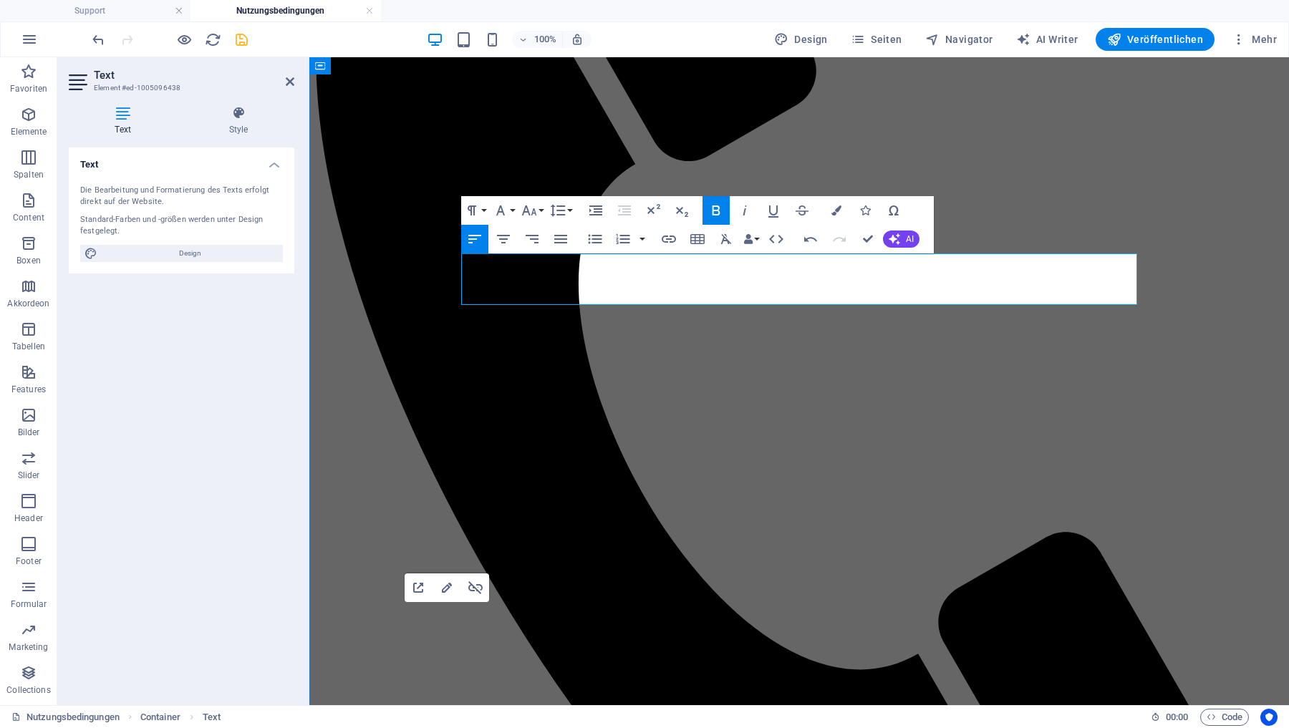
drag, startPoint x: 591, startPoint y: 298, endPoint x: 690, endPoint y: 299, distance: 99.5
drag, startPoint x: 591, startPoint y: 298, endPoint x: 755, endPoint y: 299, distance: 164.0
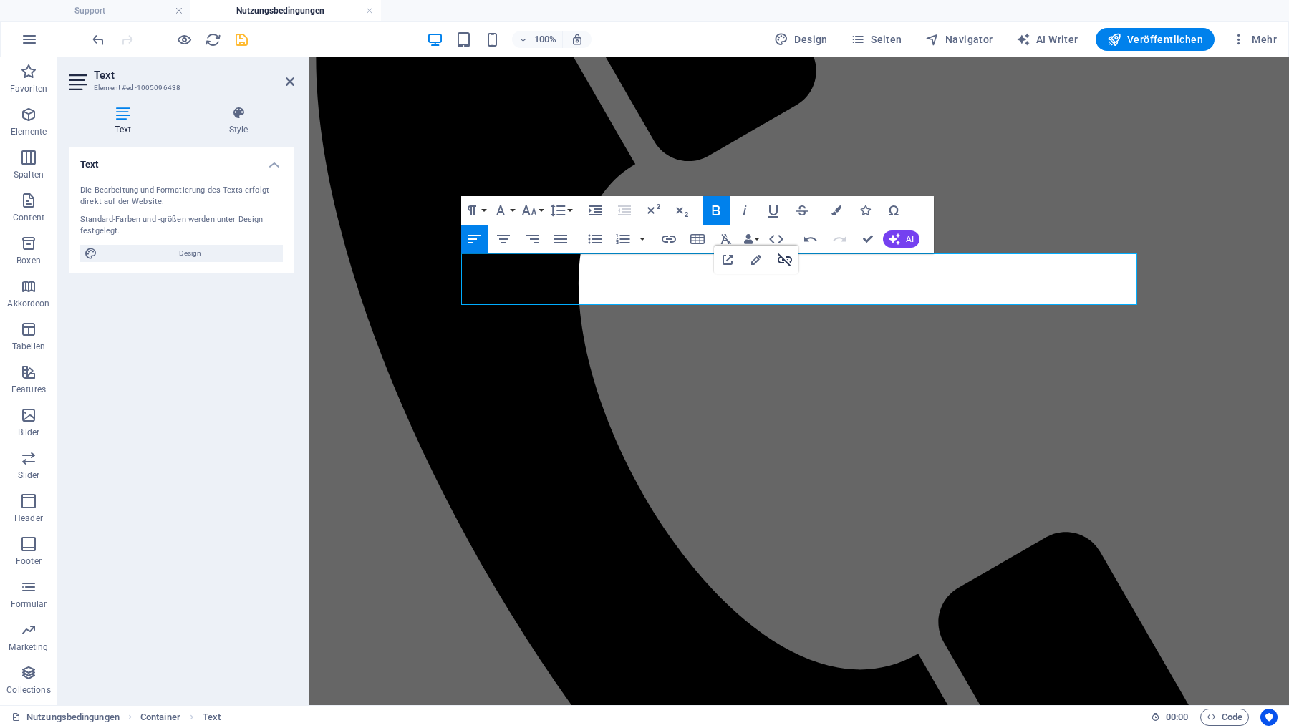
click at [786, 257] on icon "button" at bounding box center [784, 259] width 17 height 17
click at [715, 208] on icon "button" at bounding box center [715, 210] width 17 height 17
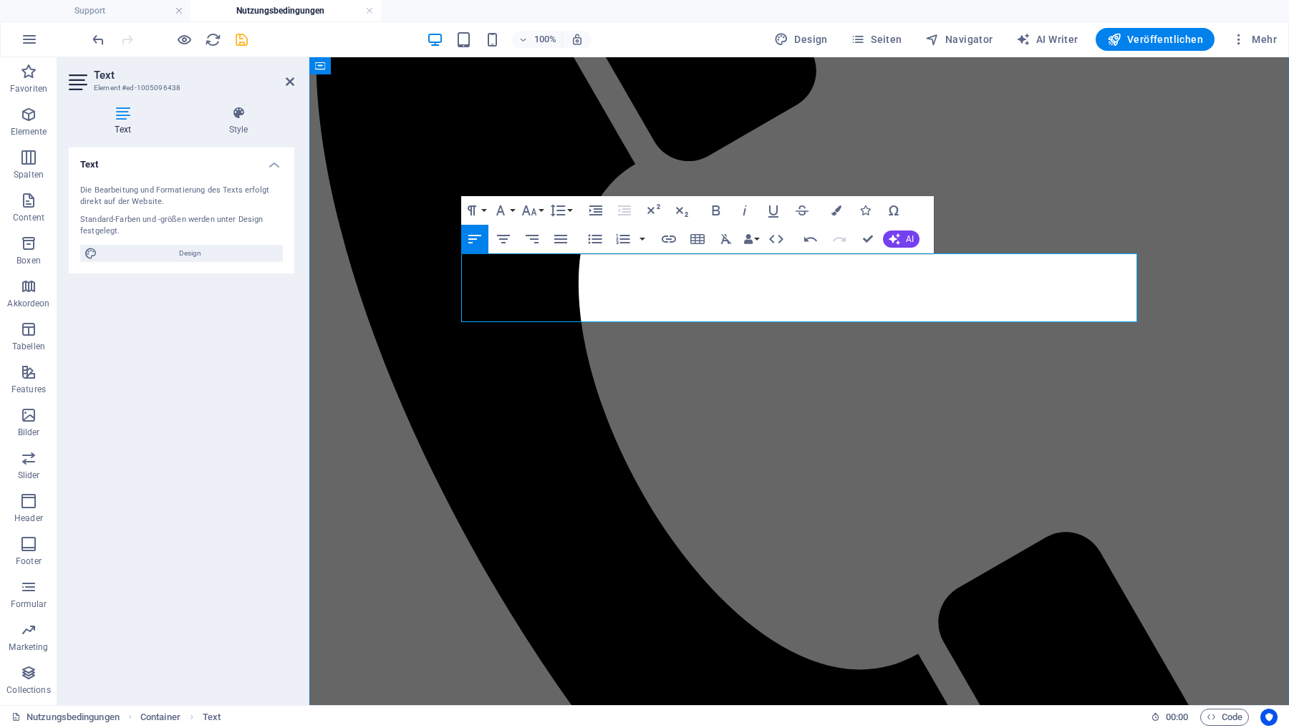
drag, startPoint x: 562, startPoint y: 296, endPoint x: 459, endPoint y: 294, distance: 103.2
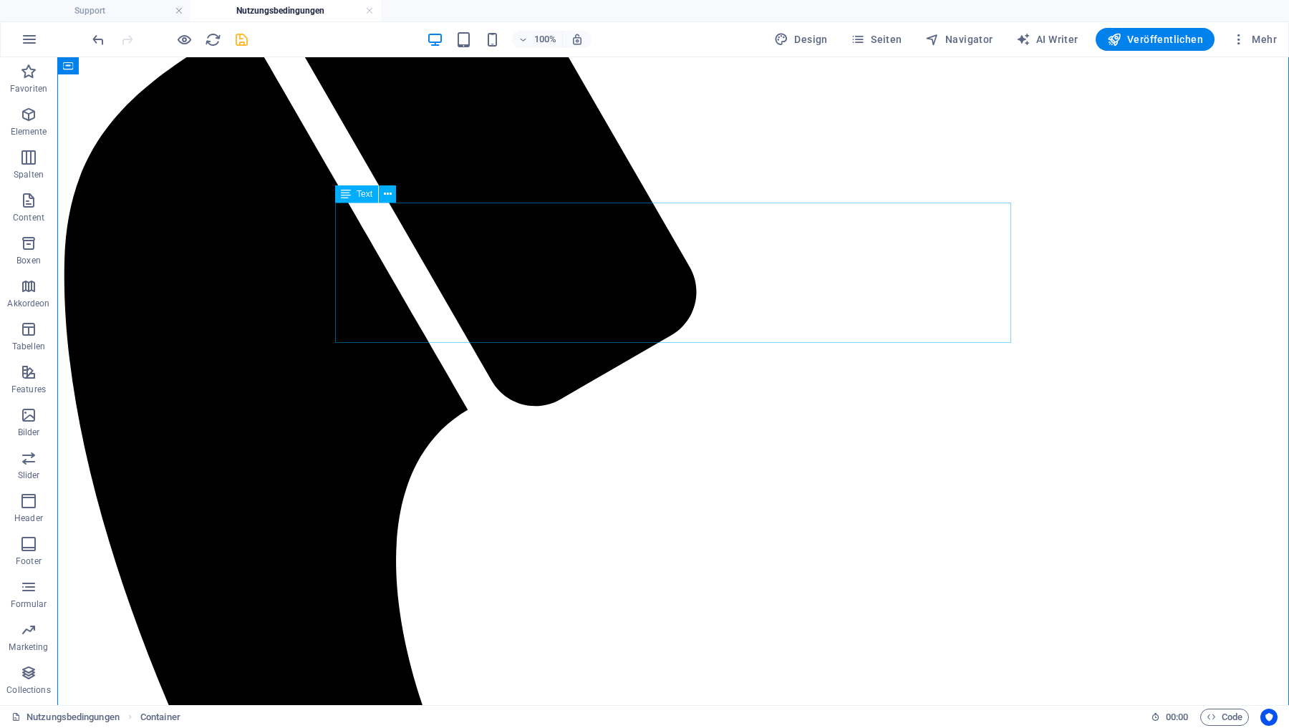
scroll to position [241, 0]
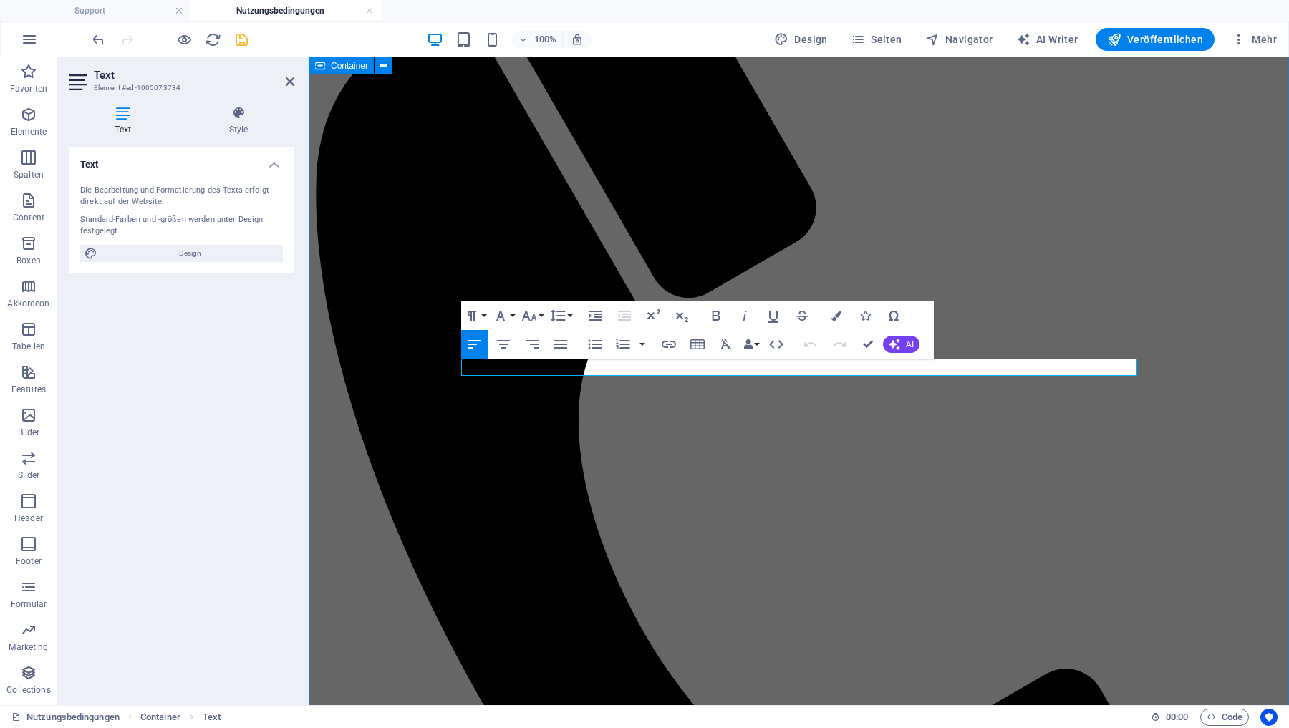
drag, startPoint x: 484, startPoint y: 371, endPoint x: 445, endPoint y: 371, distance: 38.7
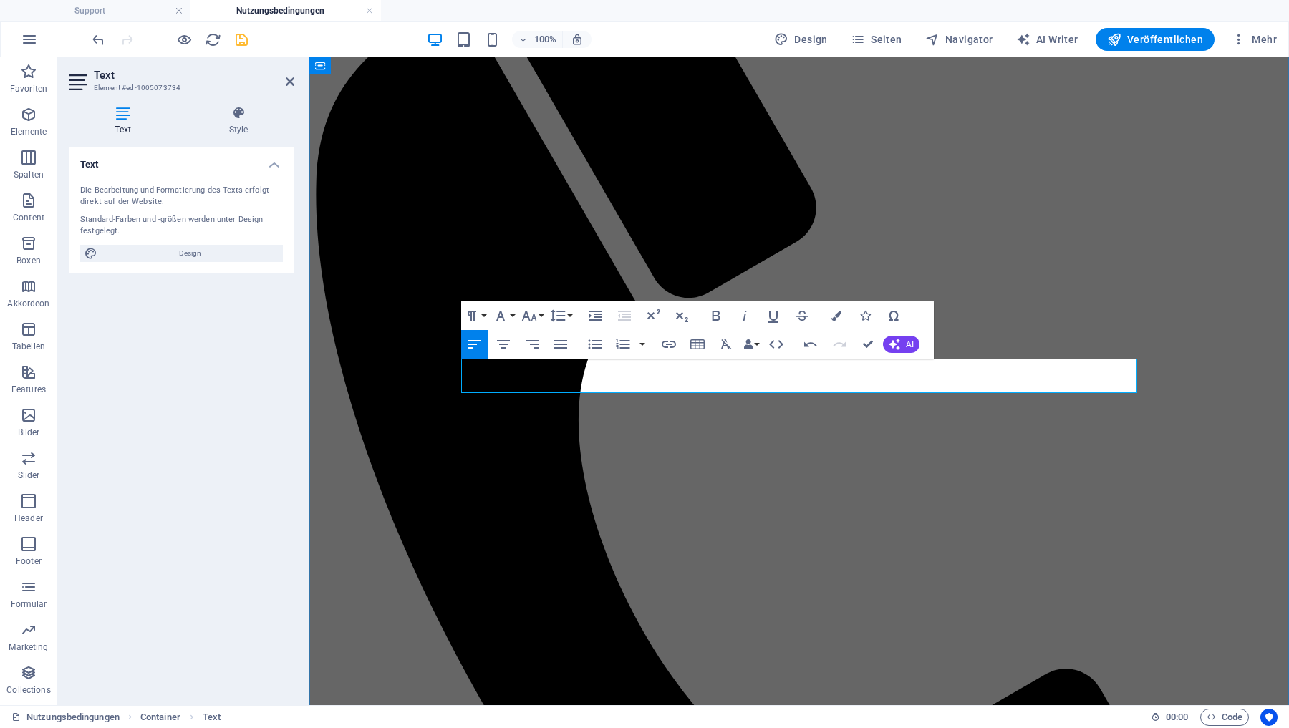
drag, startPoint x: 782, startPoint y: 371, endPoint x: 763, endPoint y: 371, distance: 18.6
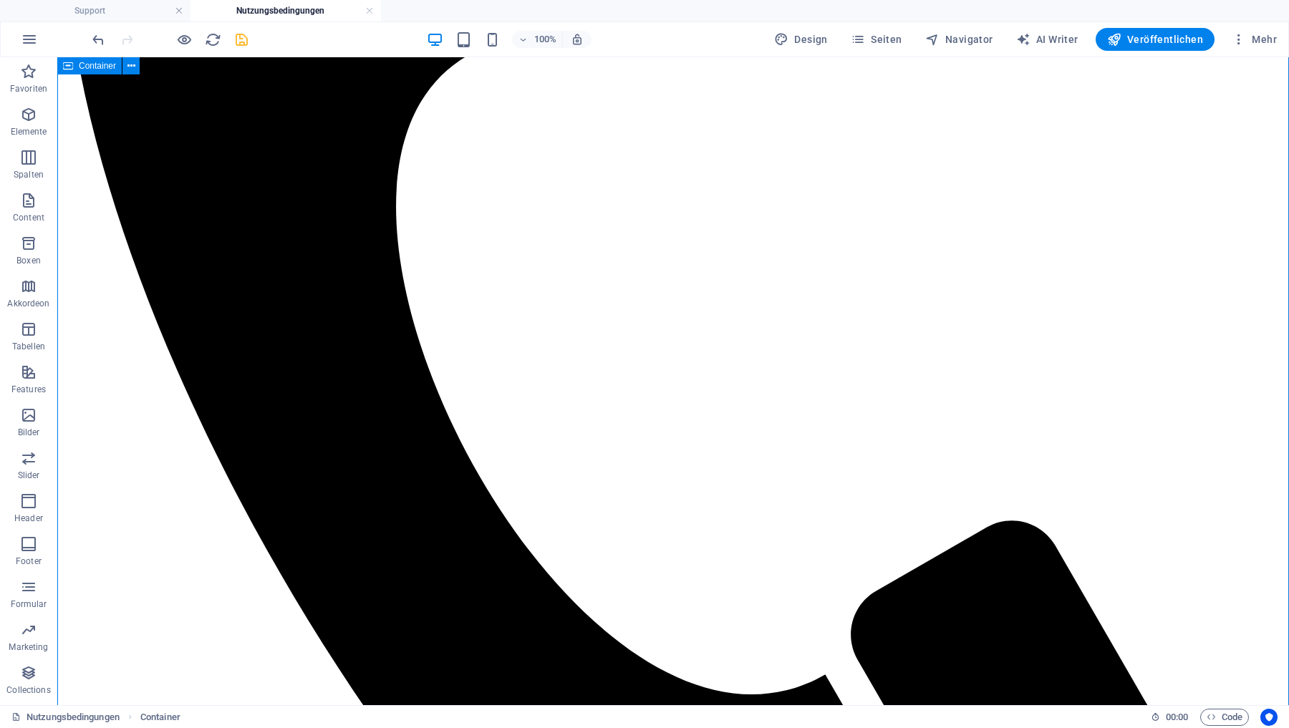
scroll to position [622, 0]
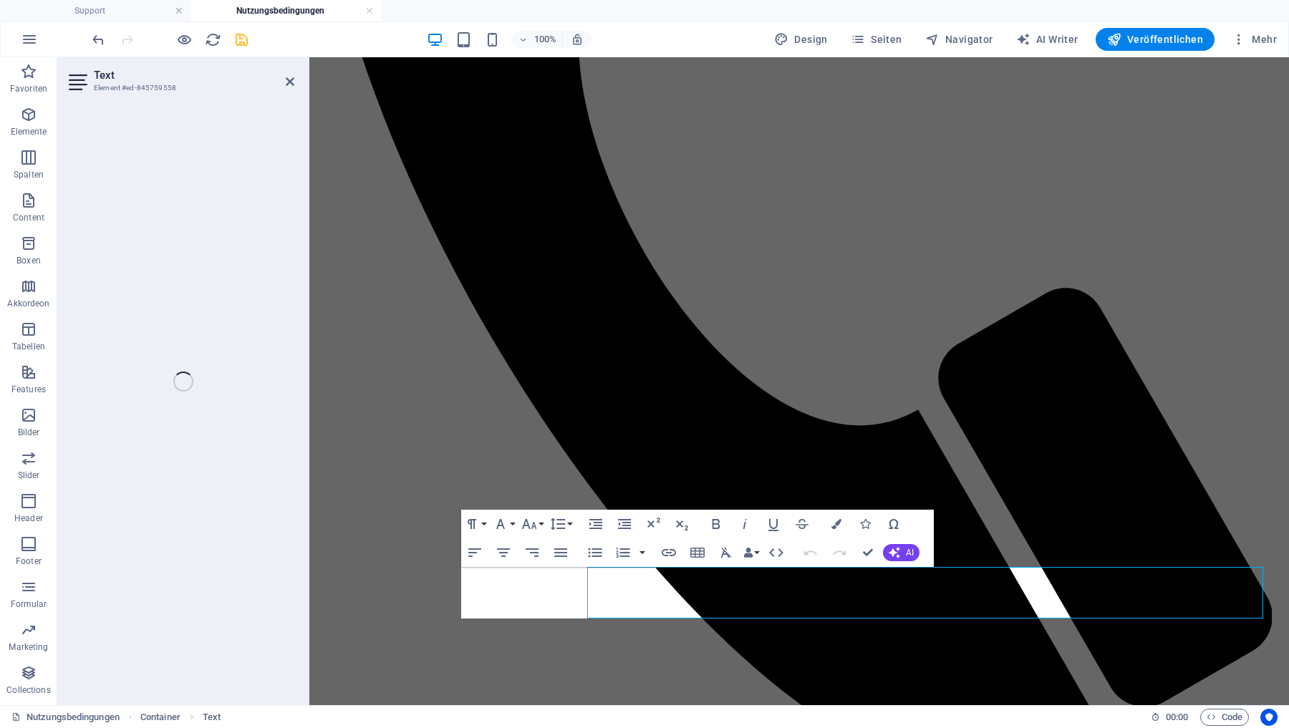
scroll to position [571, 0]
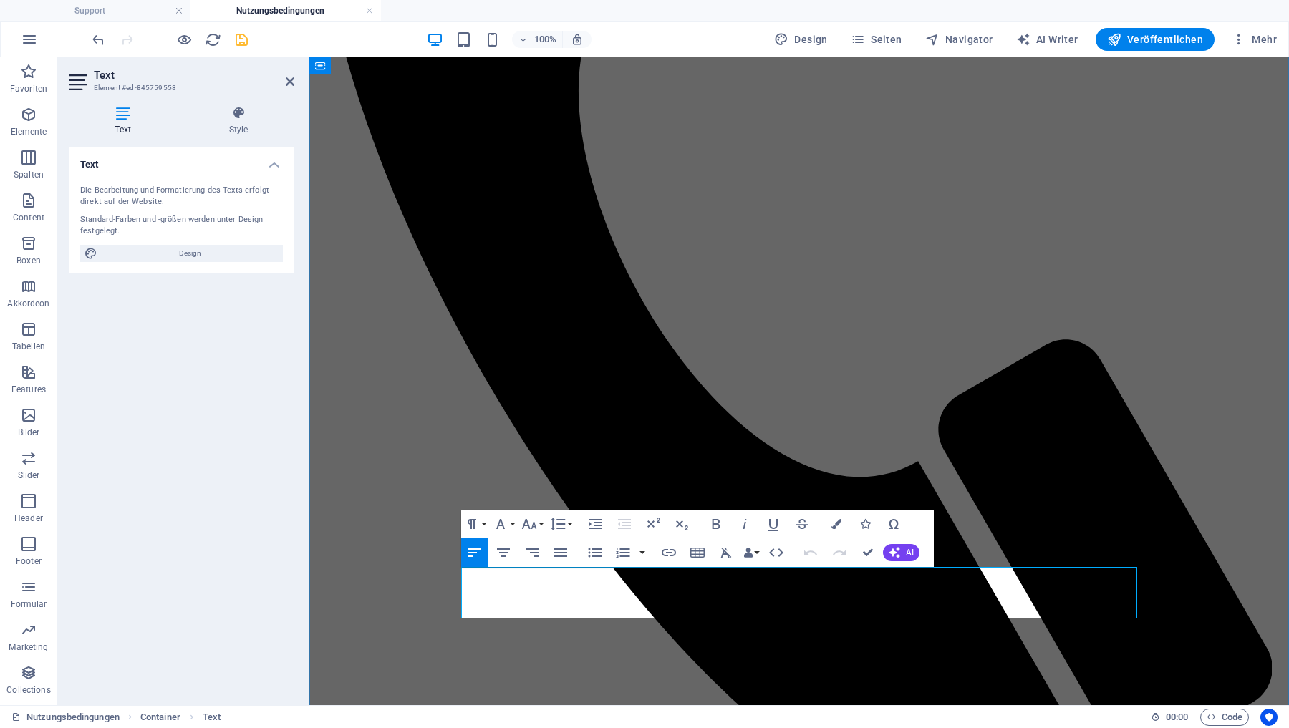
drag, startPoint x: 808, startPoint y: 577, endPoint x: 725, endPoint y: 581, distance: 82.4
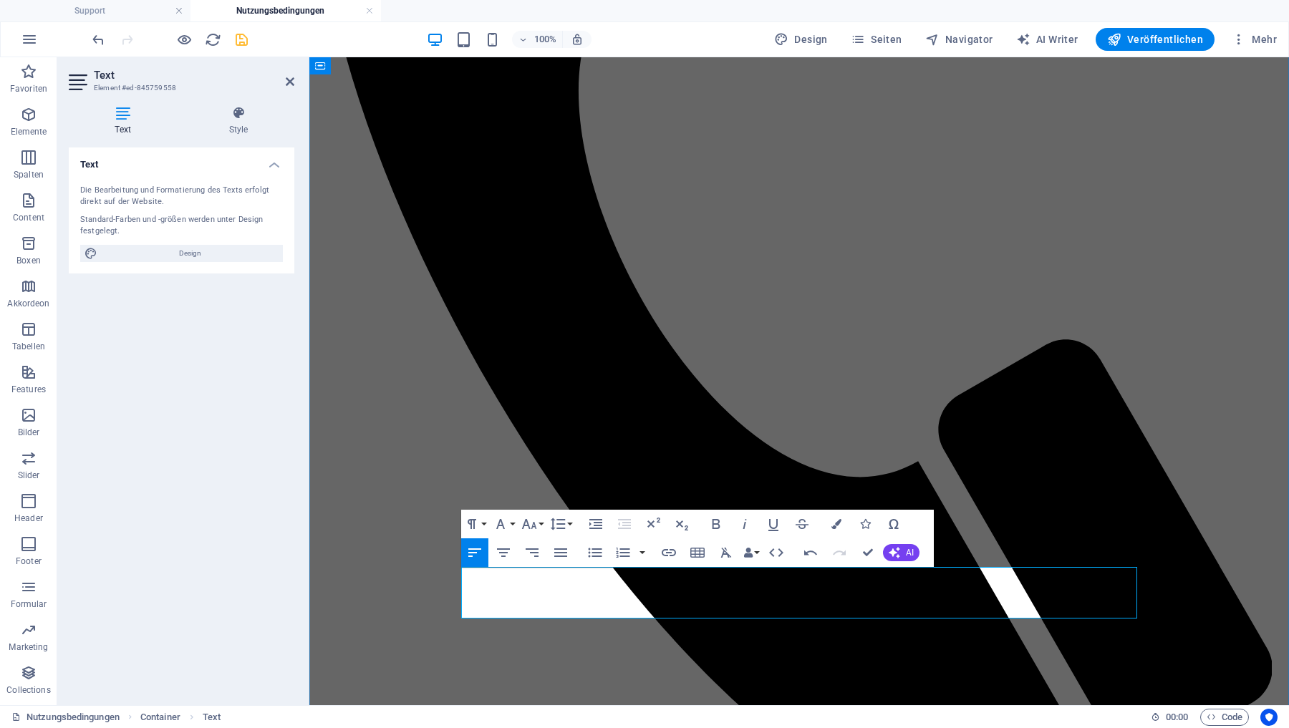
drag, startPoint x: 928, startPoint y: 593, endPoint x: 509, endPoint y: 609, distance: 419.2
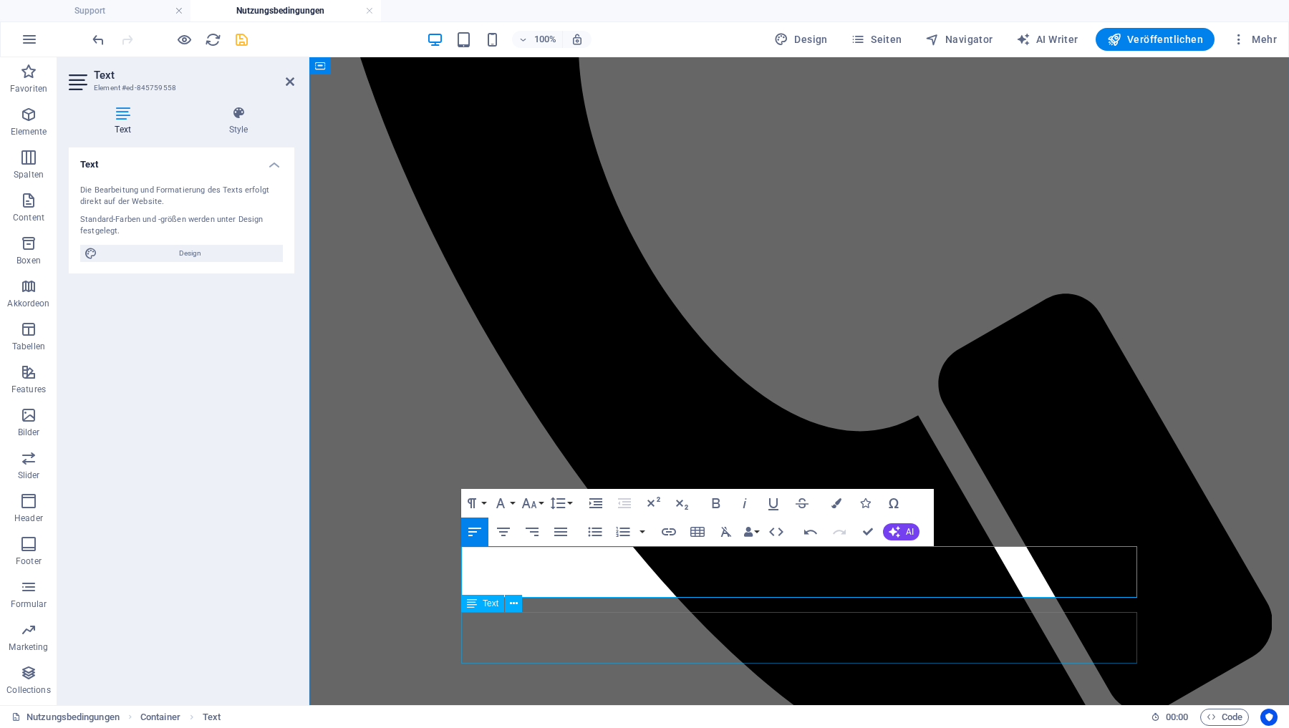
scroll to position [622, 0]
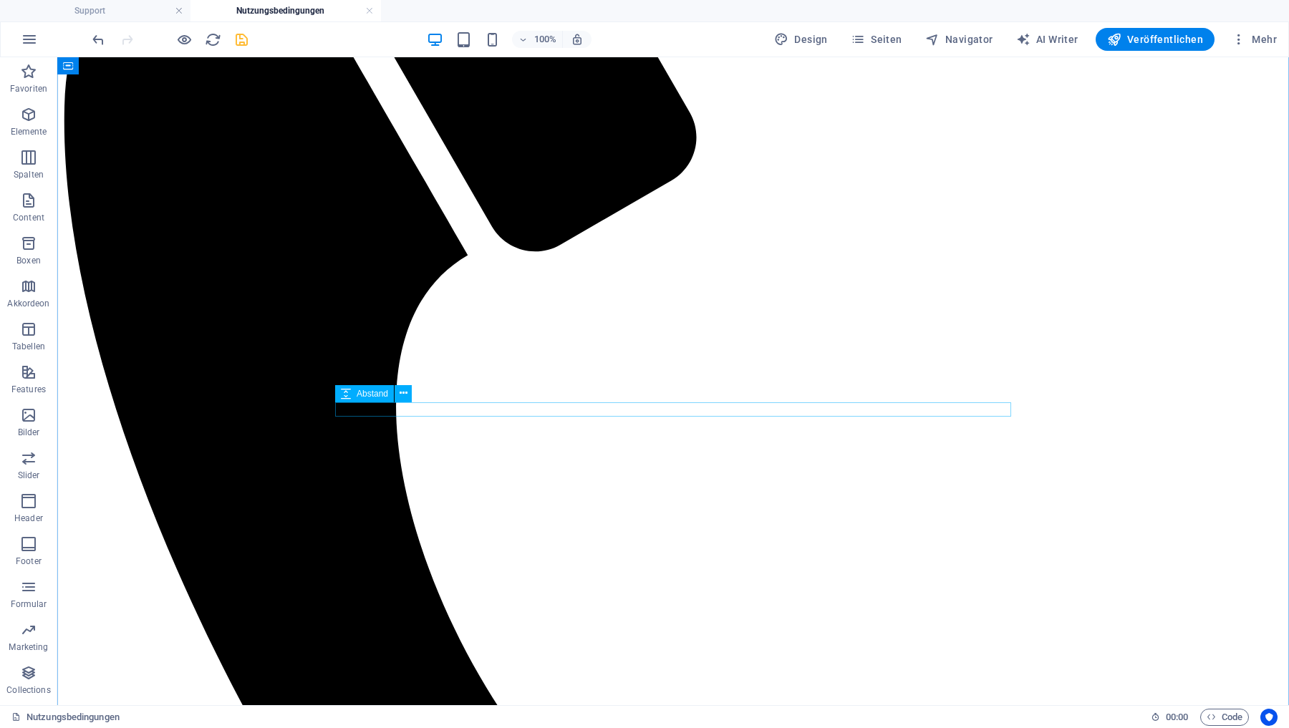
scroll to position [401, 0]
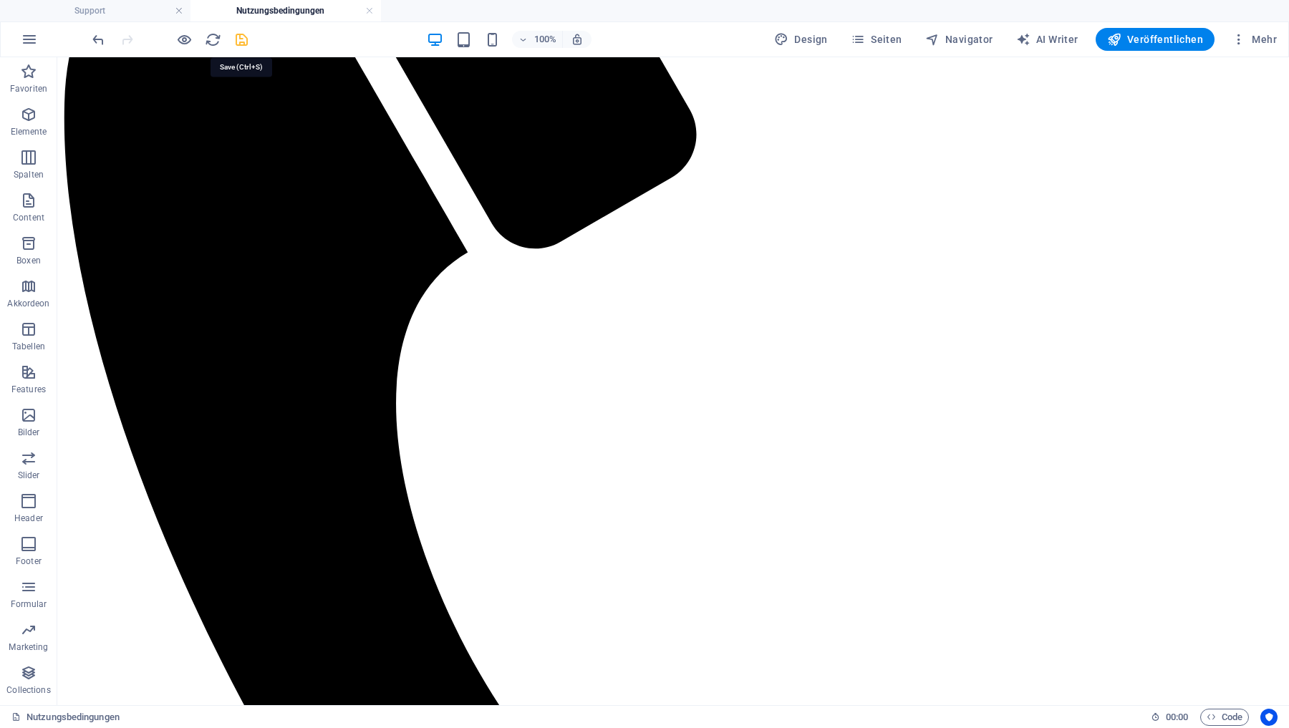
click at [238, 34] on icon "save" at bounding box center [241, 40] width 16 height 16
click at [1139, 42] on span "Veröffentlichen" at bounding box center [1155, 39] width 96 height 14
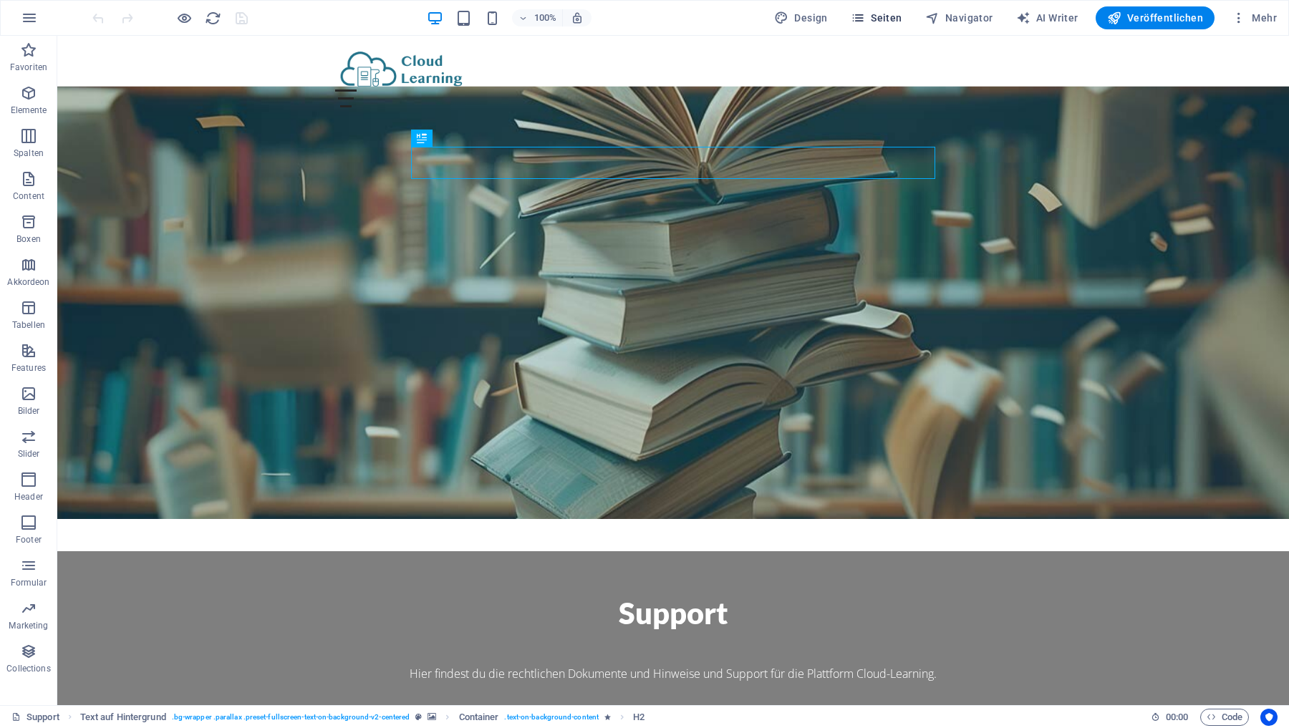
click at [889, 14] on span "Seiten" at bounding box center [877, 18] width 52 height 14
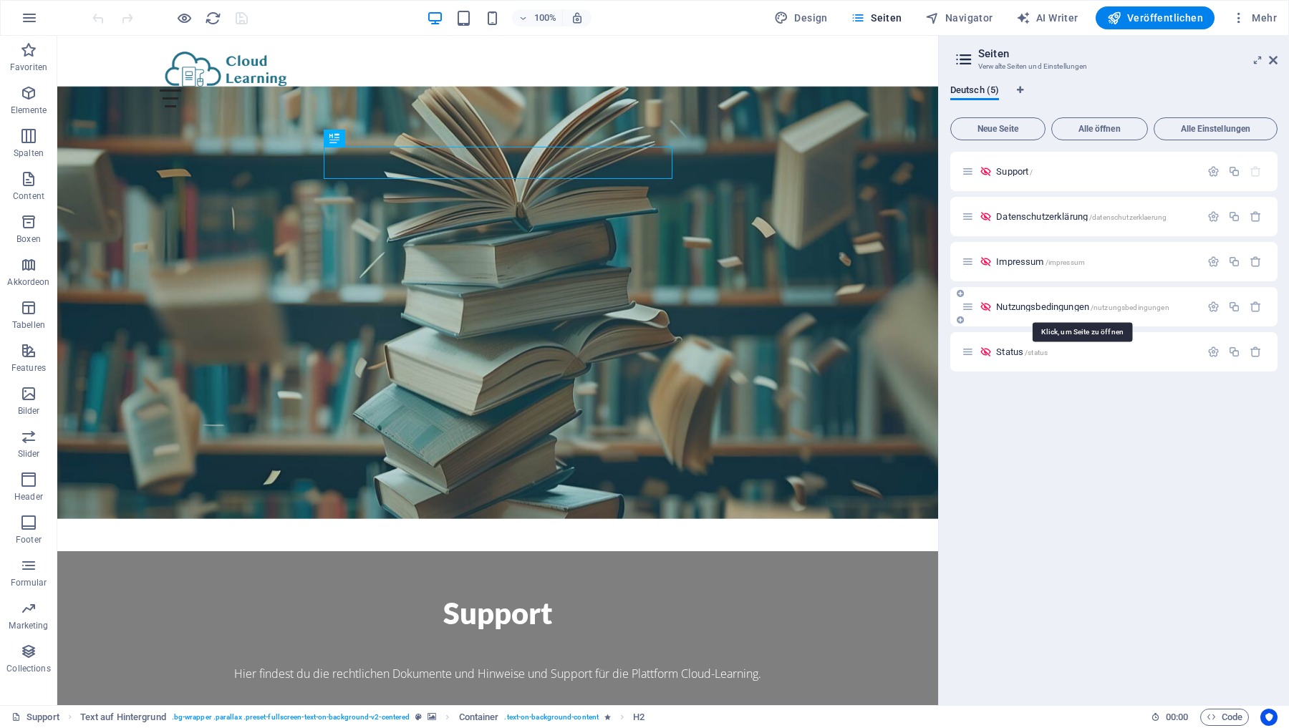
click at [1029, 309] on span "Nutzungsbedingungen /nutzungsbedingungen" at bounding box center [1082, 306] width 173 height 11
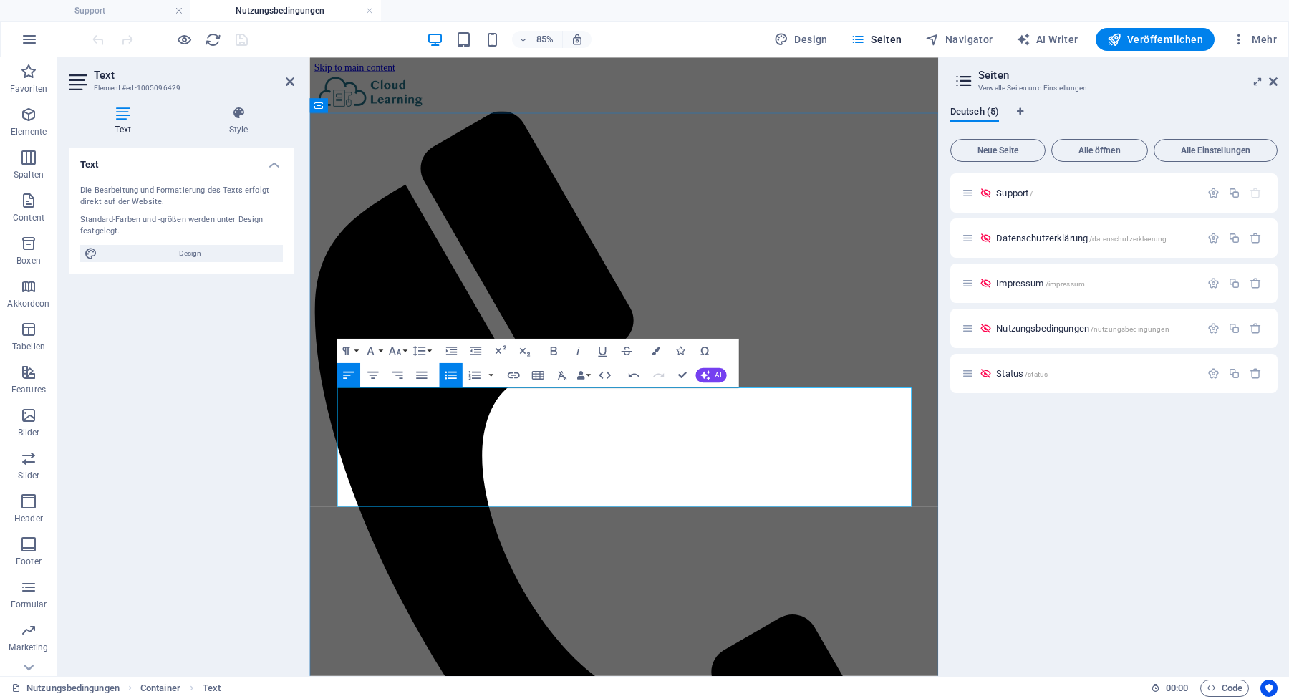
drag, startPoint x: 432, startPoint y: 546, endPoint x: 351, endPoint y: 548, distance: 81.0
copy li "@[DOMAIN_NAME]"
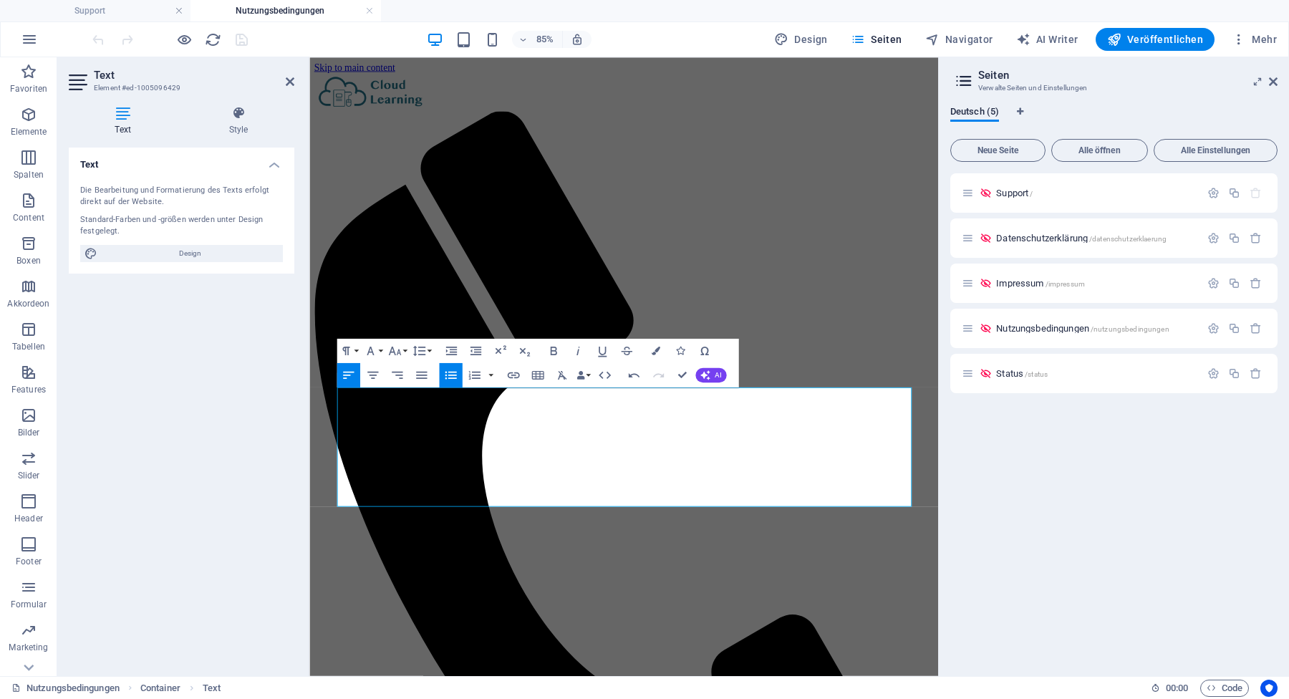
click at [251, 425] on div "Text Die Bearbeitung und Formatierung des Texts erfolgt direkt auf der Website.…" at bounding box center [182, 406] width 226 height 517
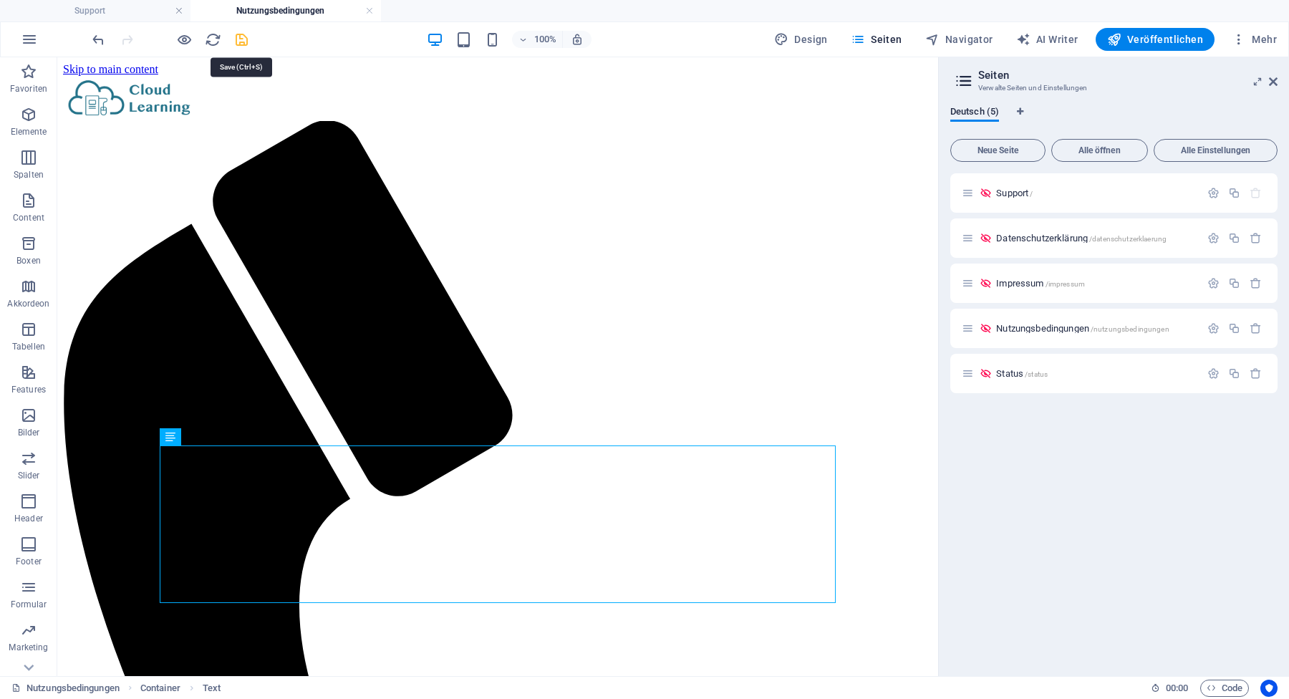
click at [244, 39] on icon "save" at bounding box center [241, 40] width 16 height 16
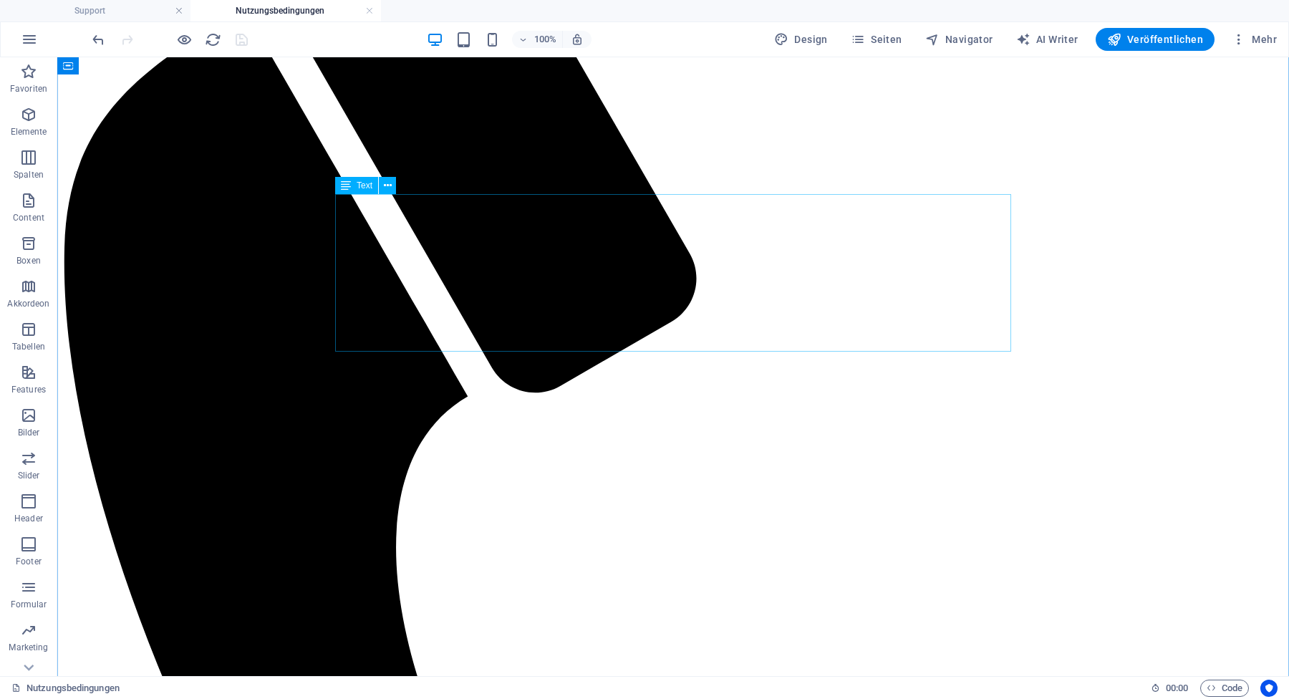
scroll to position [251, 0]
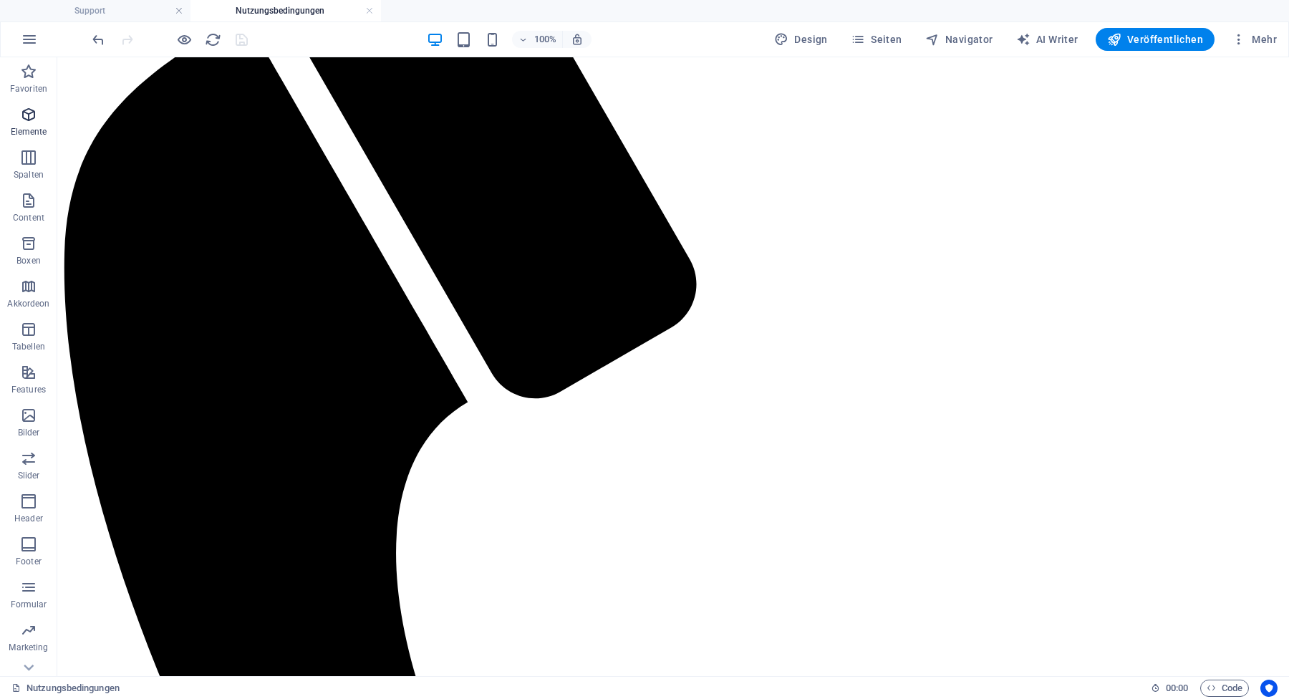
click at [27, 113] on icon "button" at bounding box center [28, 114] width 17 height 17
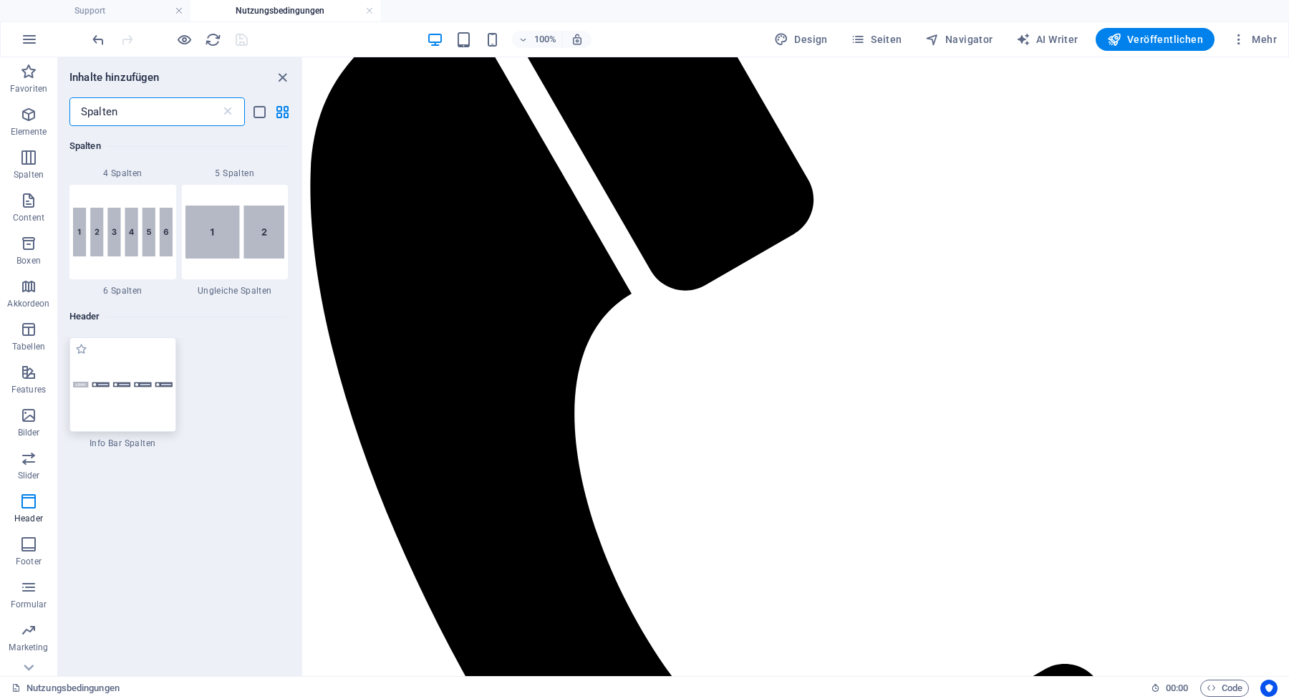
scroll to position [0, 0]
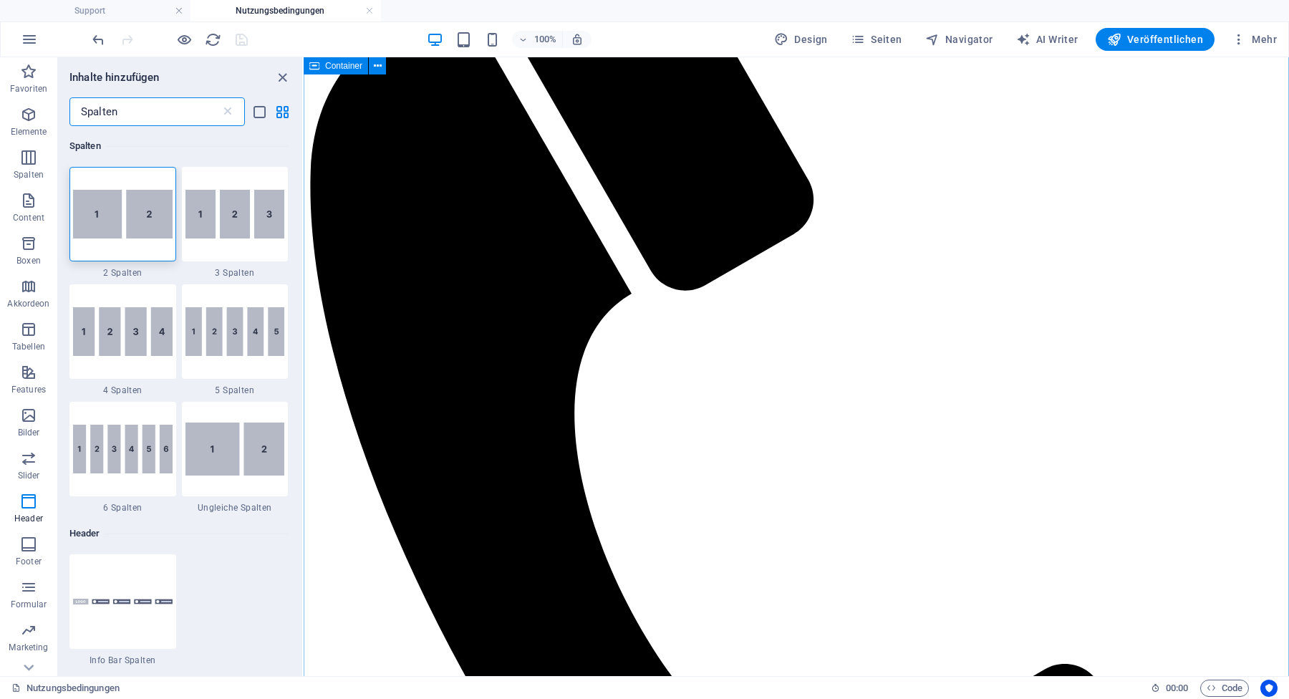
type input "Spalten"
click at [371, 10] on link at bounding box center [369, 11] width 9 height 14
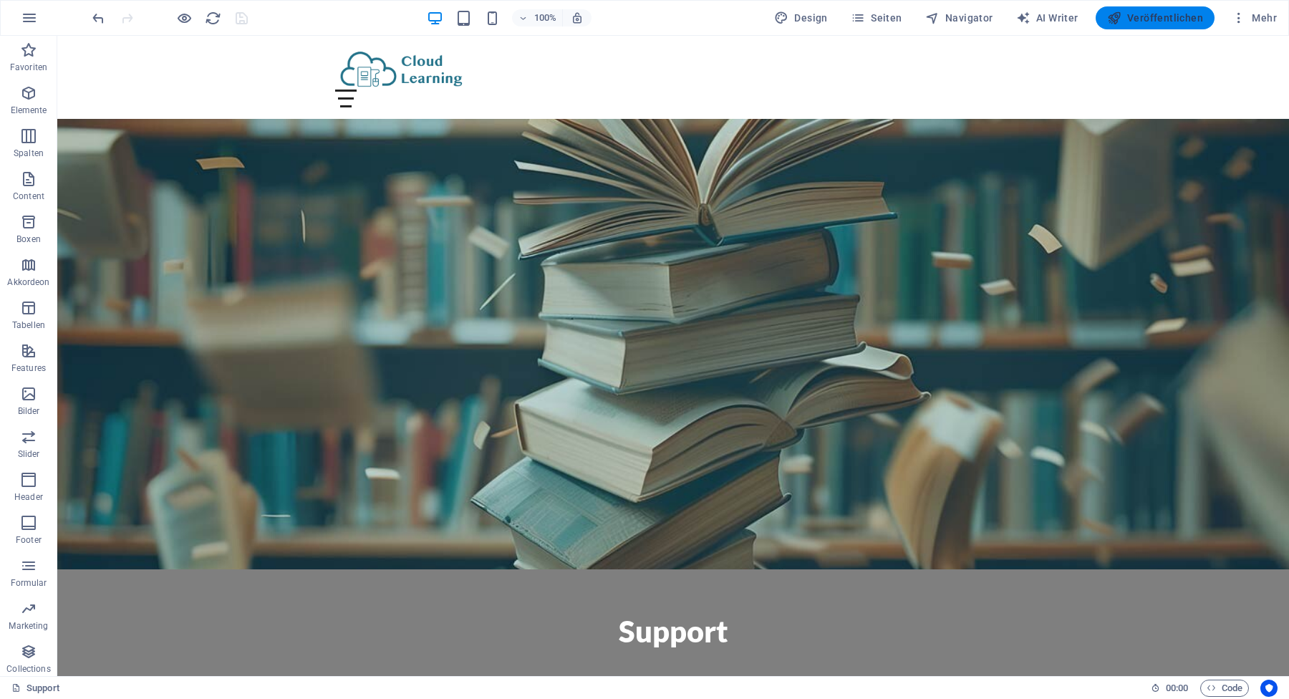
click at [1176, 21] on span "Veröffentlichen" at bounding box center [1155, 18] width 96 height 14
